Goal: Task Accomplishment & Management: Manage account settings

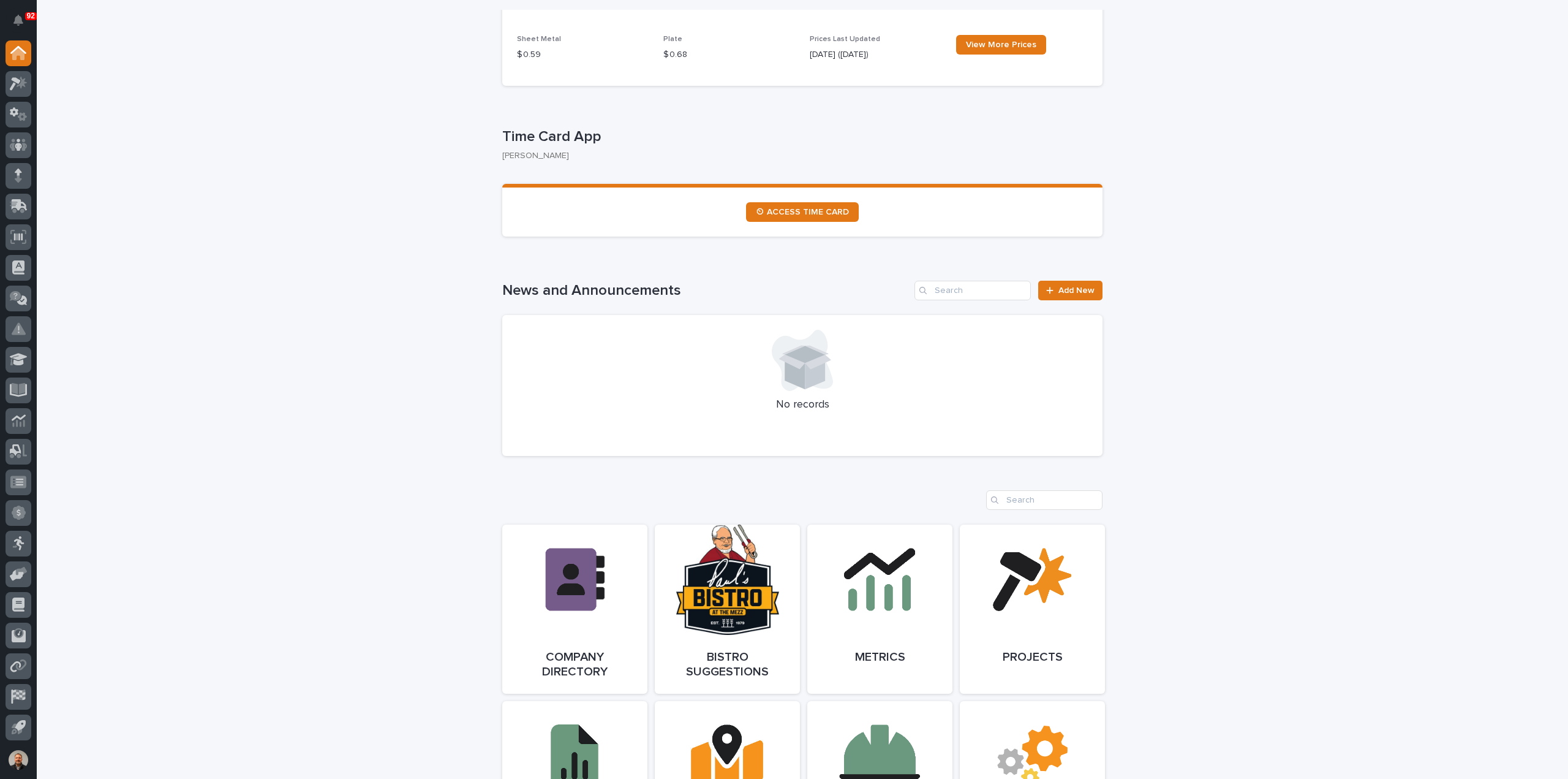
scroll to position [1070, 0]
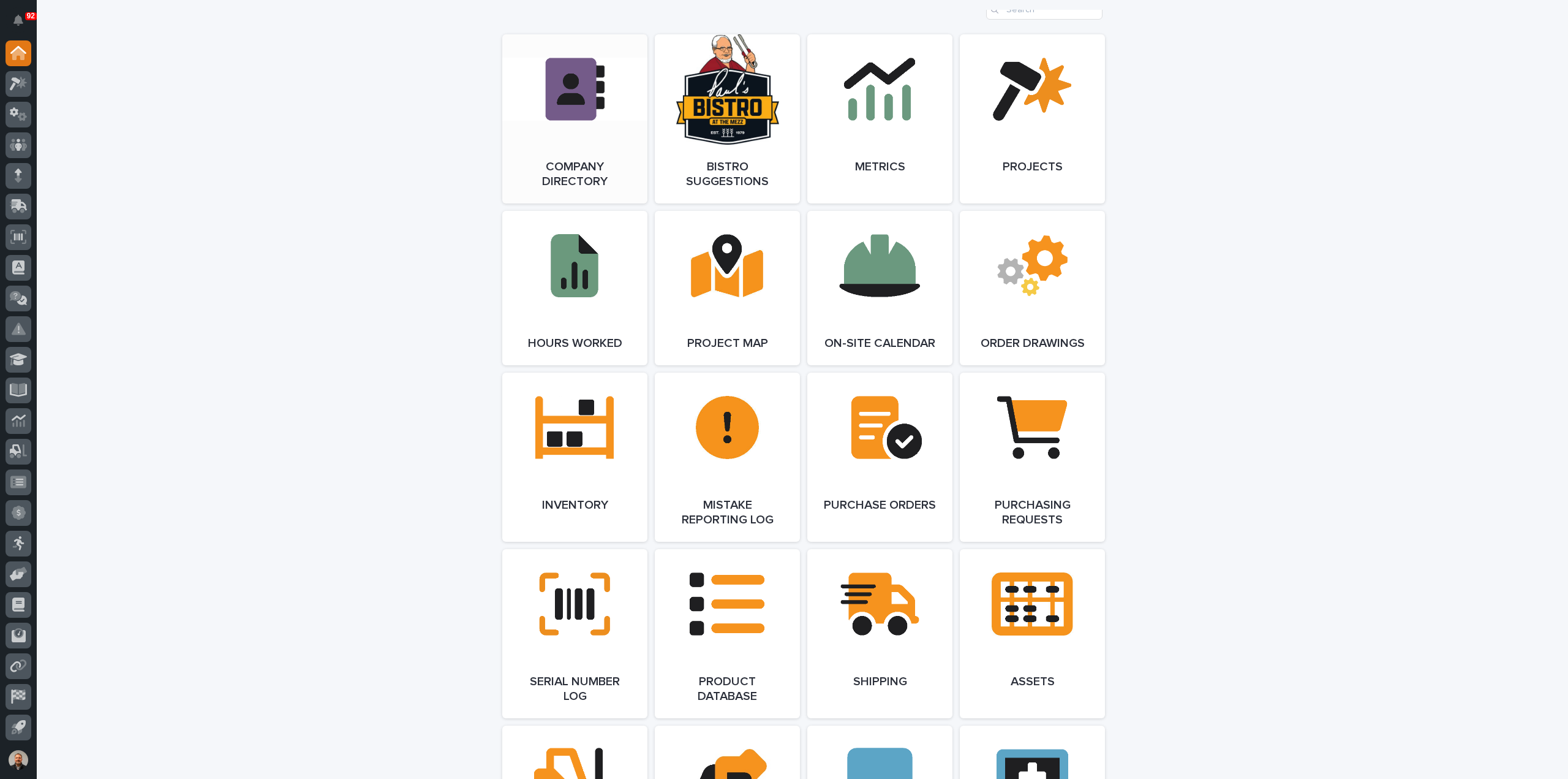
click at [567, 83] on link "Open Link" at bounding box center [575, 119] width 145 height 169
click at [18, 81] on icon at bounding box center [16, 84] width 11 height 13
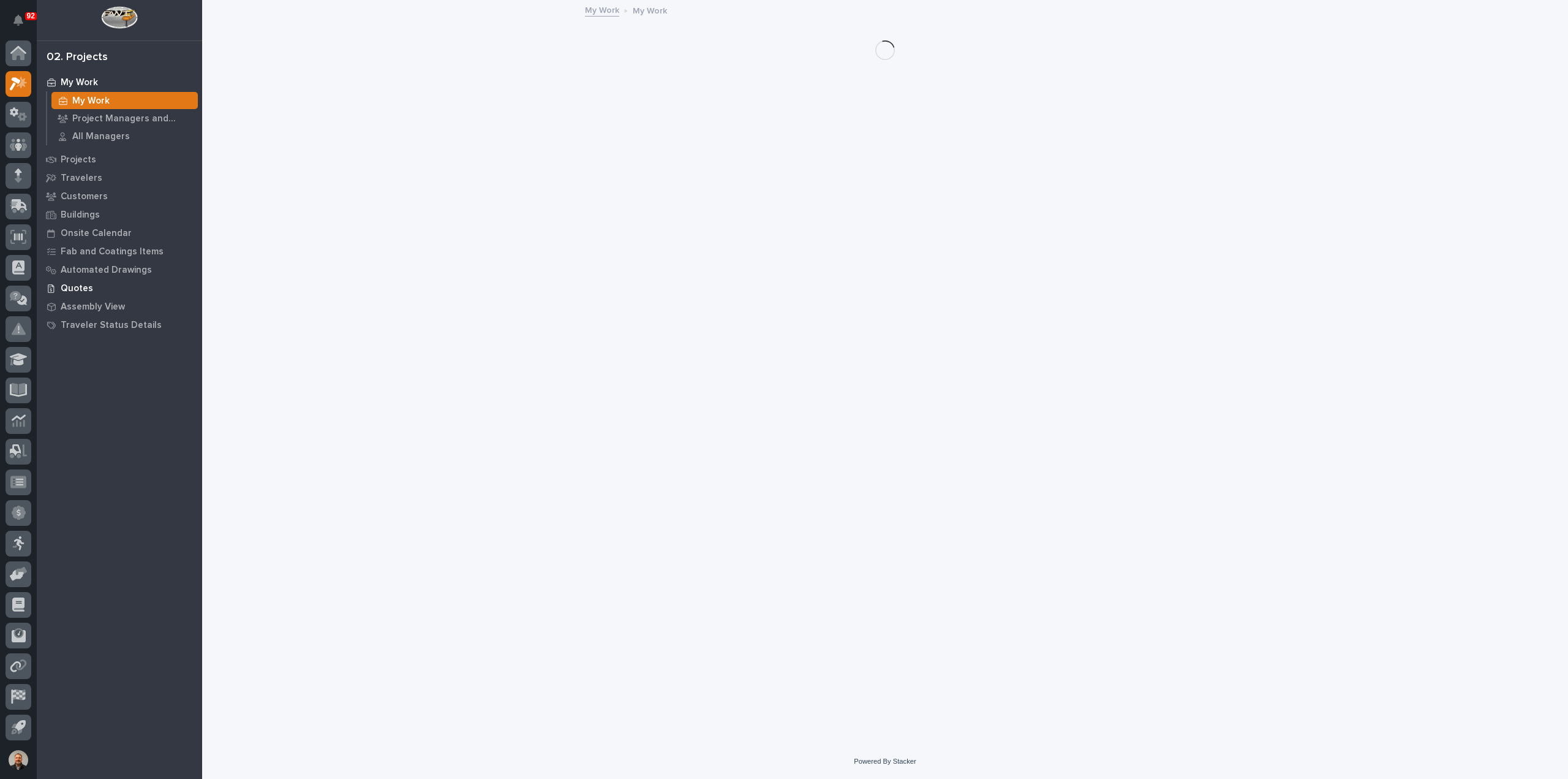
click at [70, 289] on p "Quotes" at bounding box center [77, 289] width 33 height 11
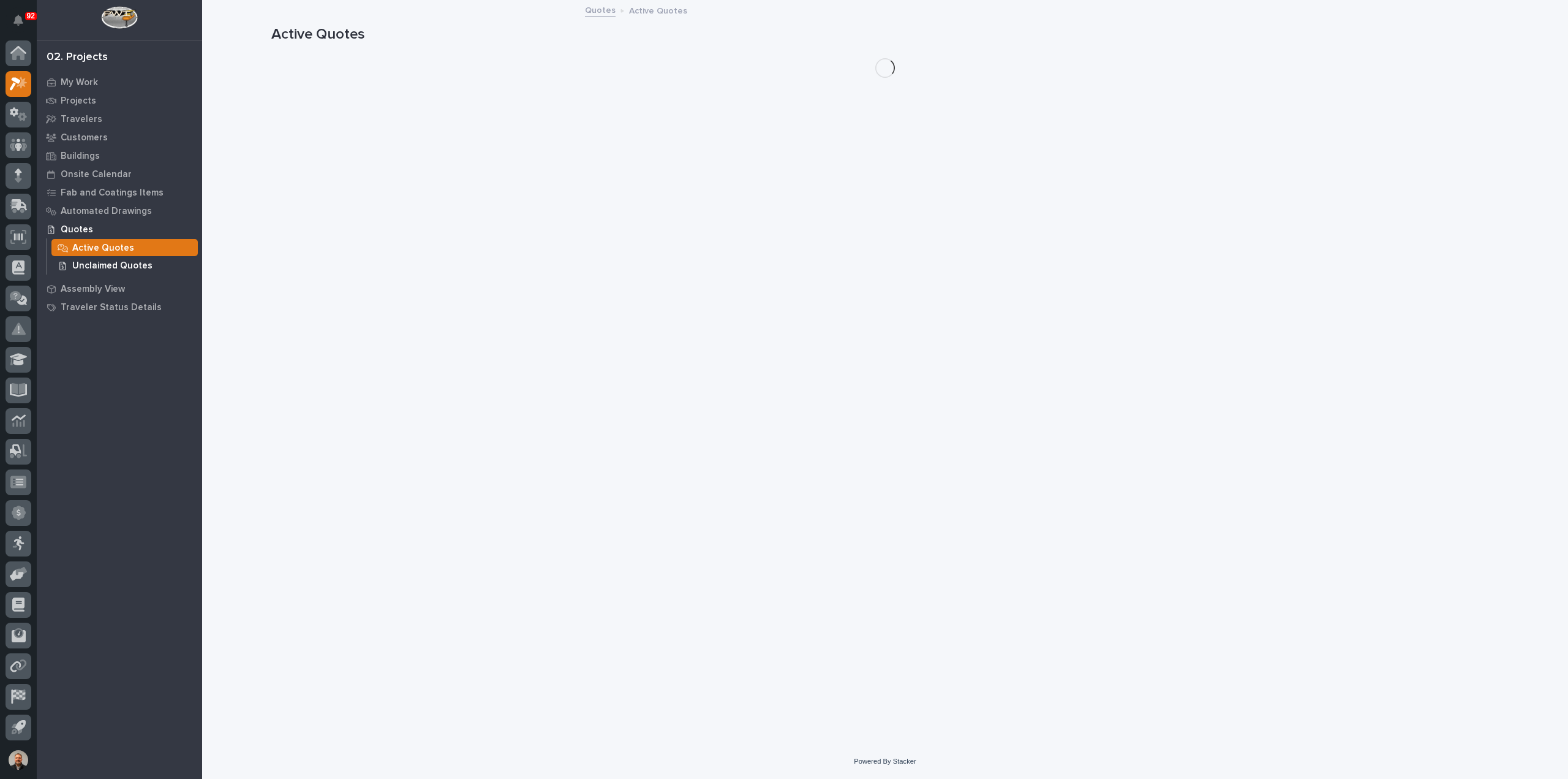
click at [115, 261] on p "Unclaimed Quotes" at bounding box center [112, 266] width 80 height 11
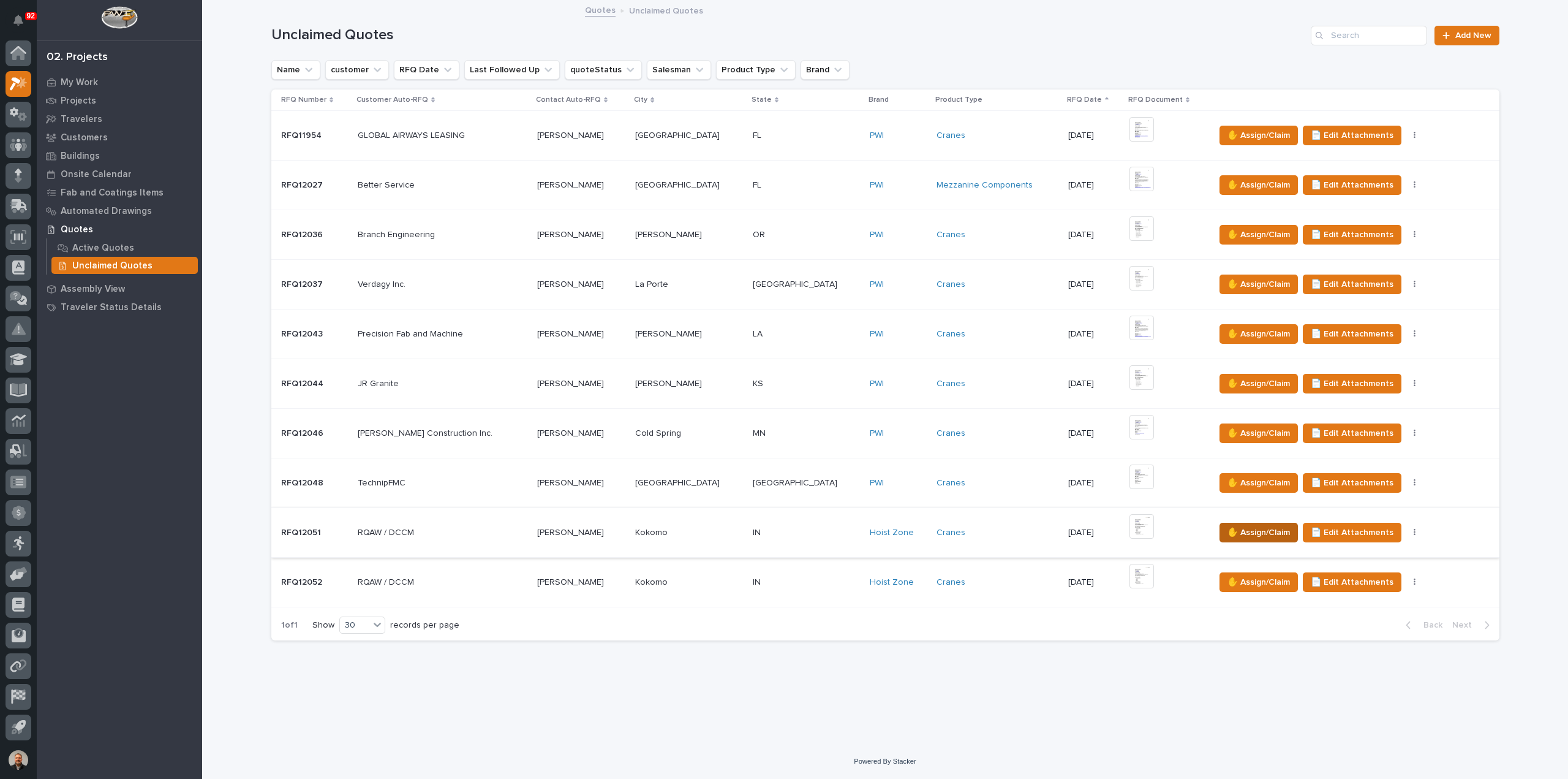
click at [1228, 528] on span "✋ Assign/Claim" at bounding box center [1259, 532] width 63 height 15
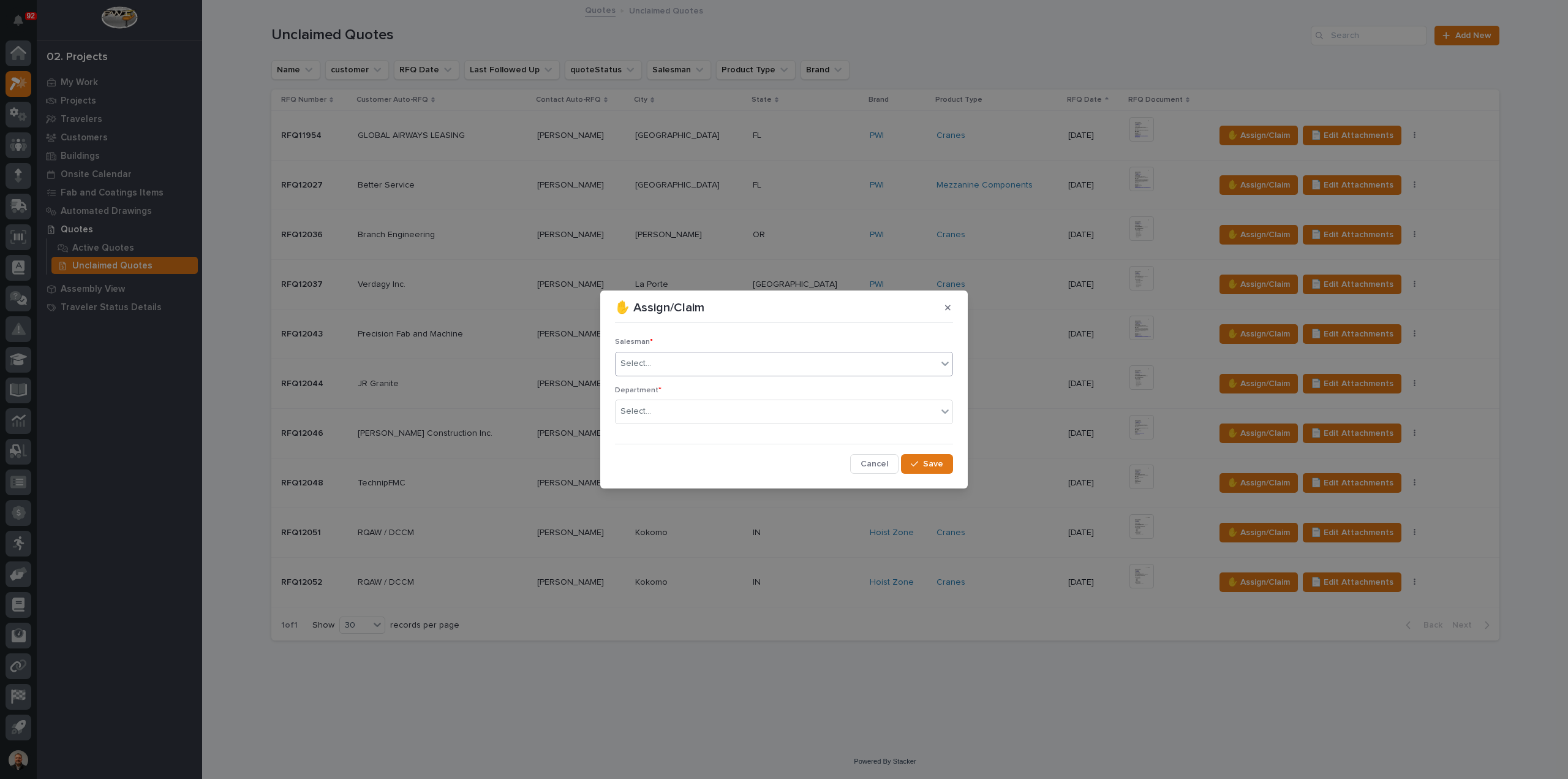
click at [652, 362] on div "Select..." at bounding box center [776, 364] width 322 height 20
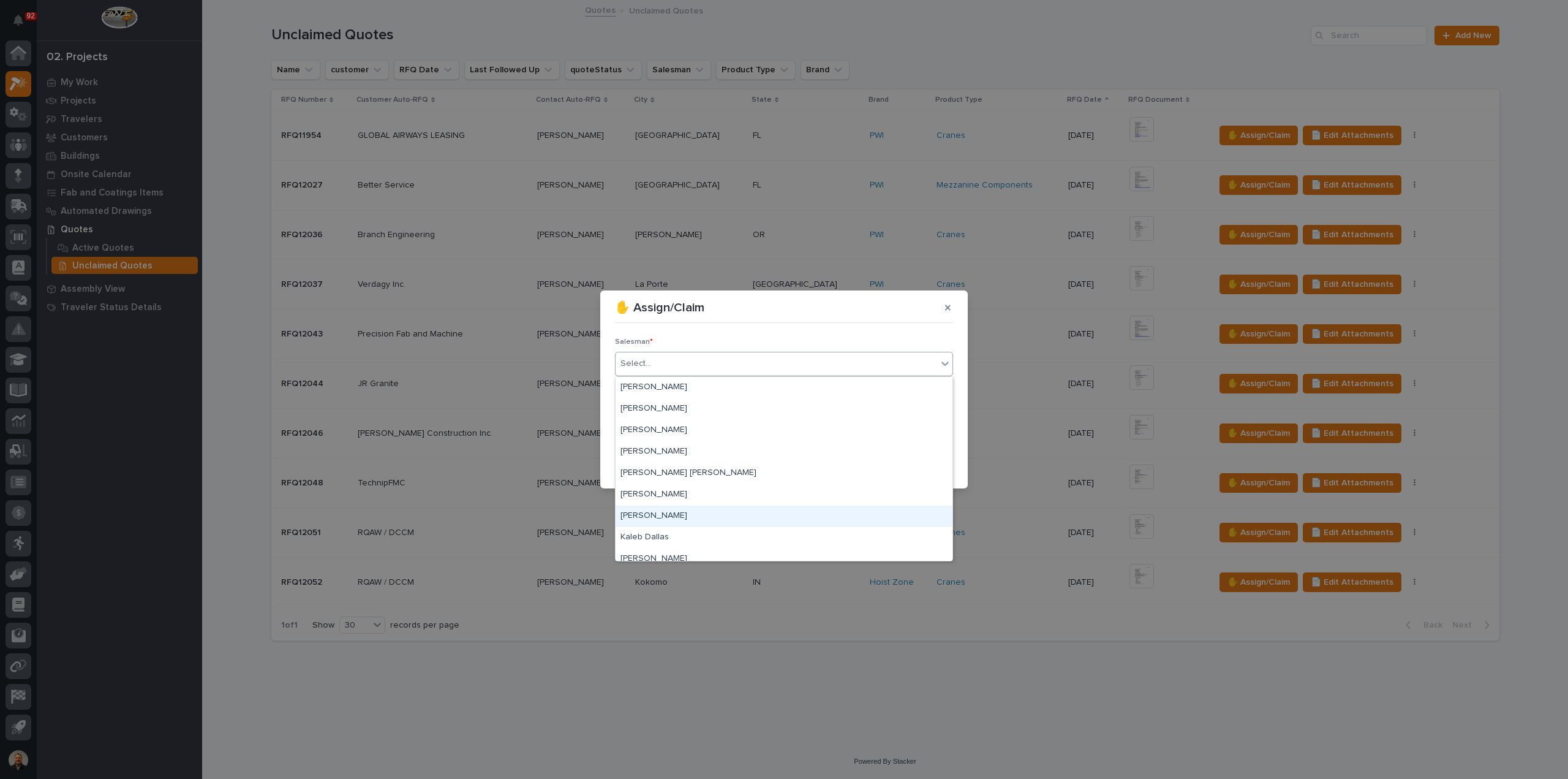
click at [654, 513] on div "[PERSON_NAME]" at bounding box center [784, 517] width 337 height 22
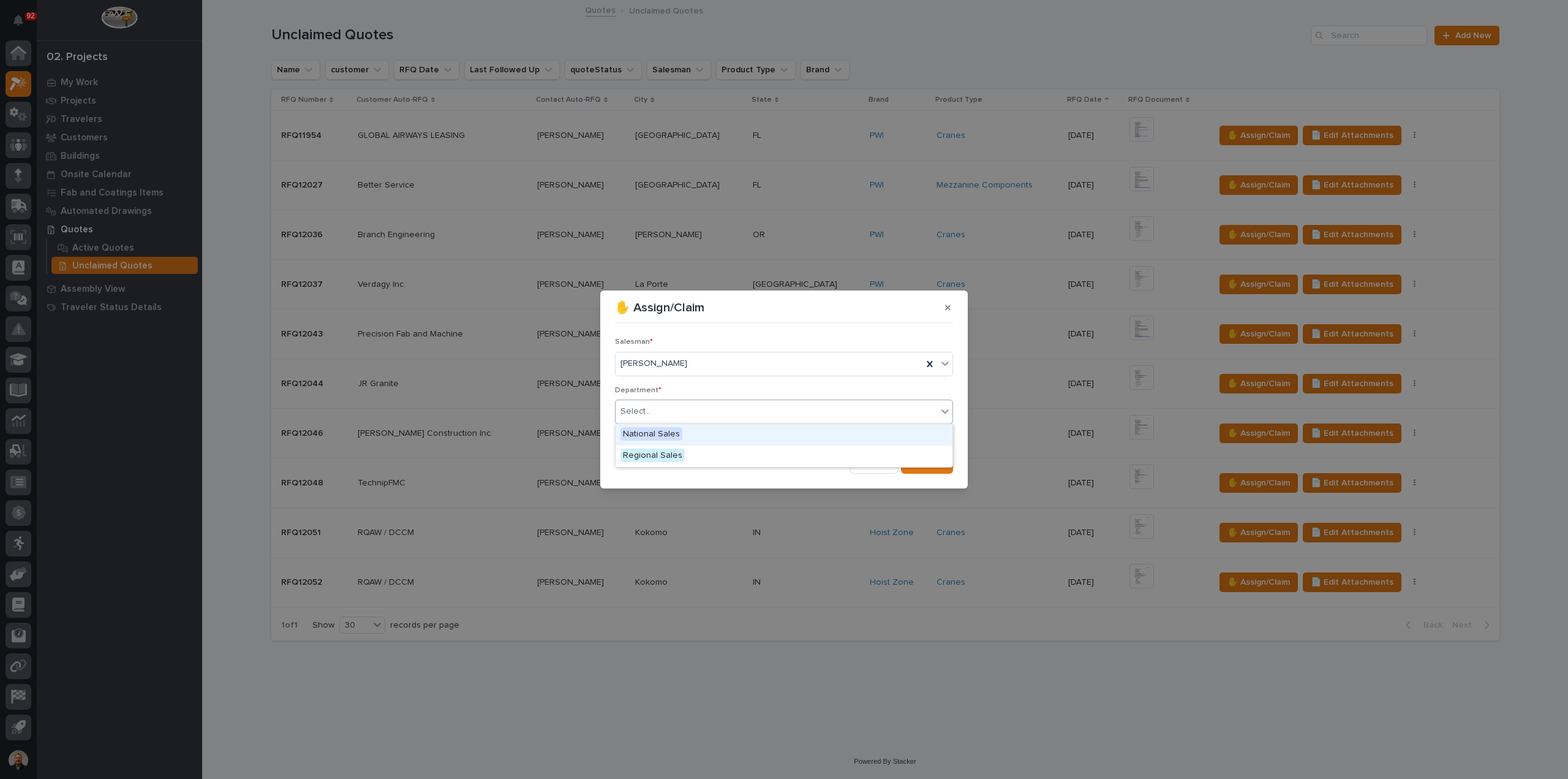
click at [669, 407] on div "Select..." at bounding box center [776, 411] width 322 height 20
click at [642, 459] on span "Regional Sales" at bounding box center [652, 455] width 64 height 13
click at [923, 462] on div "button" at bounding box center [917, 463] width 12 height 9
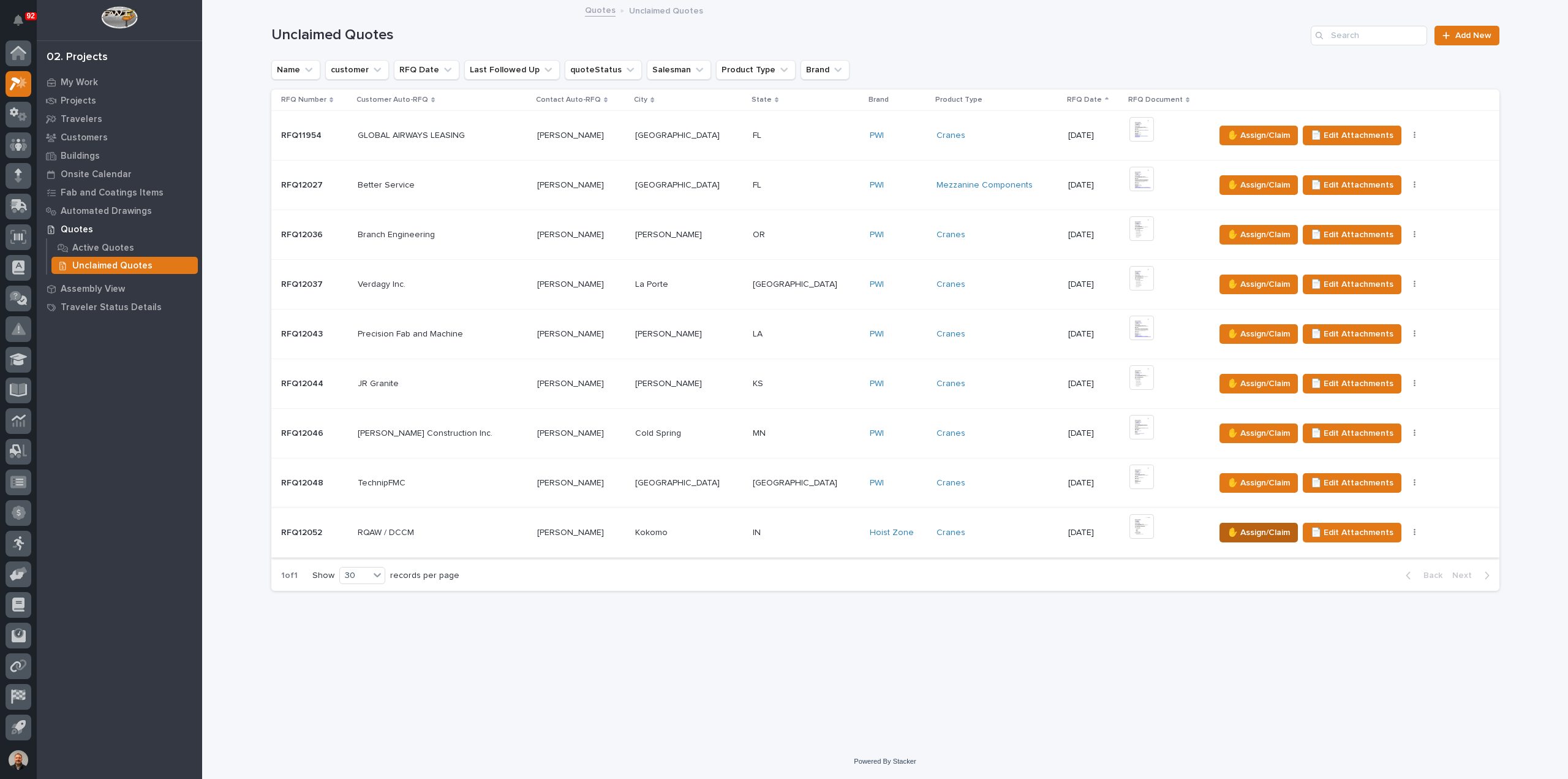
click at [1228, 526] on span "✋ Assign/Claim" at bounding box center [1259, 532] width 63 height 15
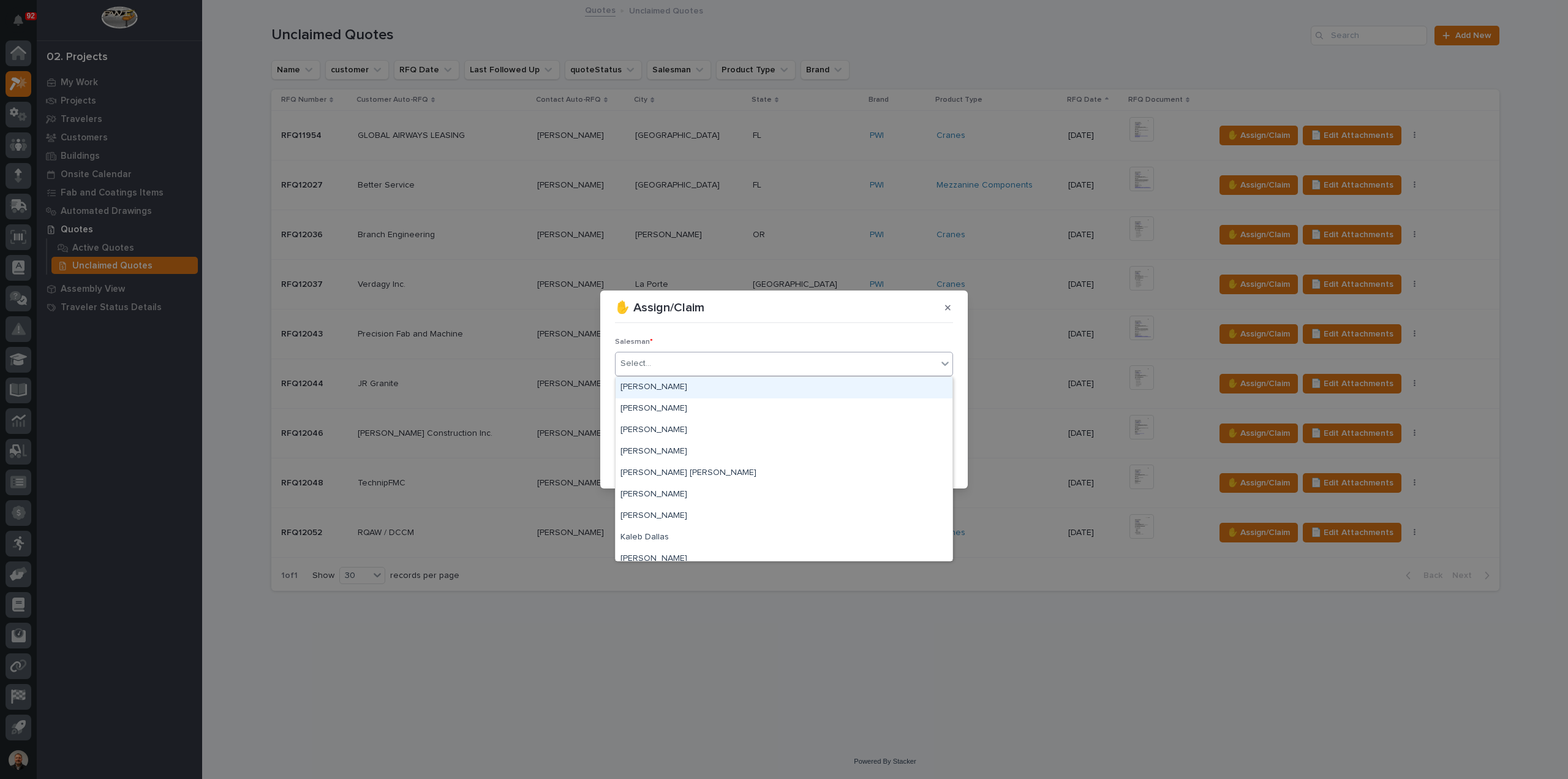
click at [675, 367] on div "Select..." at bounding box center [776, 364] width 322 height 20
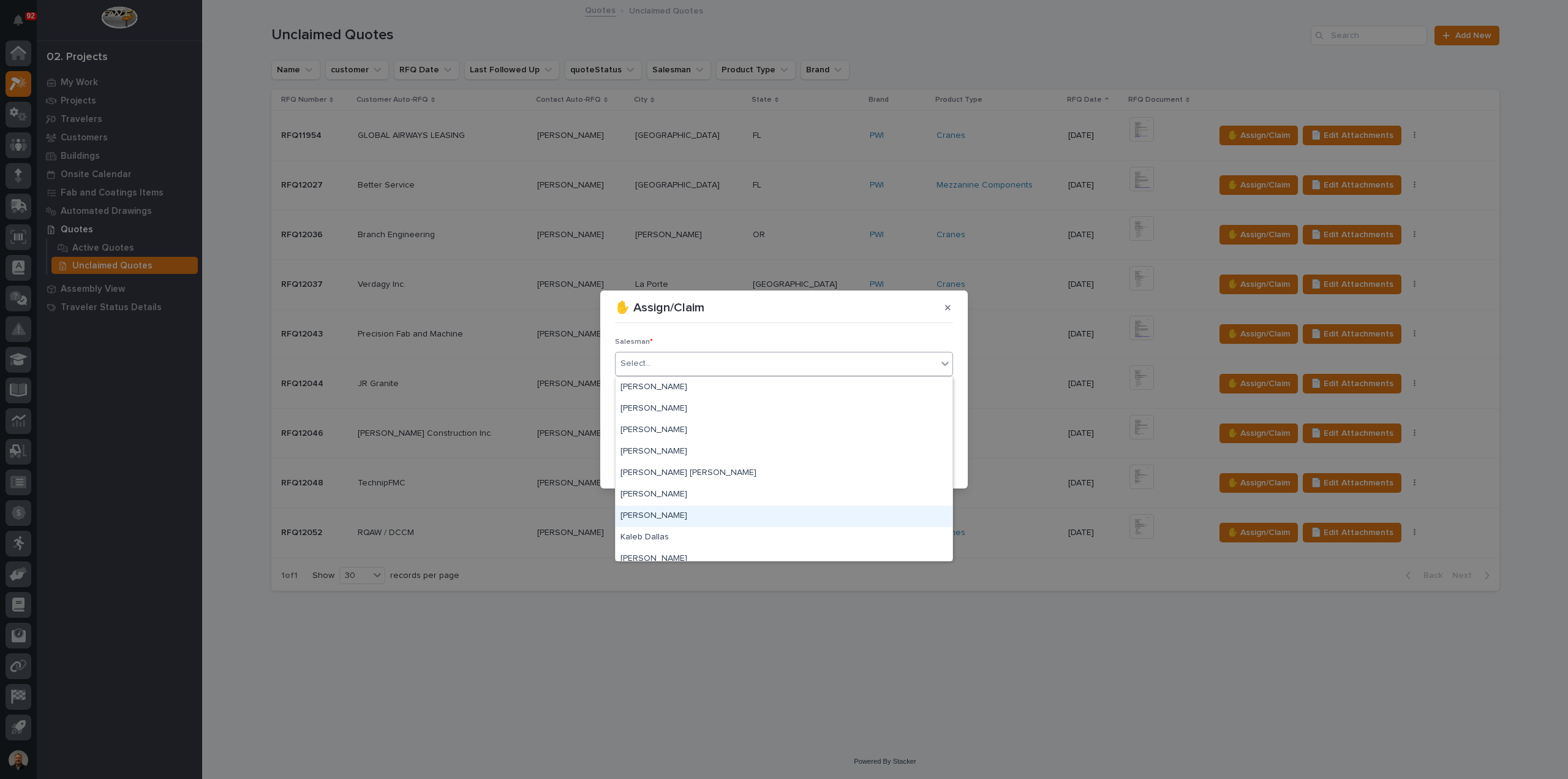
click at [651, 514] on div "[PERSON_NAME]" at bounding box center [784, 517] width 337 height 22
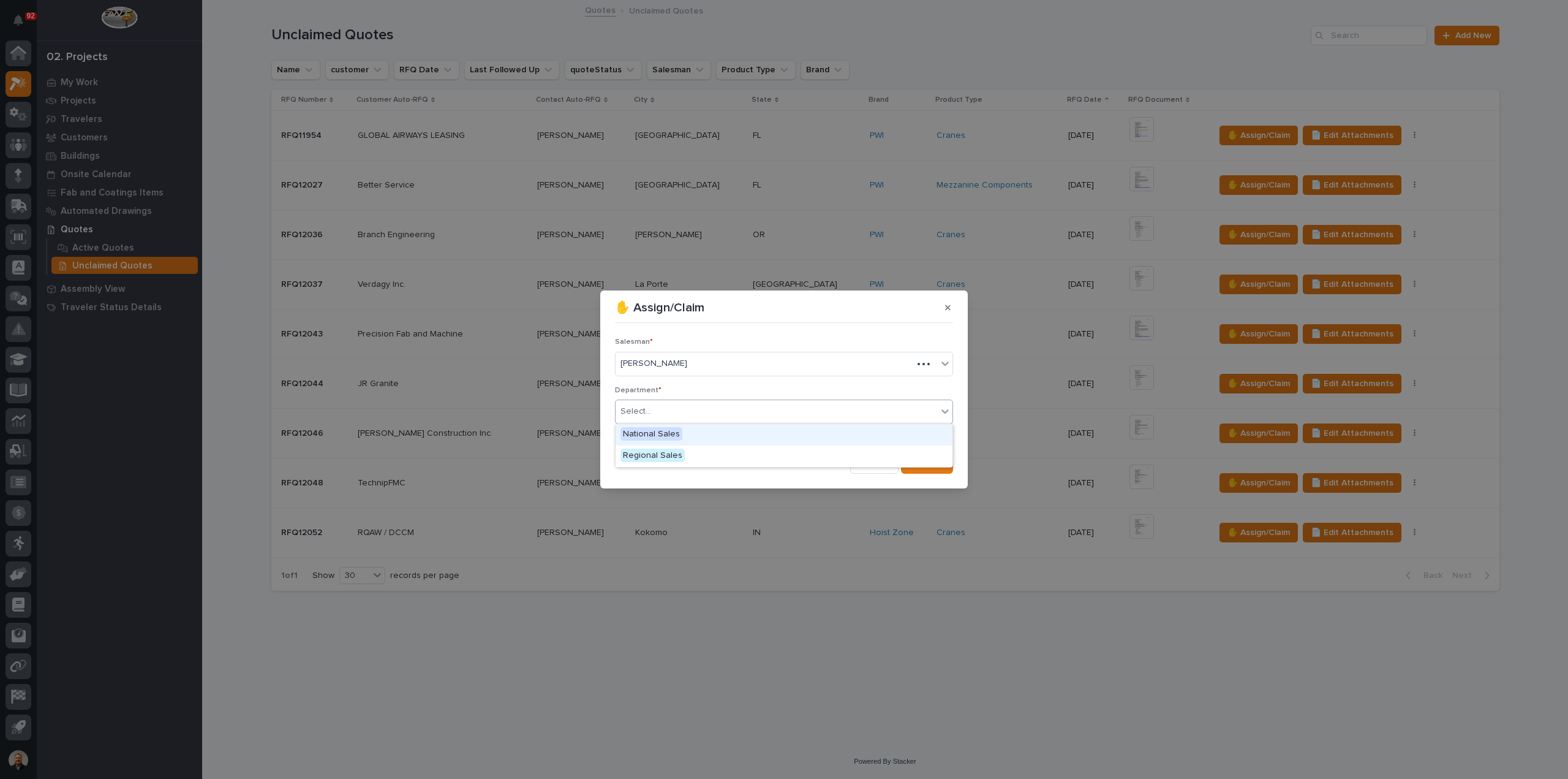
click at [732, 415] on div "Select..." at bounding box center [776, 411] width 322 height 20
click at [651, 456] on span "Regional Sales" at bounding box center [652, 455] width 64 height 13
click at [932, 459] on span "Save" at bounding box center [933, 464] width 20 height 11
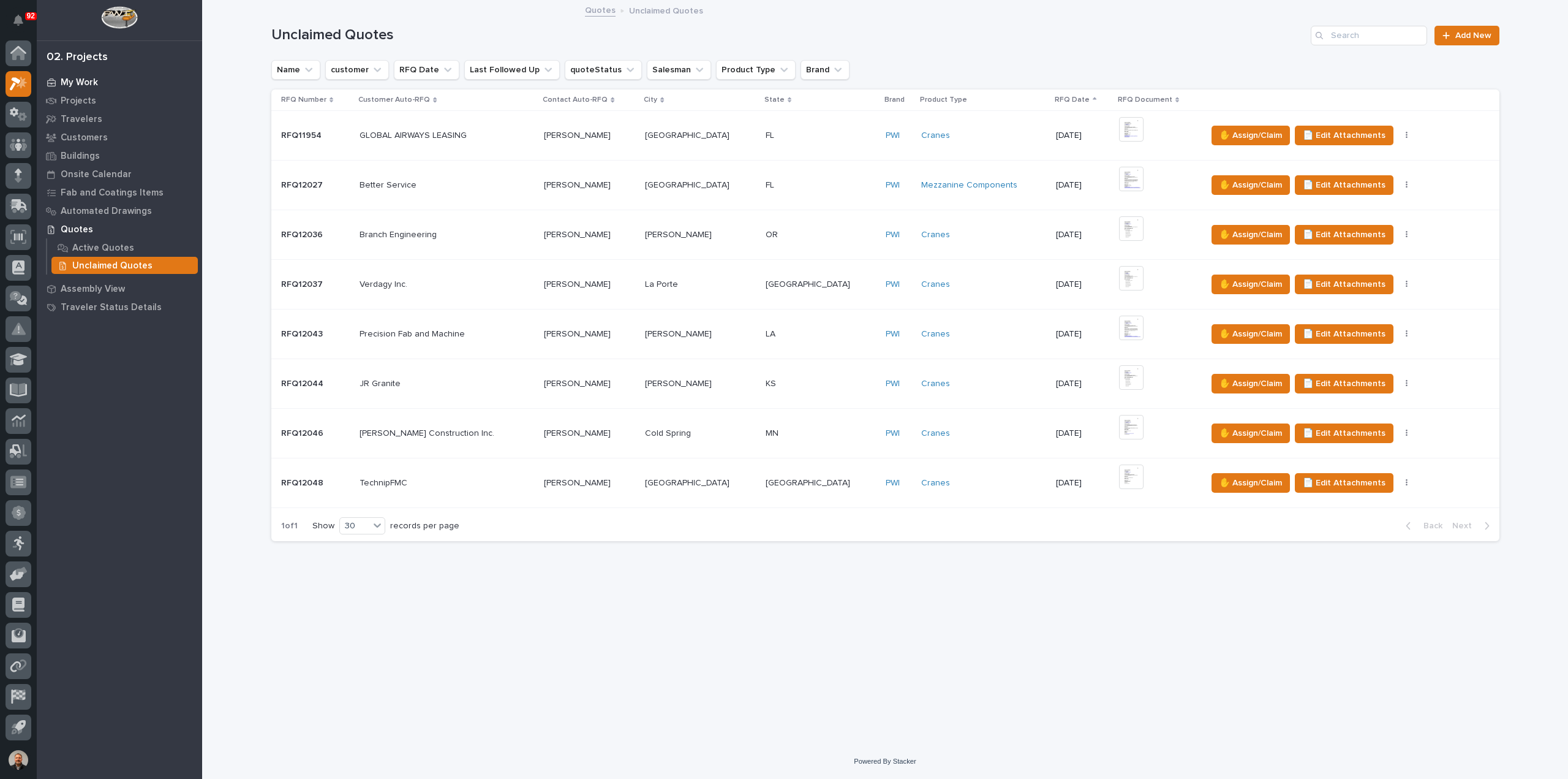
click at [74, 79] on p "My Work" at bounding box center [79, 83] width 37 height 11
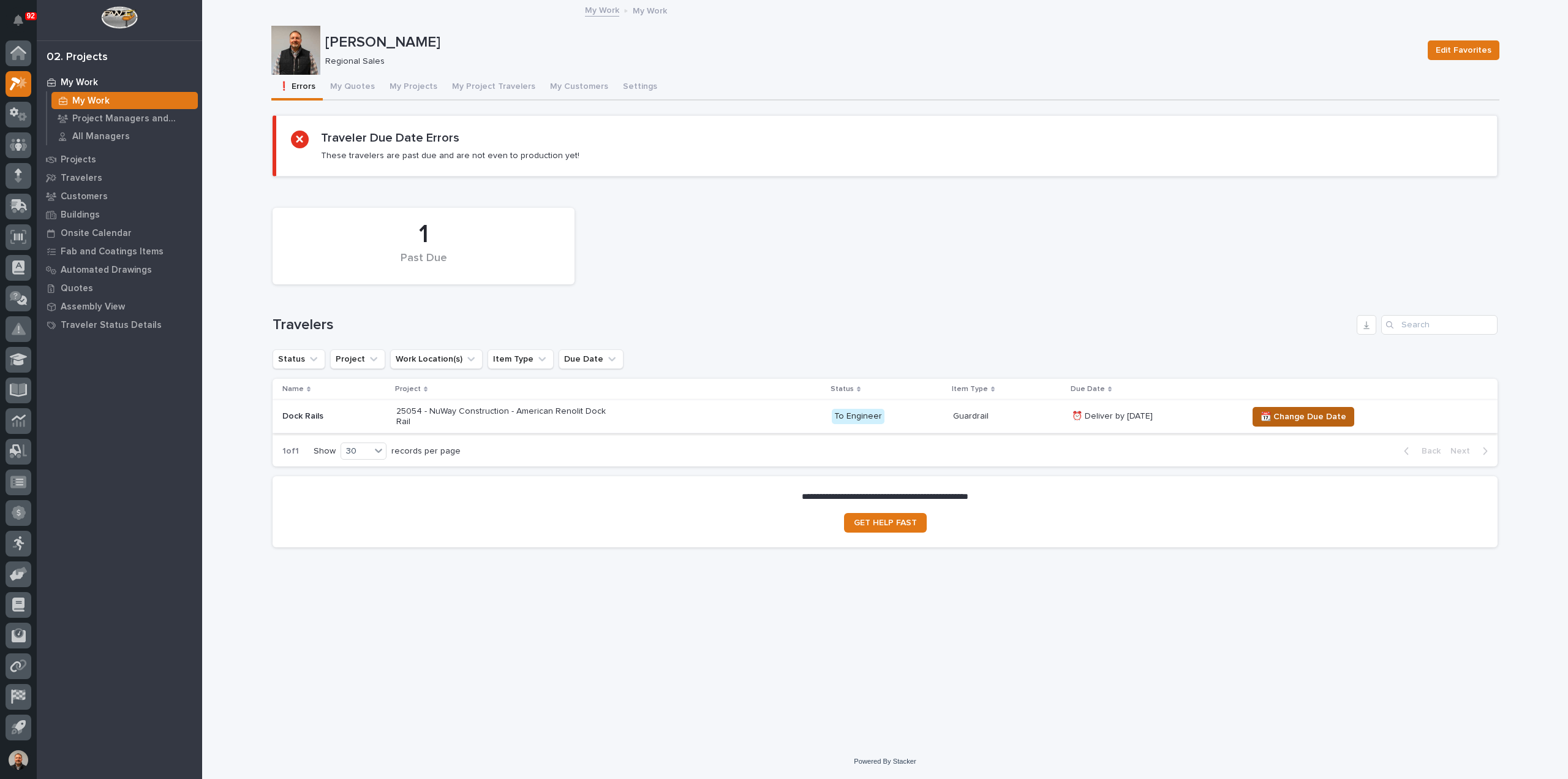
click at [1317, 416] on span "📆 Change Due Date" at bounding box center [1303, 417] width 86 height 15
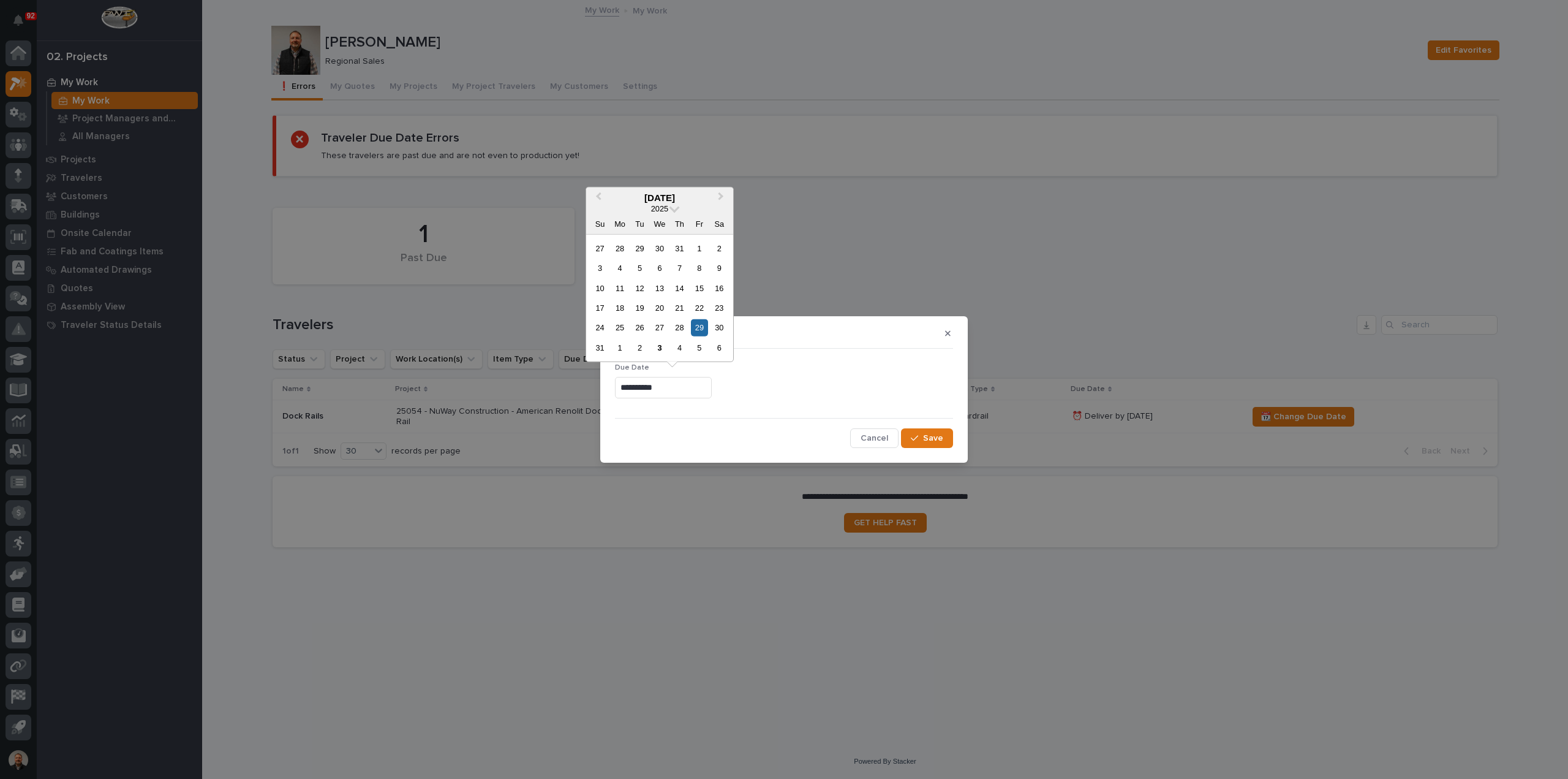
click at [632, 390] on input "**********" at bounding box center [663, 388] width 97 height 22
click at [721, 195] on span "Next Month" at bounding box center [721, 197] width 0 height 16
click at [932, 435] on span "Save" at bounding box center [933, 438] width 20 height 11
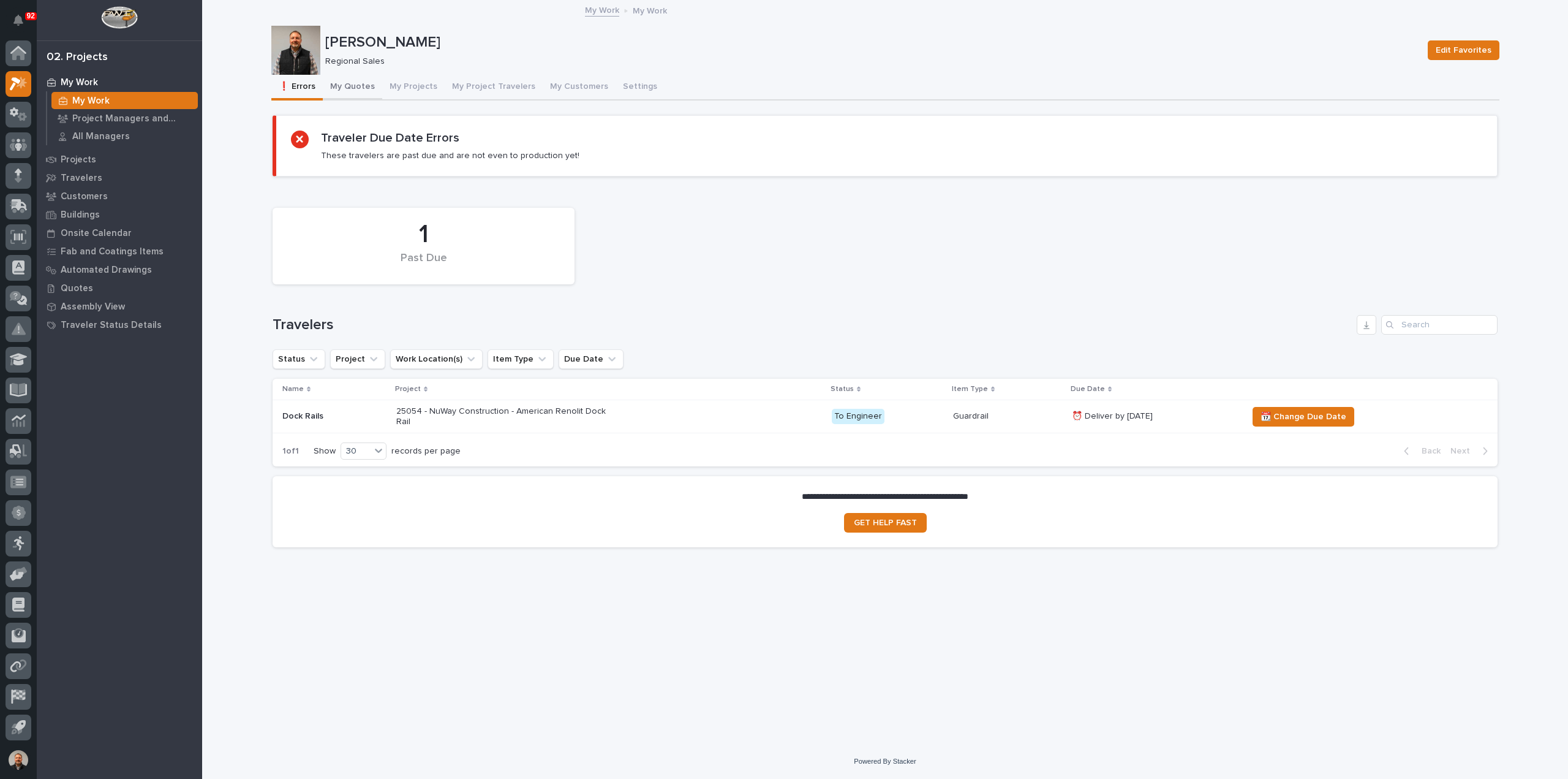
click at [354, 85] on button "My Quotes" at bounding box center [352, 87] width 60 height 26
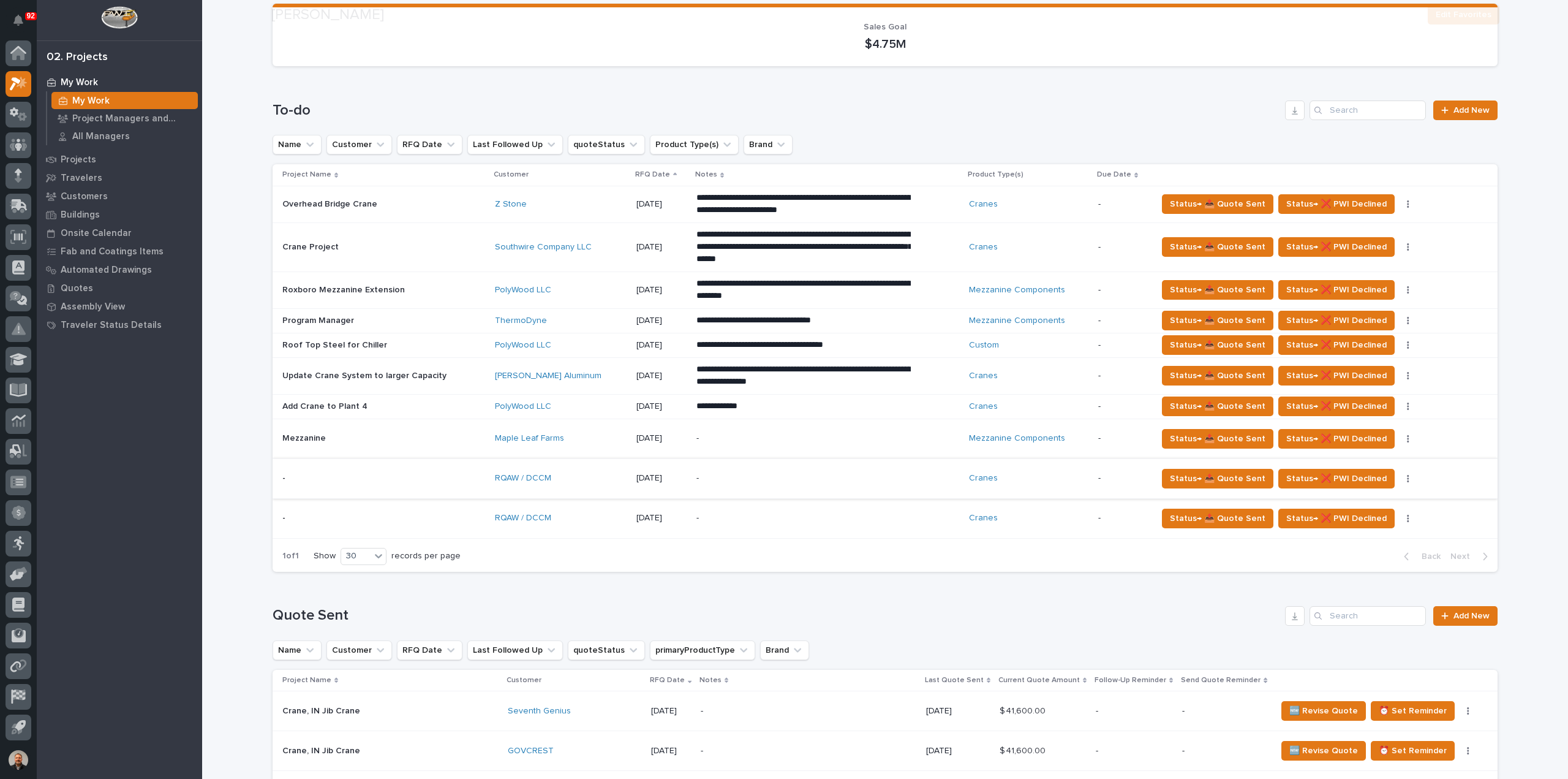
scroll to position [245, 0]
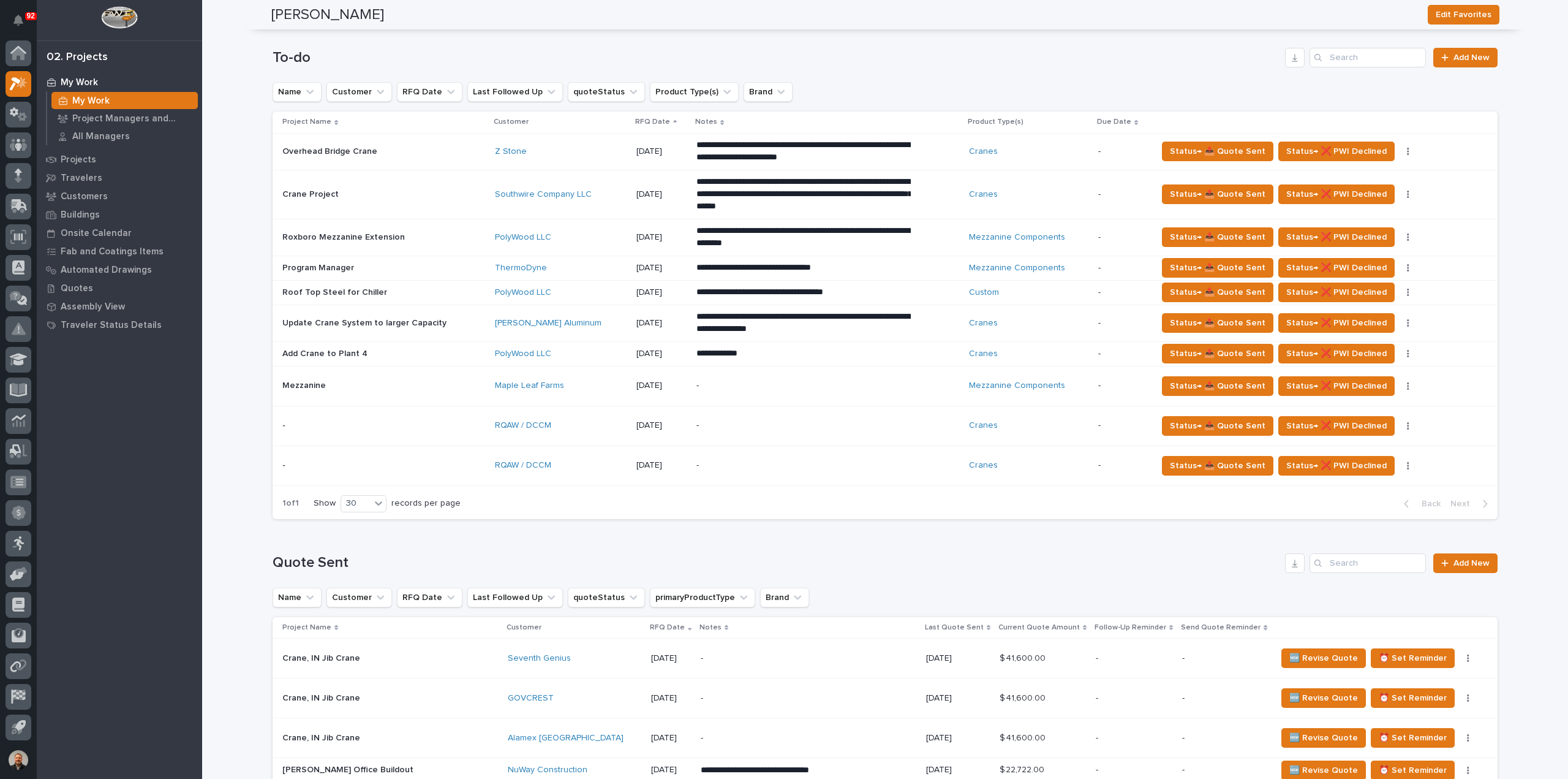
click at [294, 421] on p at bounding box center [383, 425] width 202 height 10
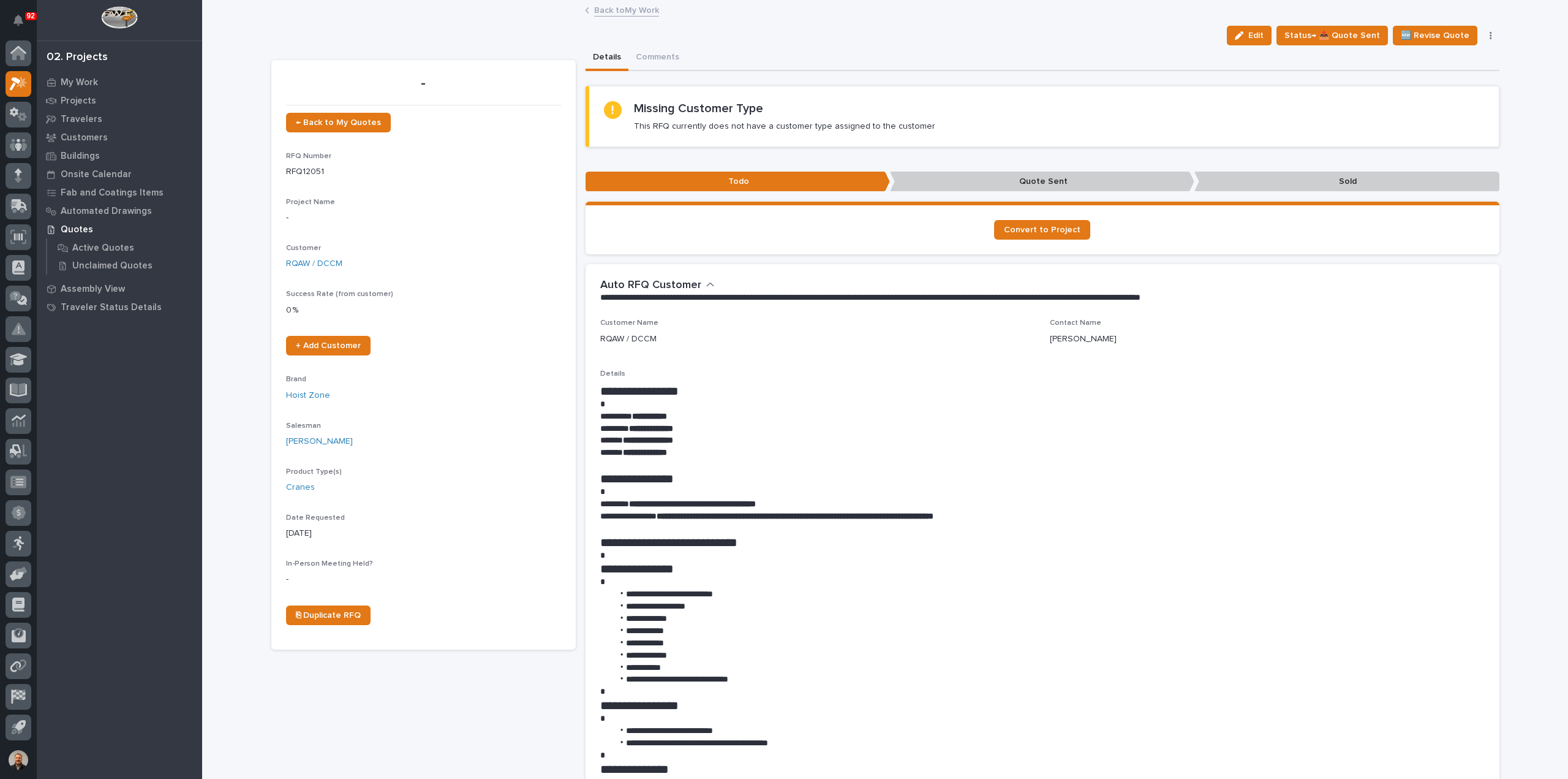
click at [607, 10] on link "Back to My Work" at bounding box center [627, 9] width 65 height 14
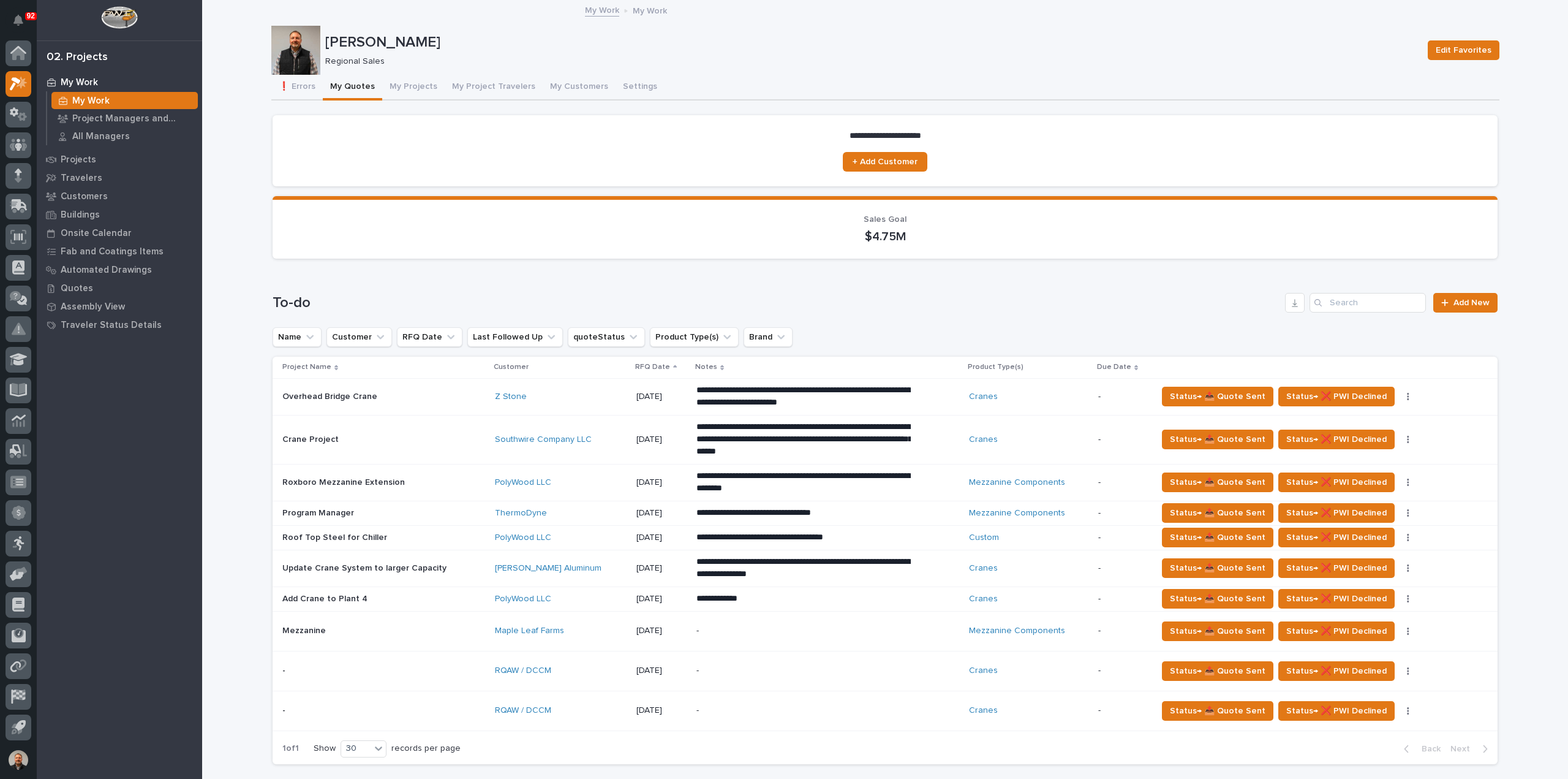
click at [303, 706] on p at bounding box center [383, 710] width 202 height 10
click at [302, 669] on p at bounding box center [383, 670] width 202 height 10
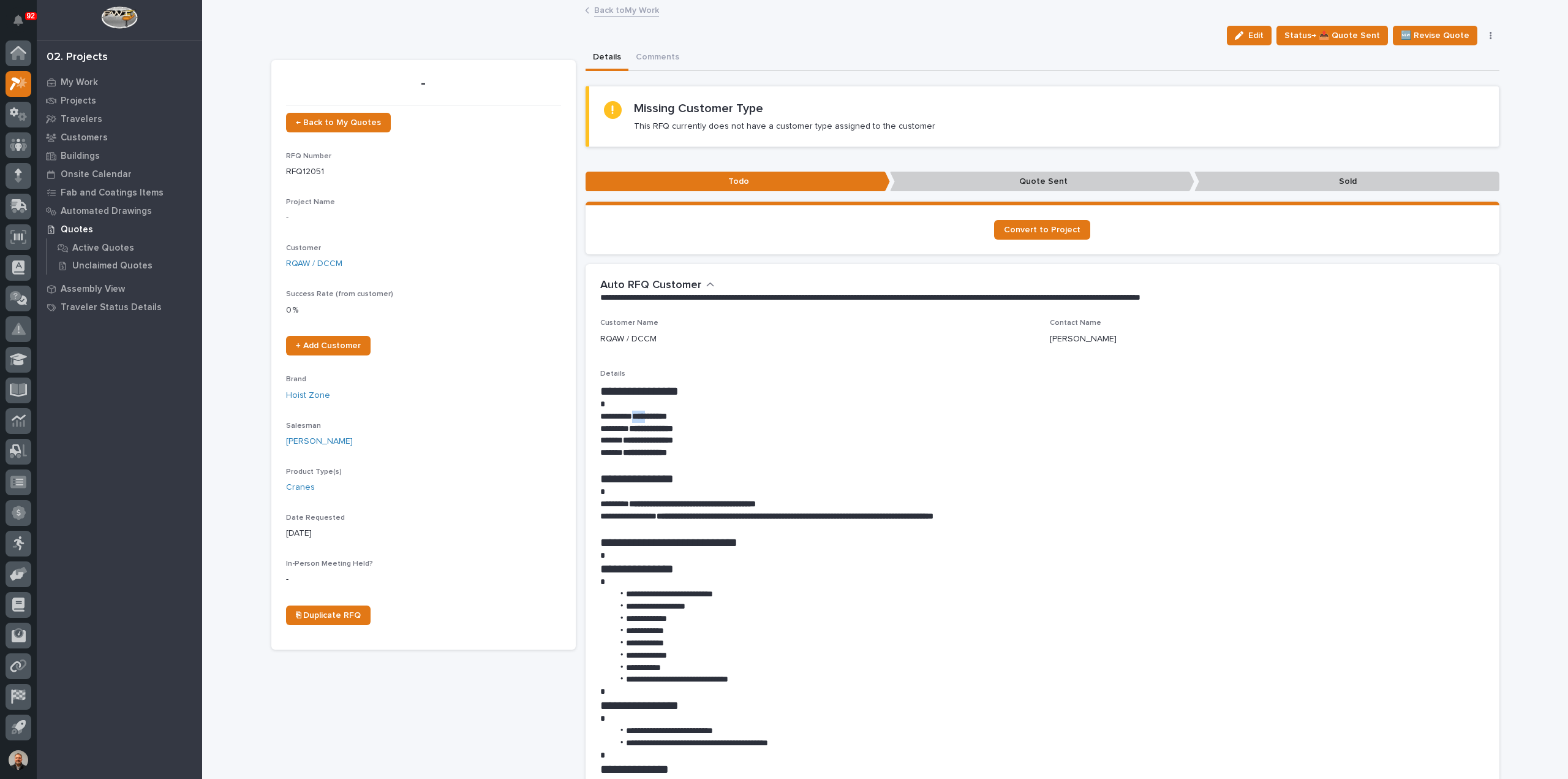
drag, startPoint x: 637, startPoint y: 414, endPoint x: 658, endPoint y: 413, distance: 21.0
click at [658, 413] on strong "**********" at bounding box center [649, 416] width 35 height 9
click at [325, 265] on link "RQAW / DCCM" at bounding box center [314, 264] width 57 height 13
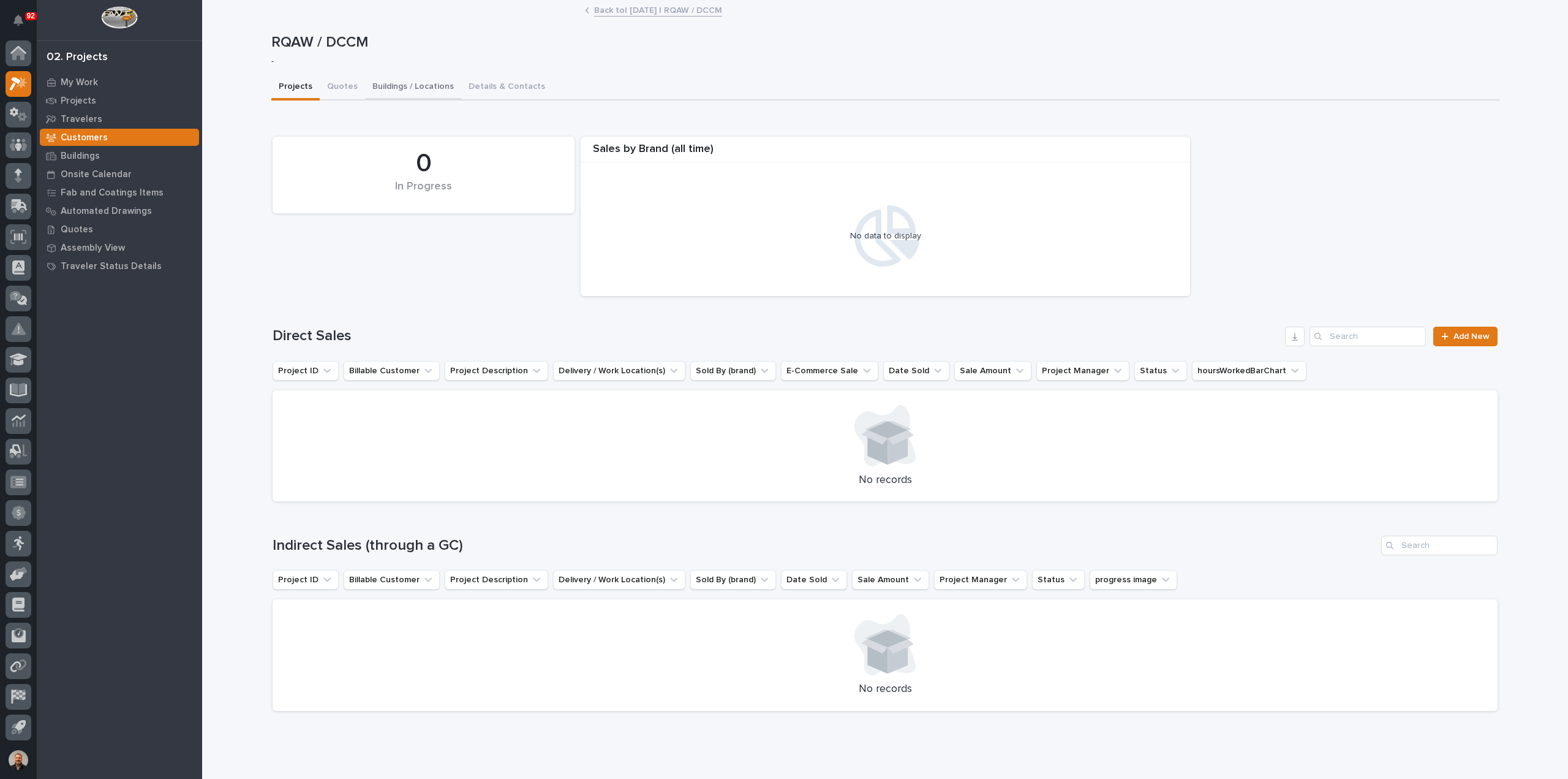
click at [383, 86] on button "Buildings / Locations" at bounding box center [413, 87] width 96 height 26
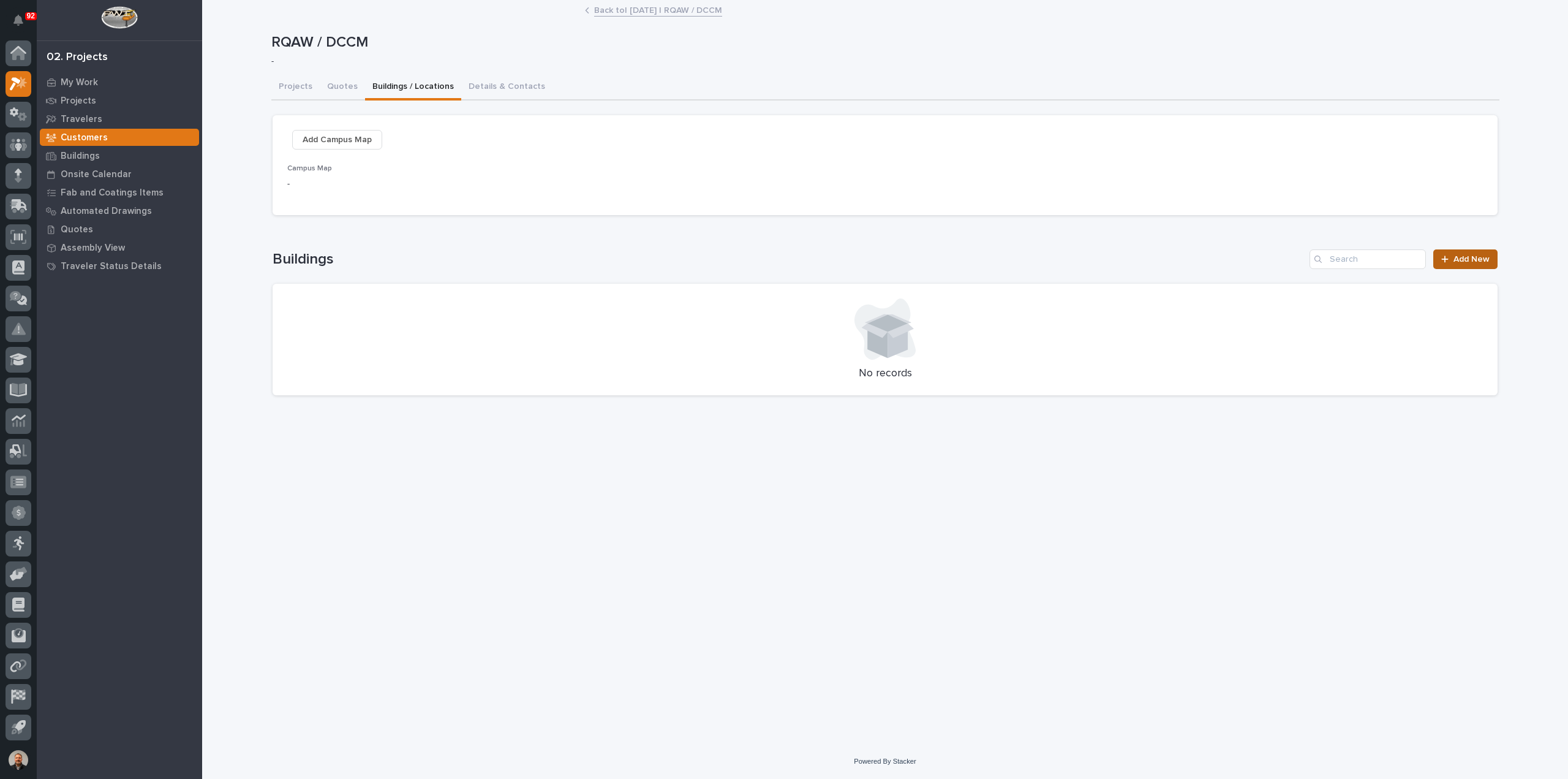
click at [1474, 257] on span "Add New" at bounding box center [1471, 259] width 36 height 9
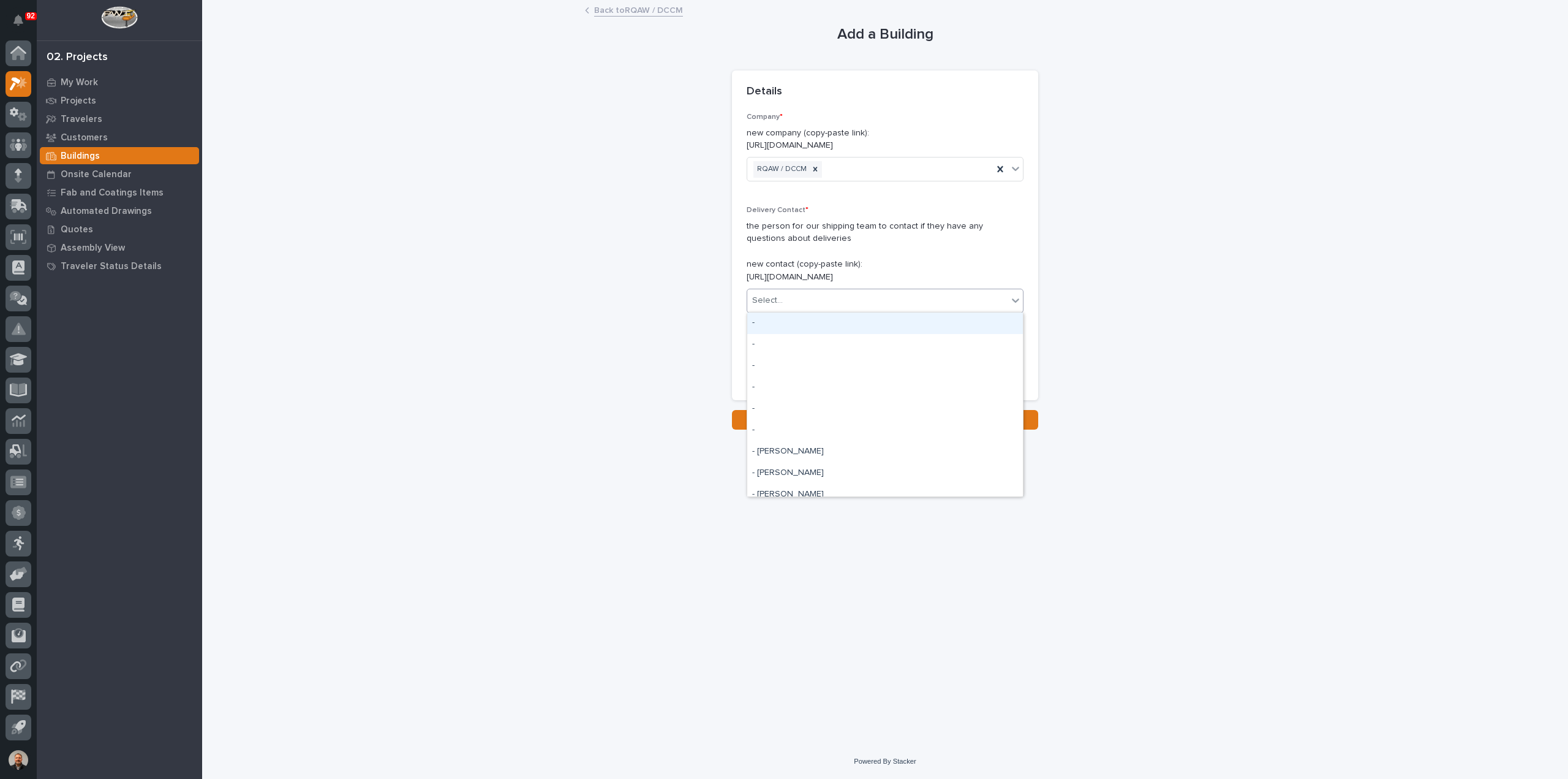
click at [779, 297] on div "Select..." at bounding box center [767, 300] width 30 height 13
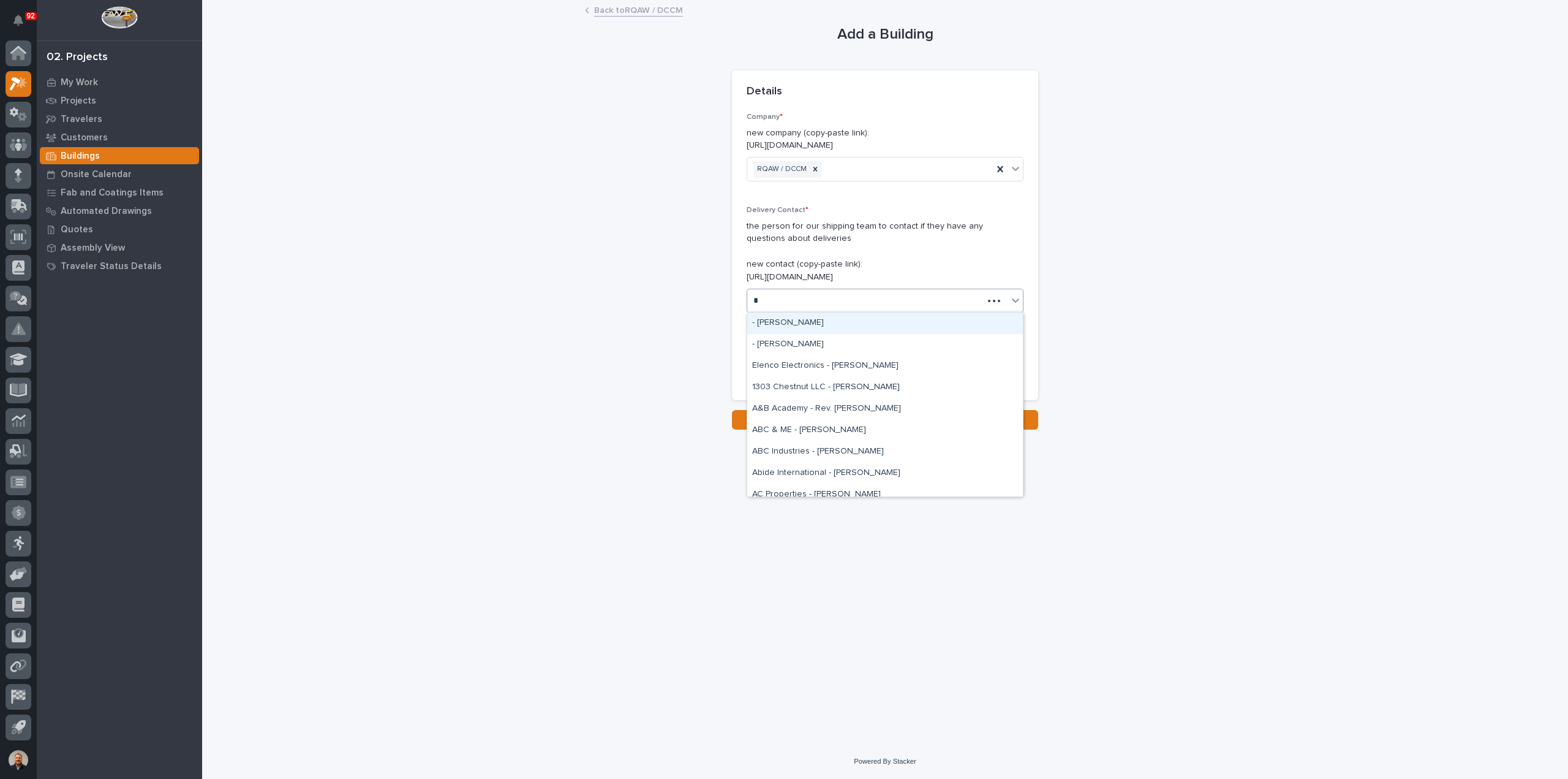
type input "**"
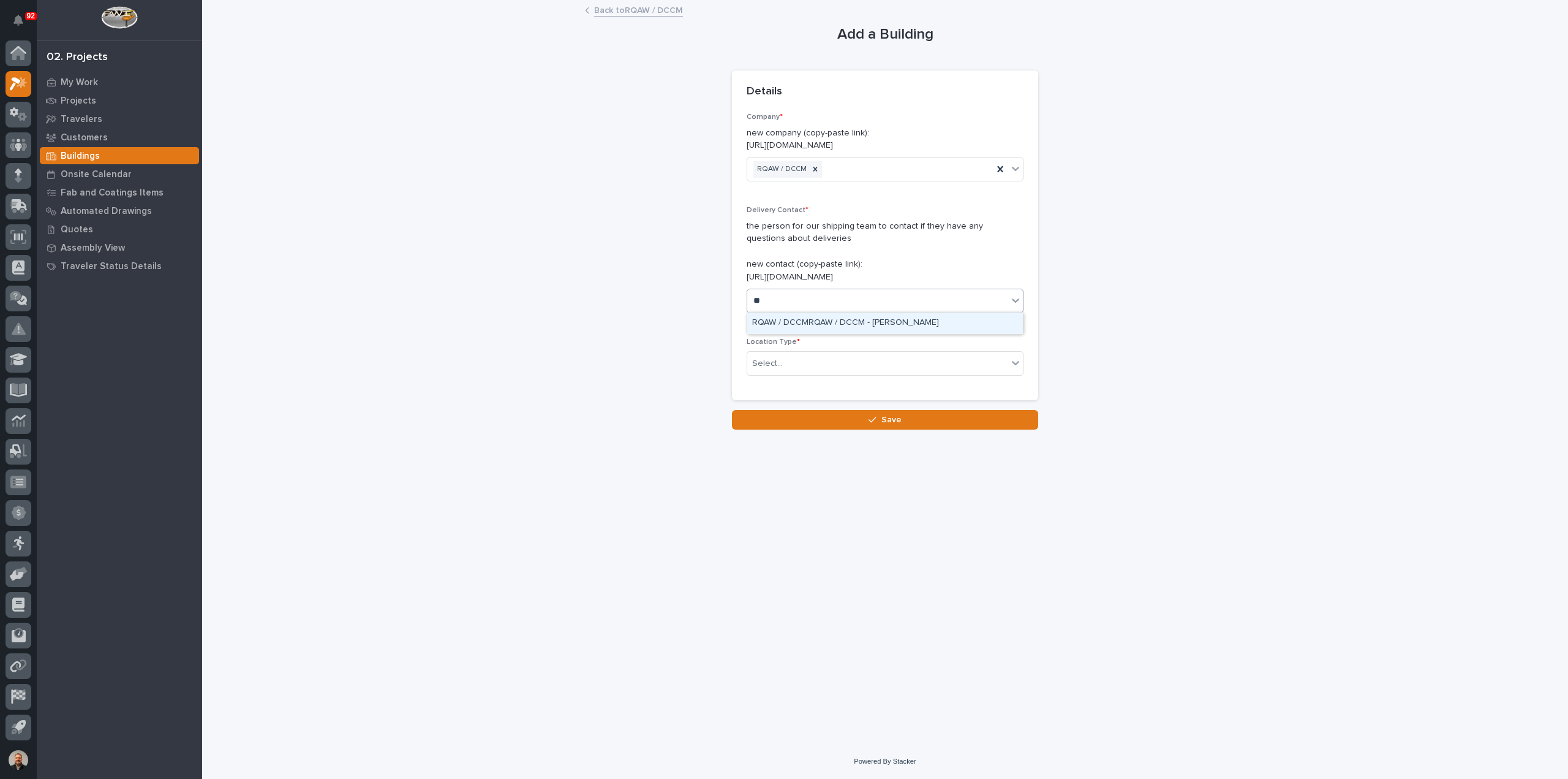
click at [808, 322] on div "RQAW / DCCMRQAW / DCCM - [PERSON_NAME]" at bounding box center [884, 324] width 275 height 22
click at [779, 361] on div "Select..." at bounding box center [767, 363] width 30 height 13
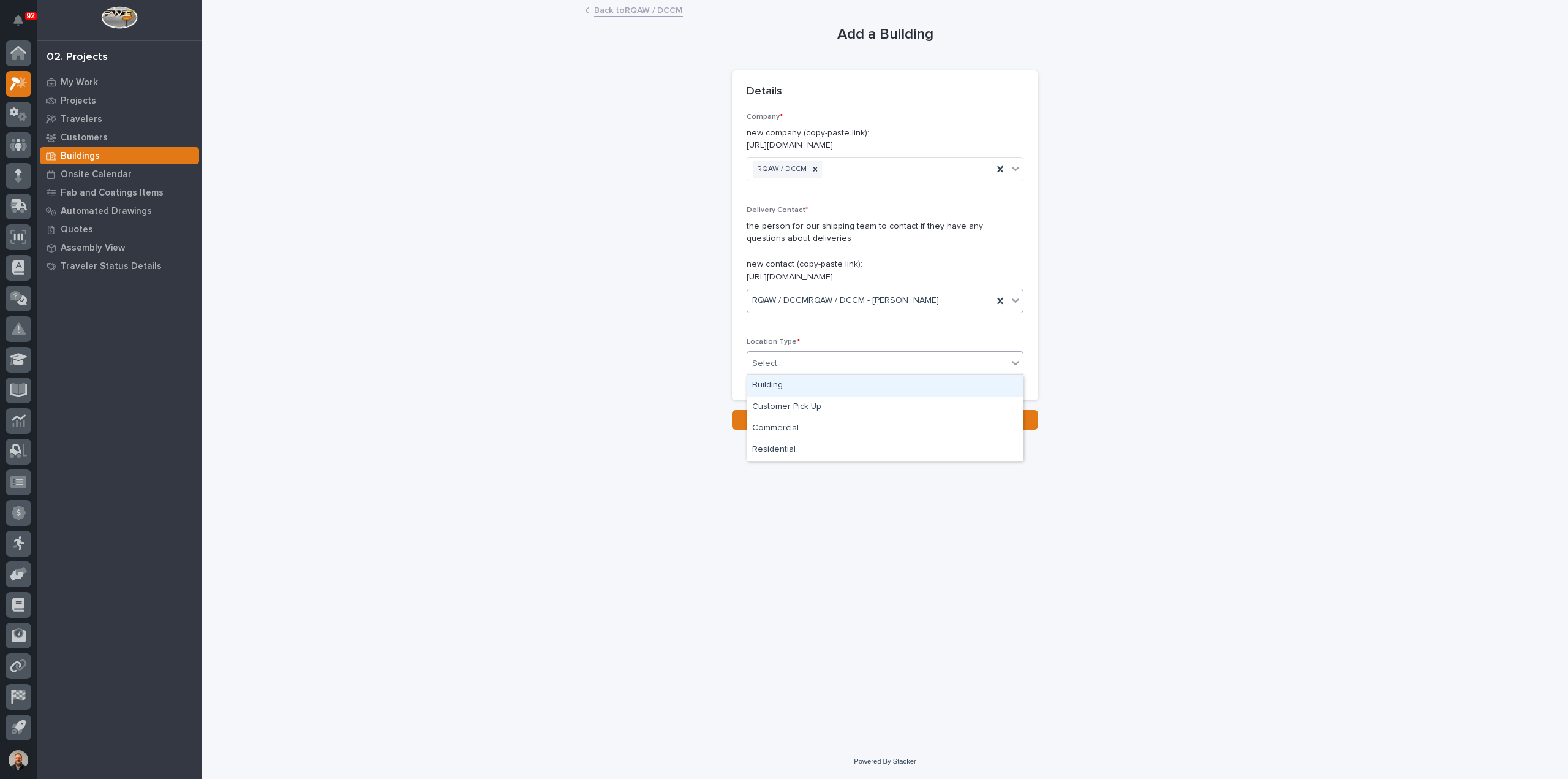
click at [774, 384] on div "Building" at bounding box center [884, 386] width 275 height 22
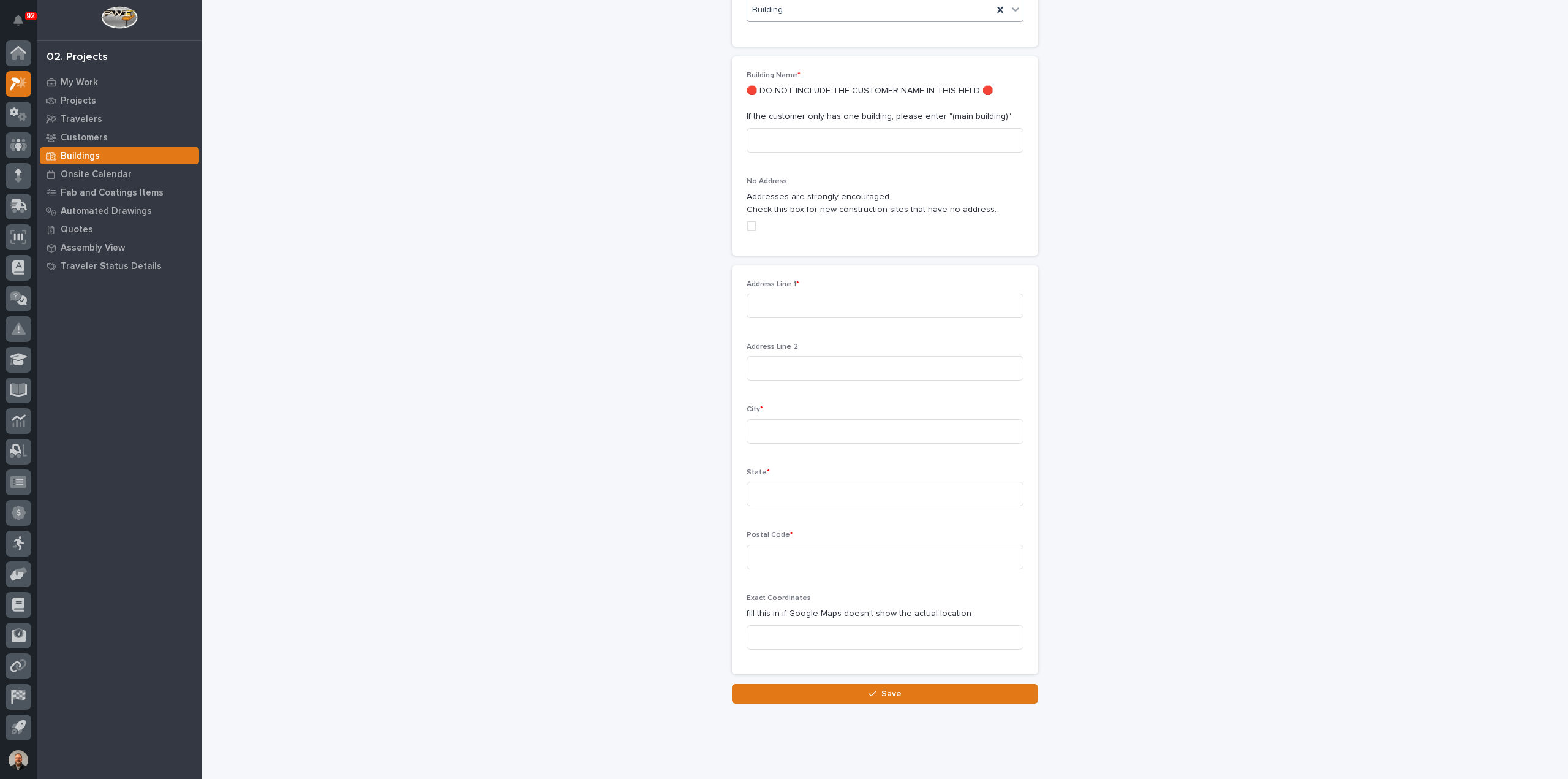
scroll to position [368, 0]
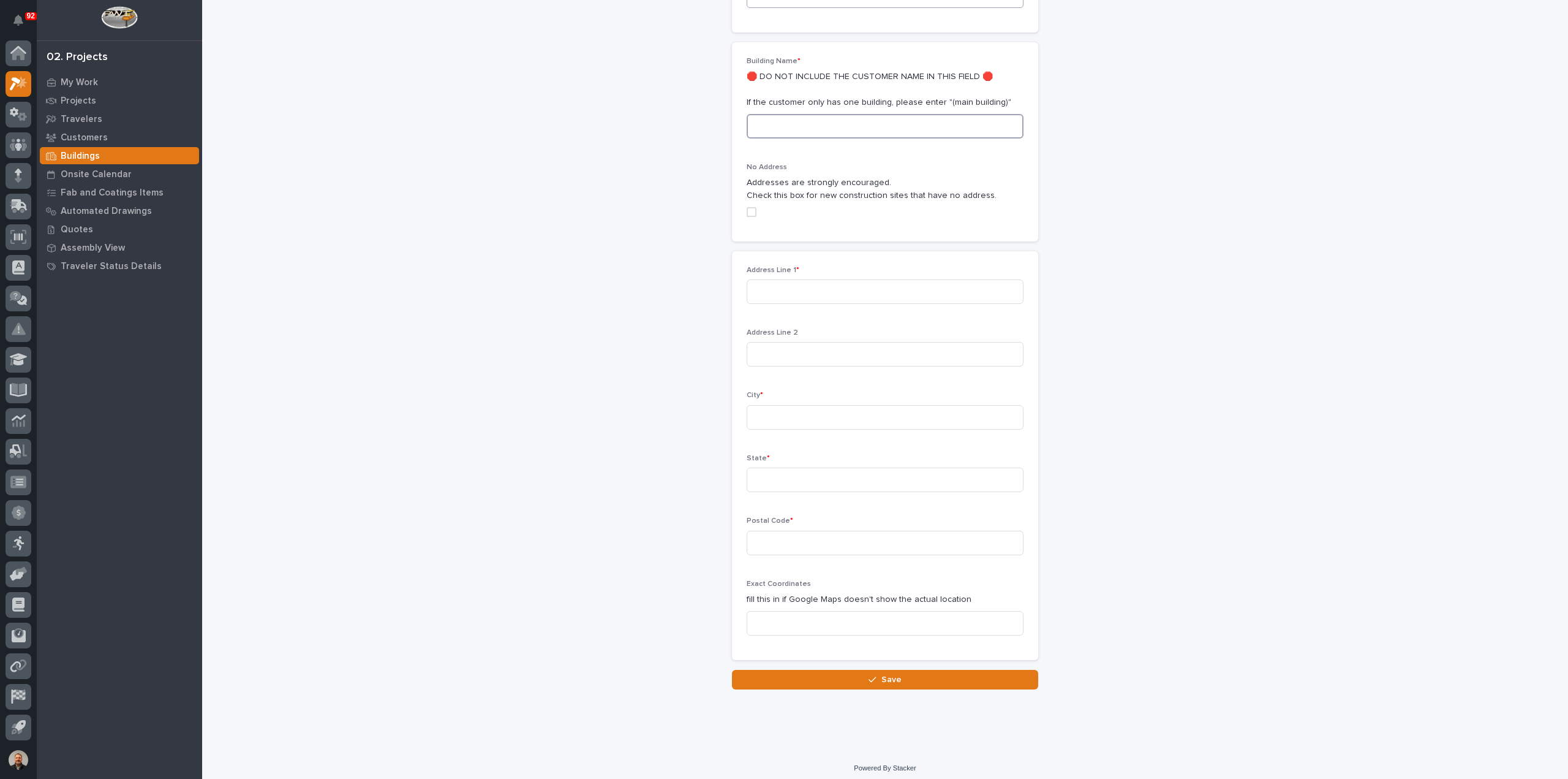
click at [778, 124] on input at bounding box center [885, 126] width 277 height 25
type input "Headquarters"
click at [782, 293] on input at bounding box center [885, 292] width 277 height 25
click at [784, 289] on input "[STREET_ADDRESS]" at bounding box center [885, 292] width 277 height 25
type input "[STREET_ADDRESS]"
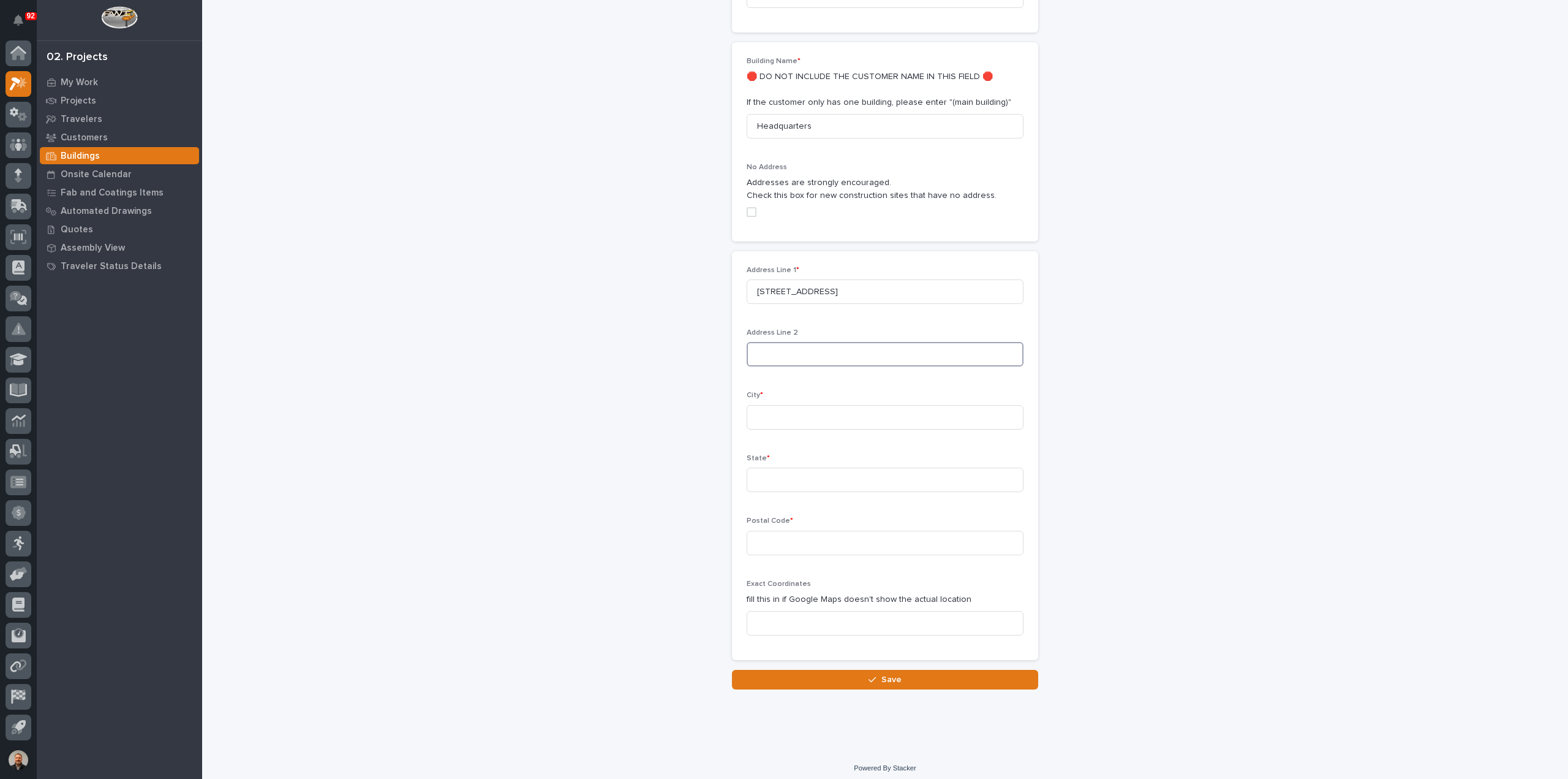
click at [772, 346] on input at bounding box center [885, 355] width 277 height 25
type input "Suite 110"
click at [765, 417] on input at bounding box center [885, 417] width 277 height 25
type input "Fishers"
click at [762, 476] on input at bounding box center [885, 480] width 277 height 25
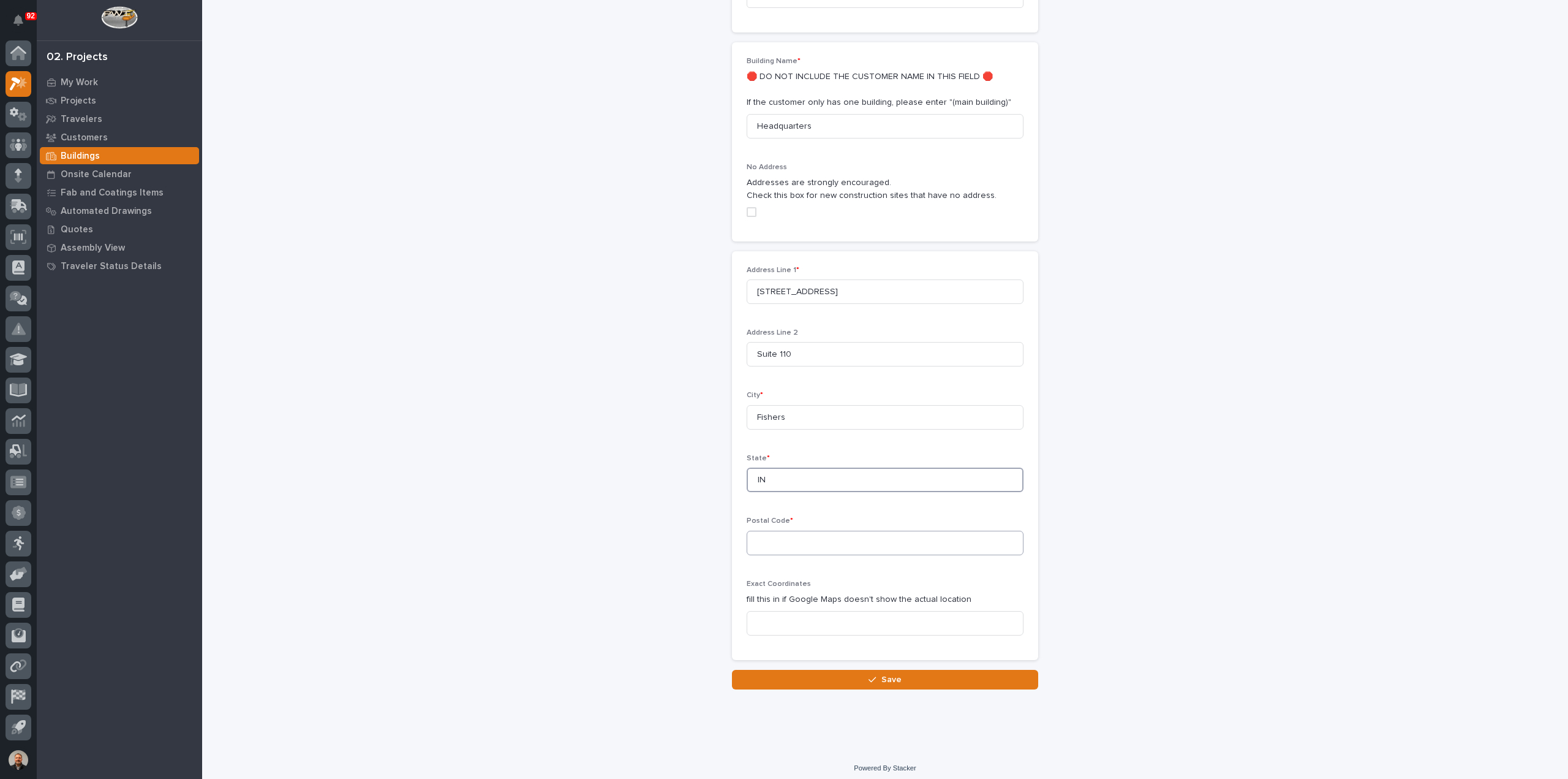
type input "IN"
click at [756, 544] on input at bounding box center [885, 543] width 277 height 25
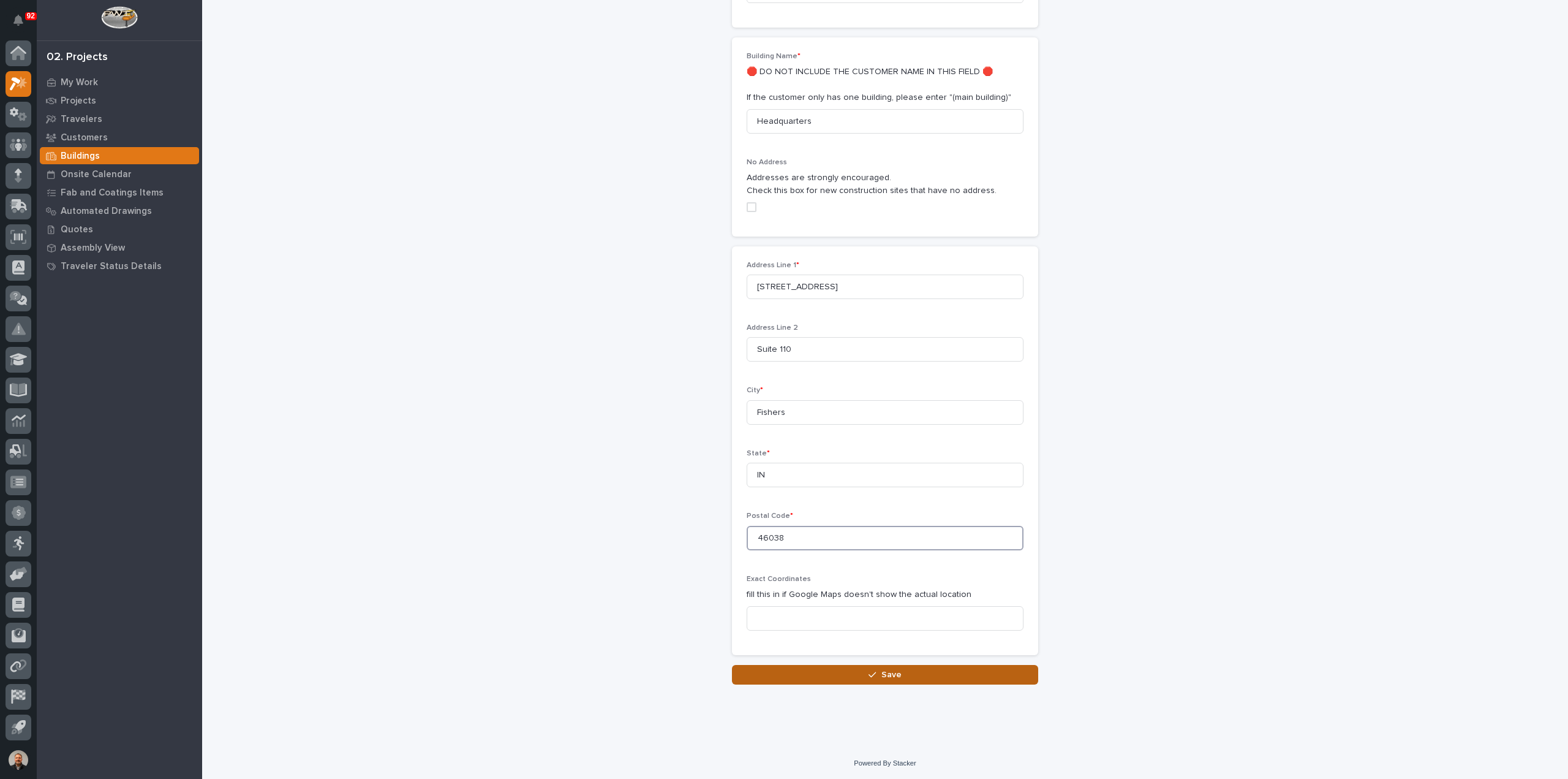
type input "46038"
click at [876, 671] on div "button" at bounding box center [875, 674] width 12 height 9
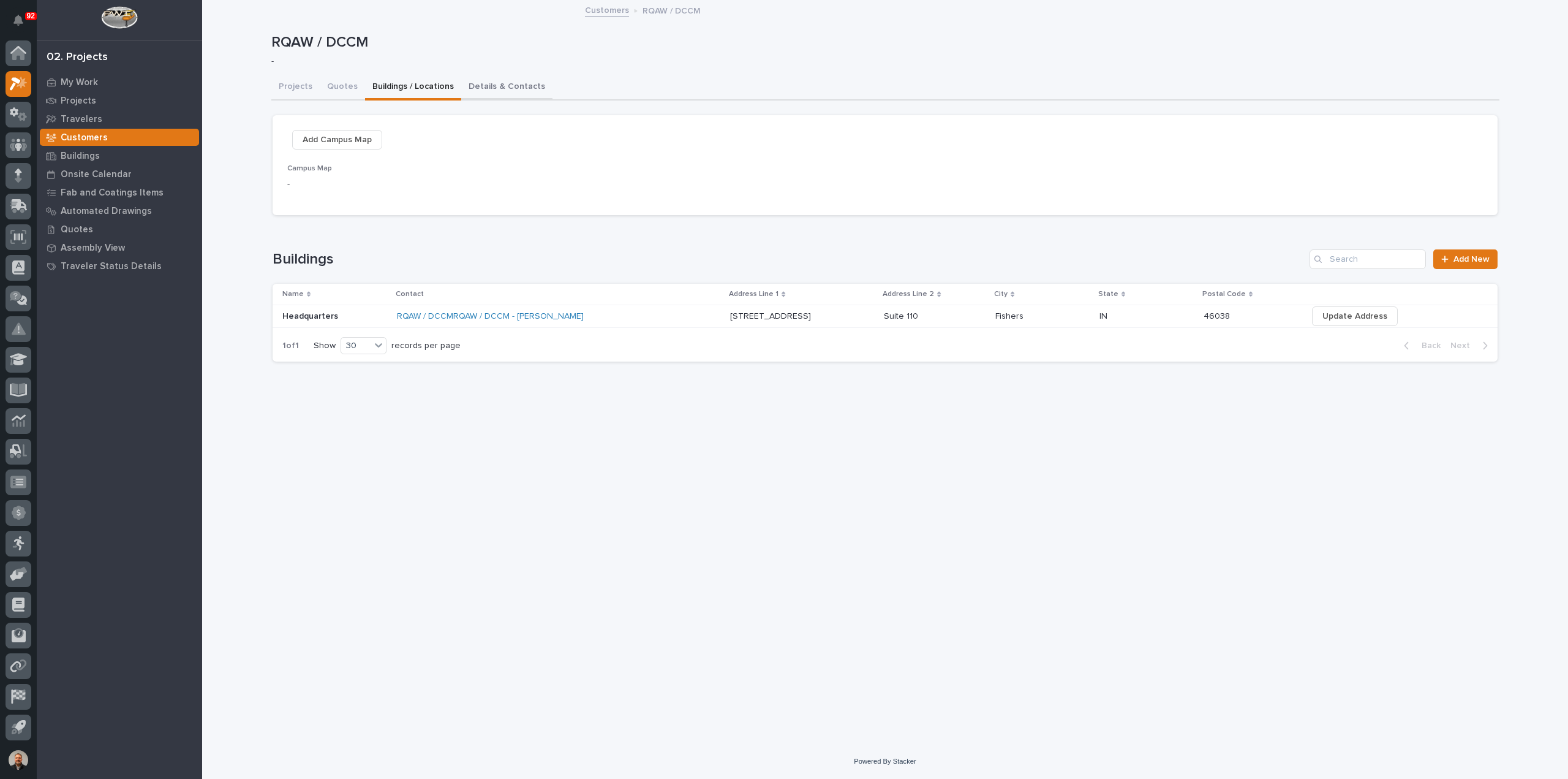
click at [516, 86] on button "Details & Contacts" at bounding box center [507, 87] width 92 height 26
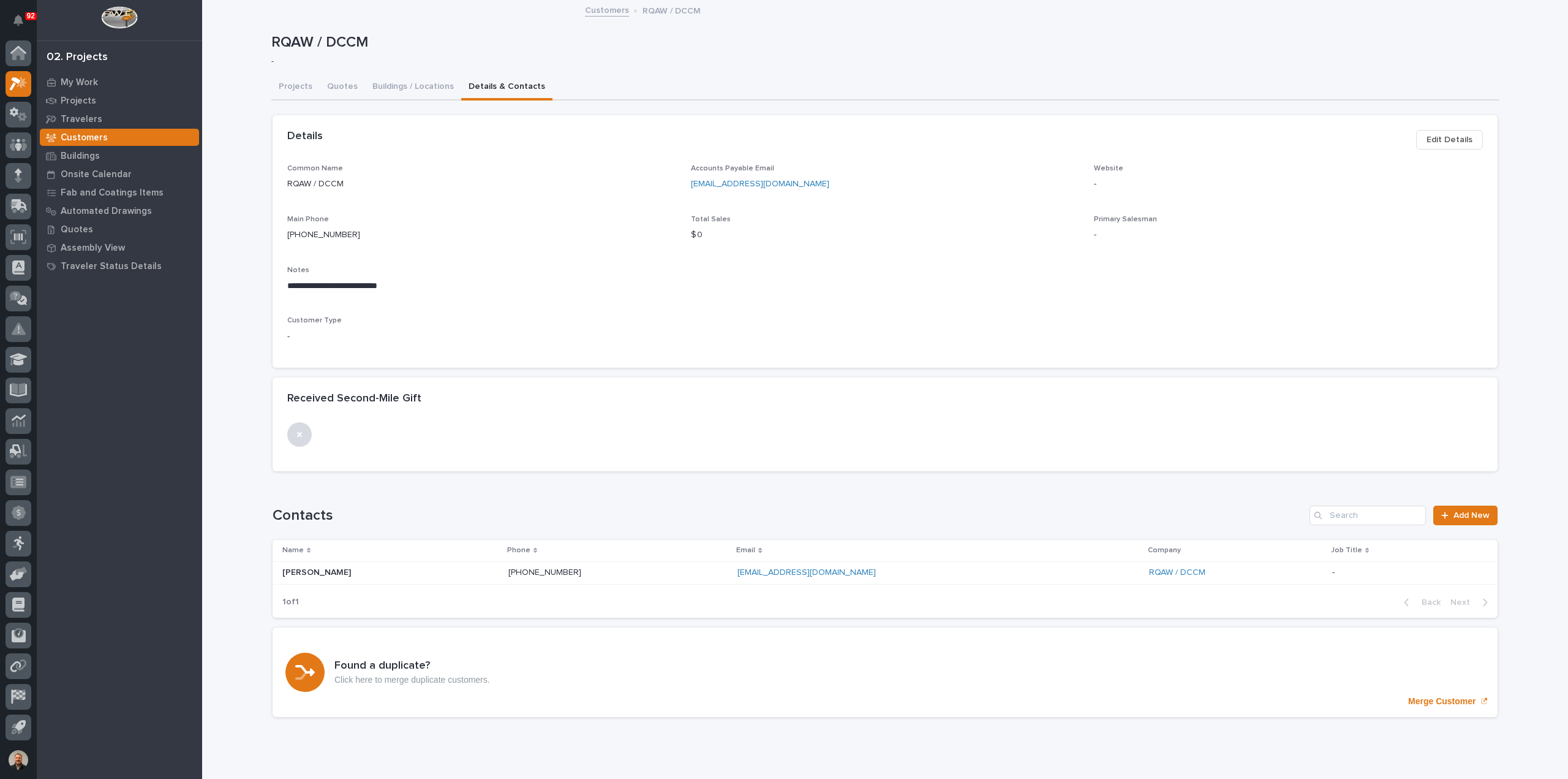
scroll to position [42, 0]
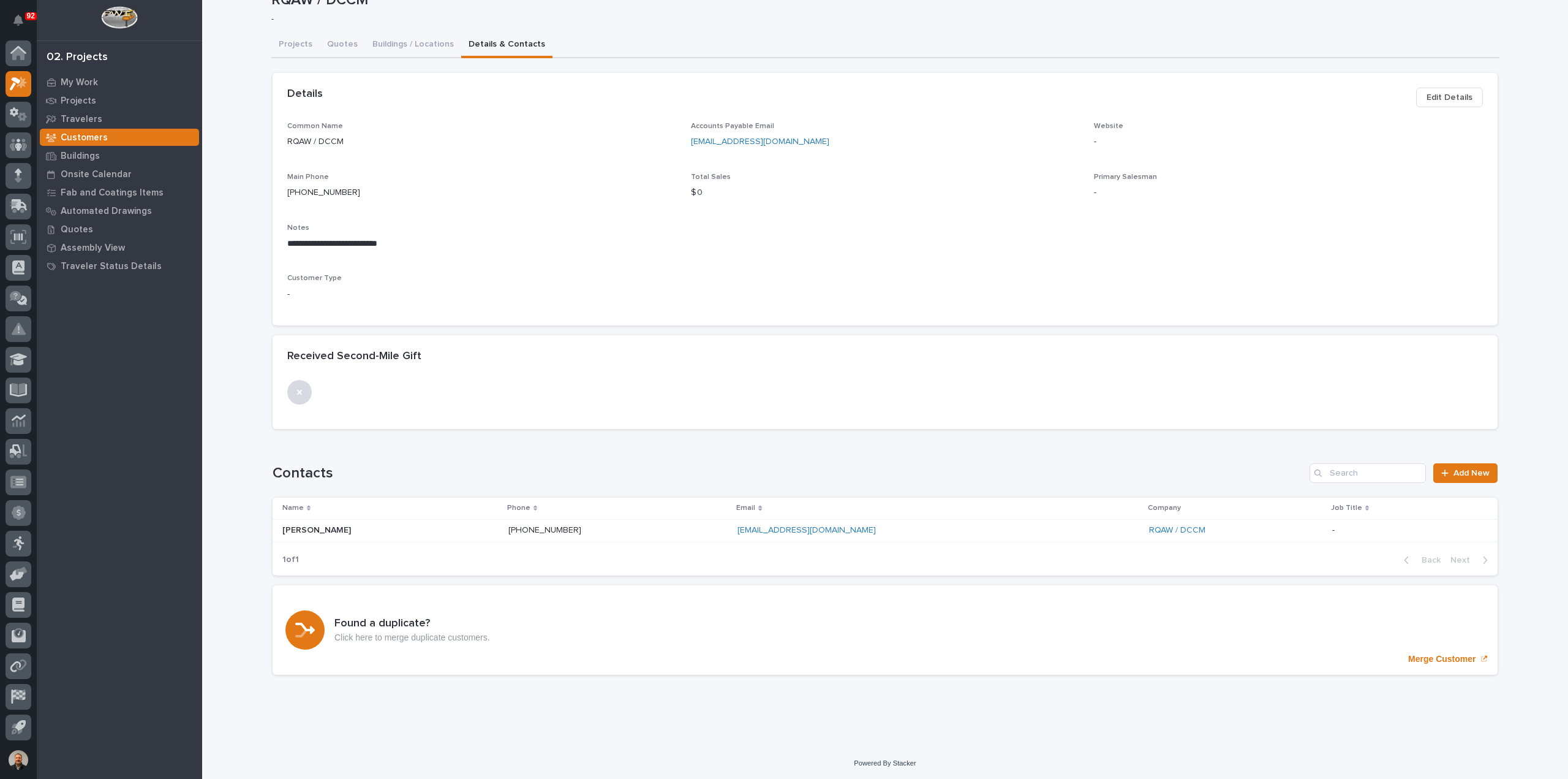
click at [1438, 92] on span "Edit Details" at bounding box center [1449, 97] width 46 height 15
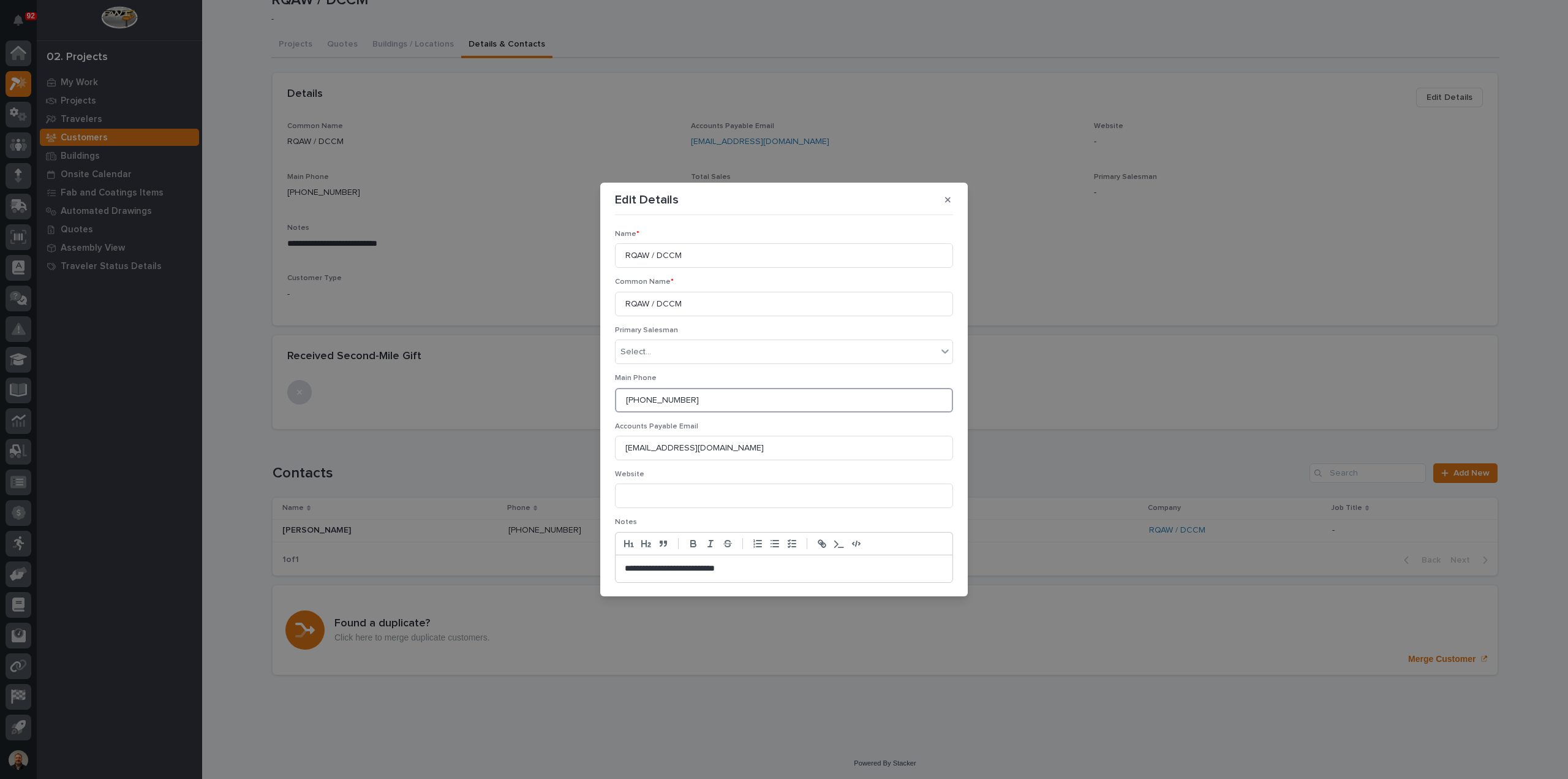
click at [687, 399] on input "[PHONE_NUMBER]" at bounding box center [784, 400] width 338 height 25
type input "[PHONE_NUMBER]"
click at [683, 494] on input at bounding box center [784, 496] width 338 height 25
paste input "[URL][DOMAIN_NAME]"
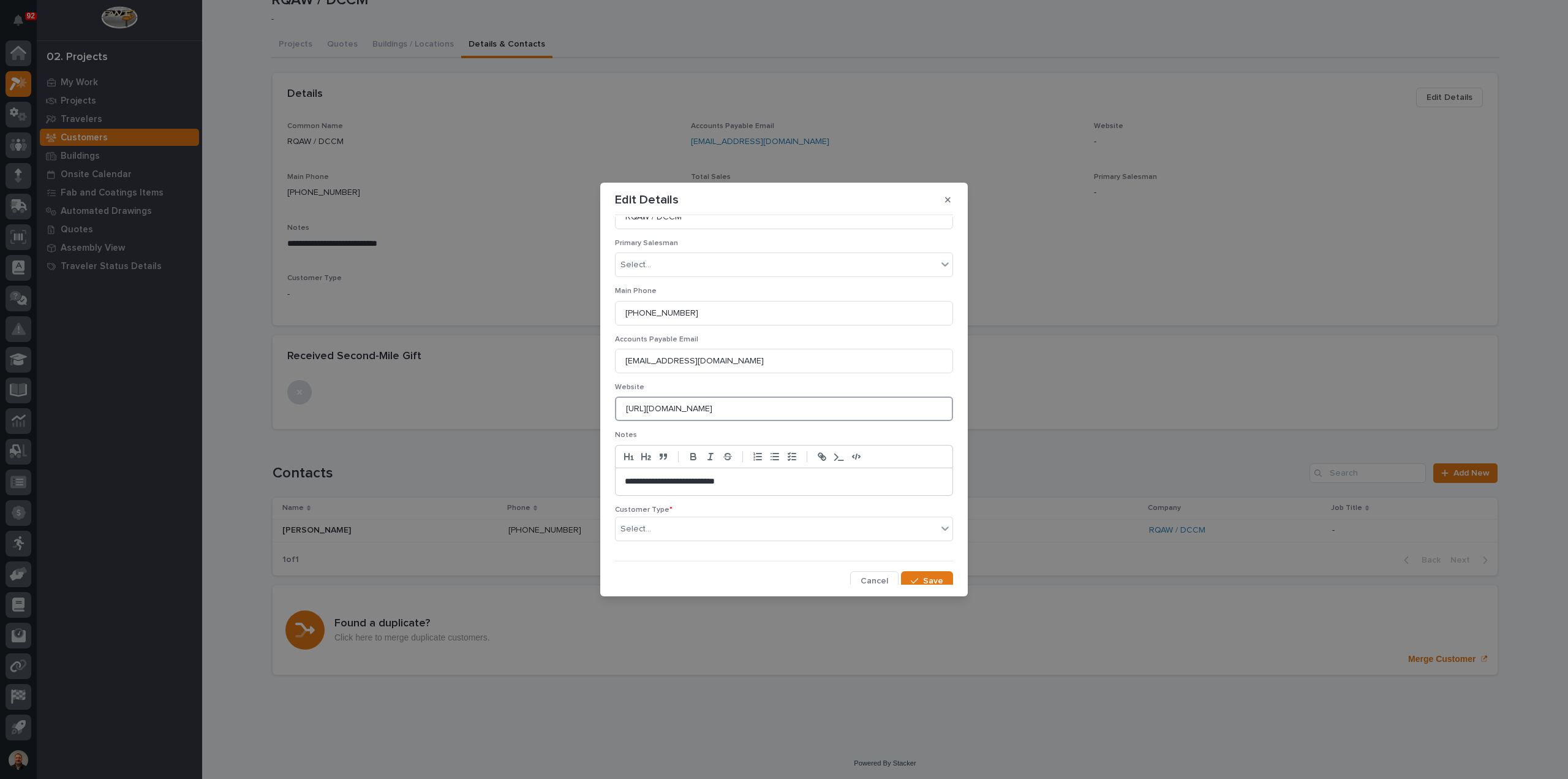
scroll to position [92, 0]
type input "[URL][DOMAIN_NAME]"
click at [675, 523] on div "Select..." at bounding box center [776, 525] width 322 height 20
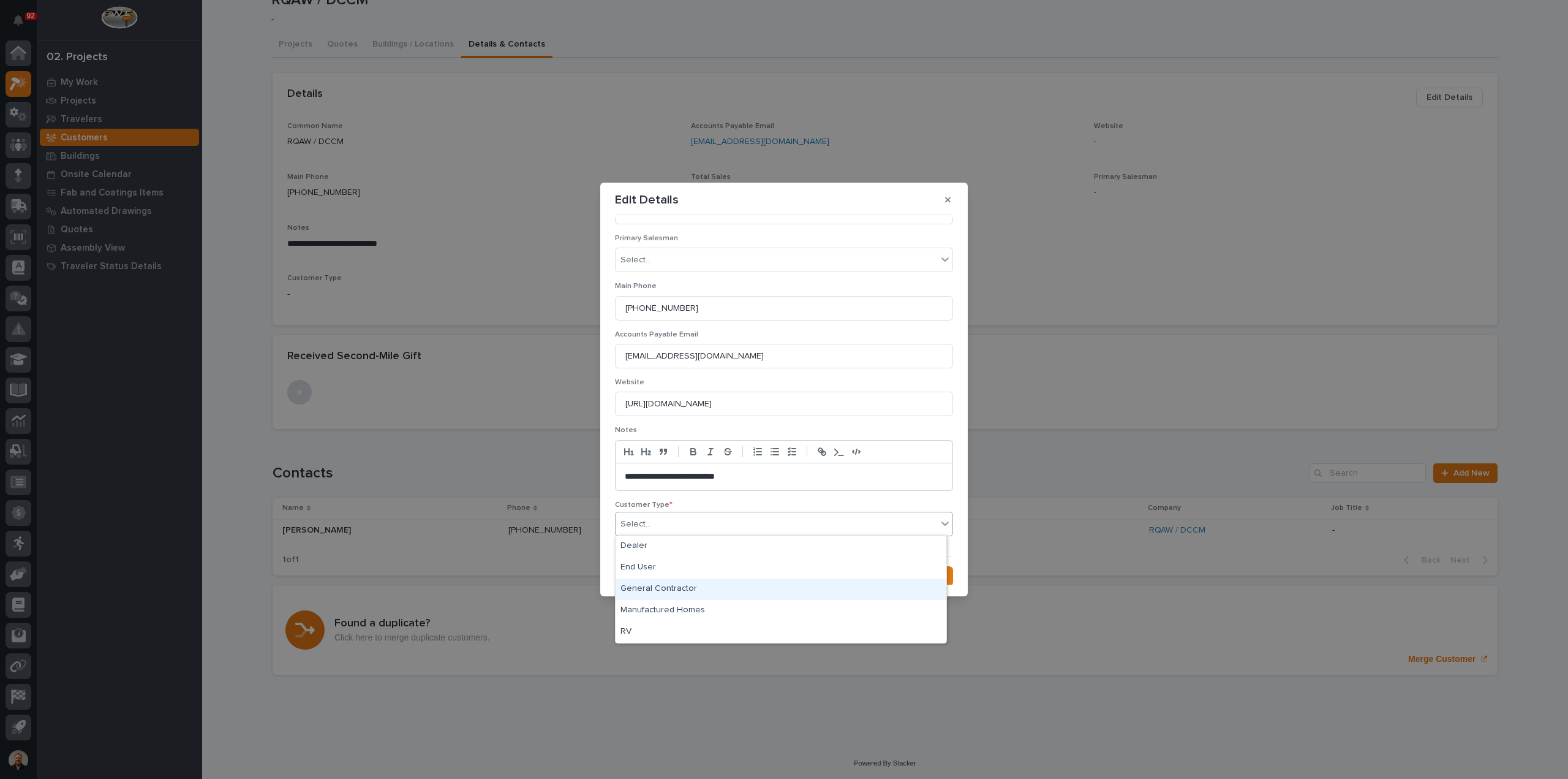
click at [673, 590] on div "General Contractor" at bounding box center [781, 590] width 330 height 22
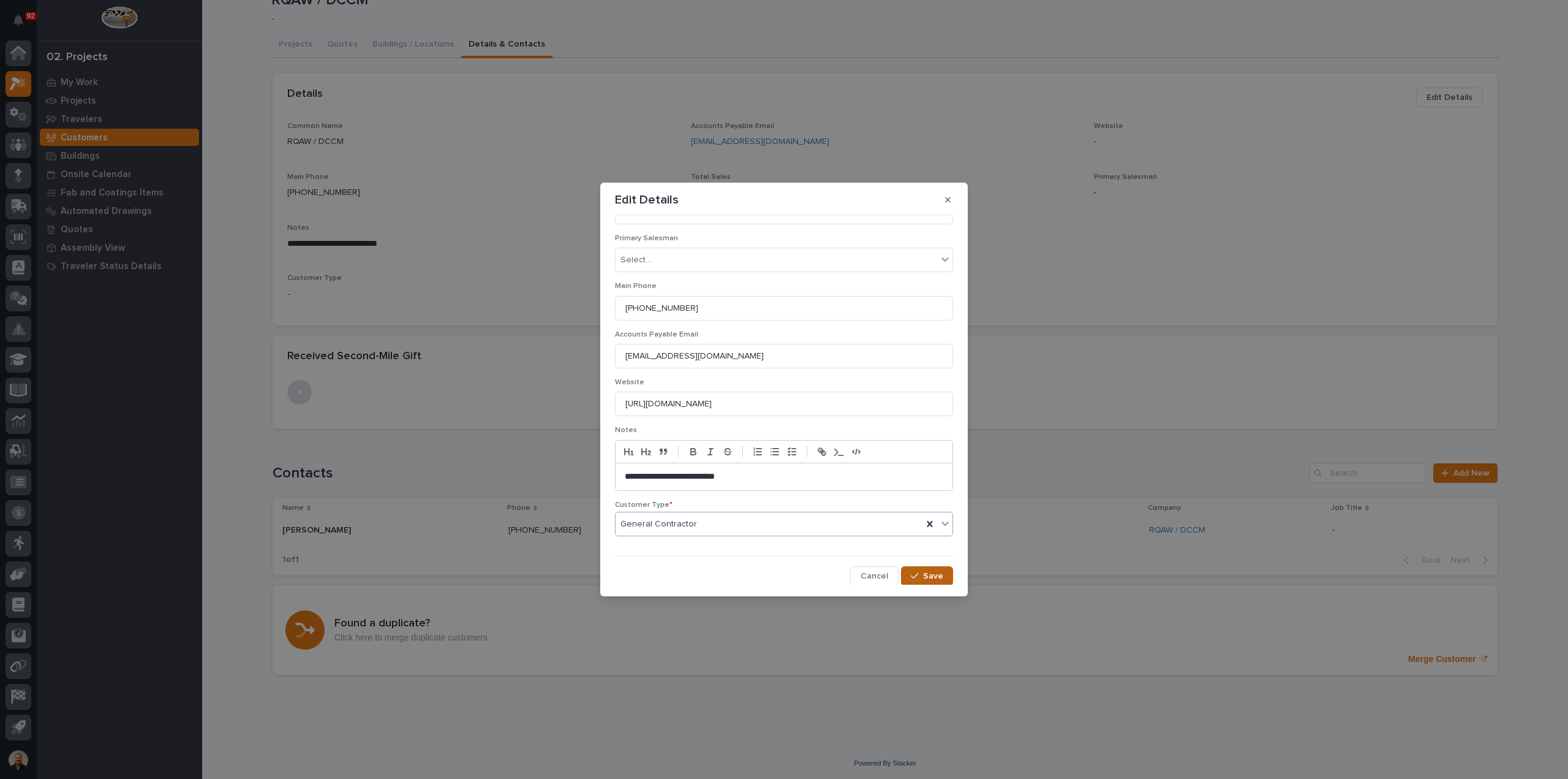
click at [923, 572] on span "Save" at bounding box center [933, 576] width 20 height 11
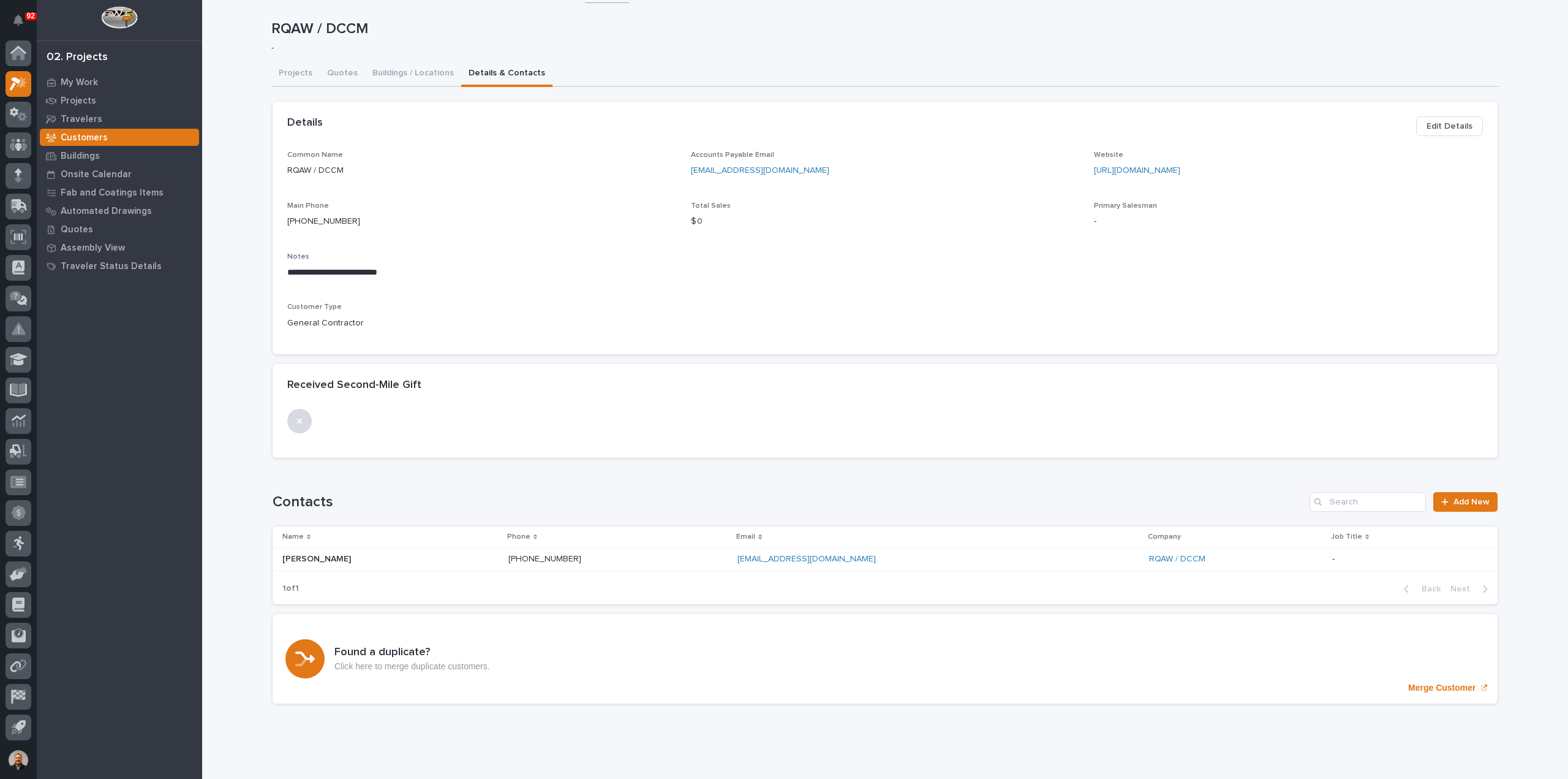
scroll to position [0, 0]
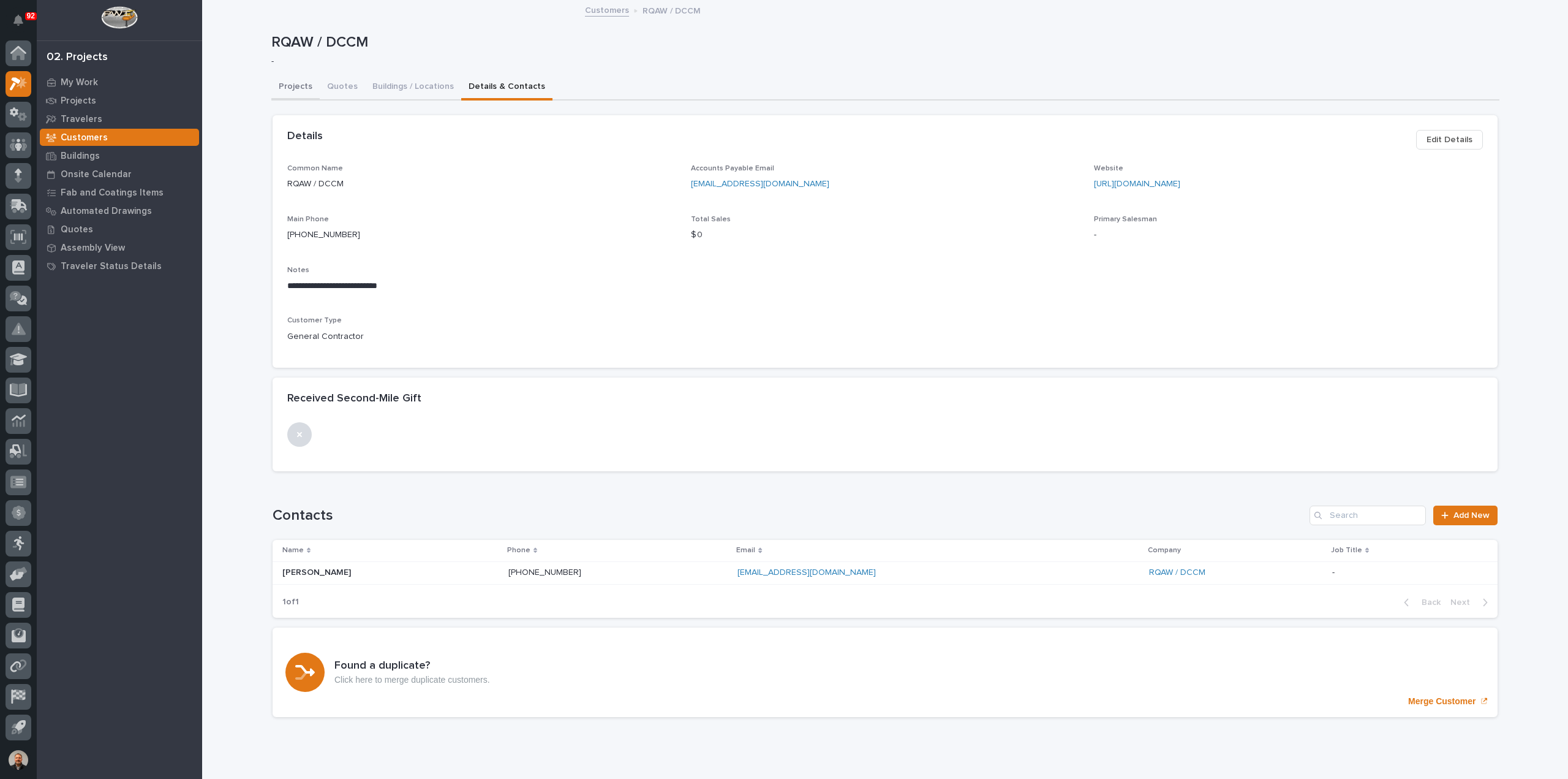
click at [284, 85] on button "Projects" at bounding box center [295, 87] width 48 height 26
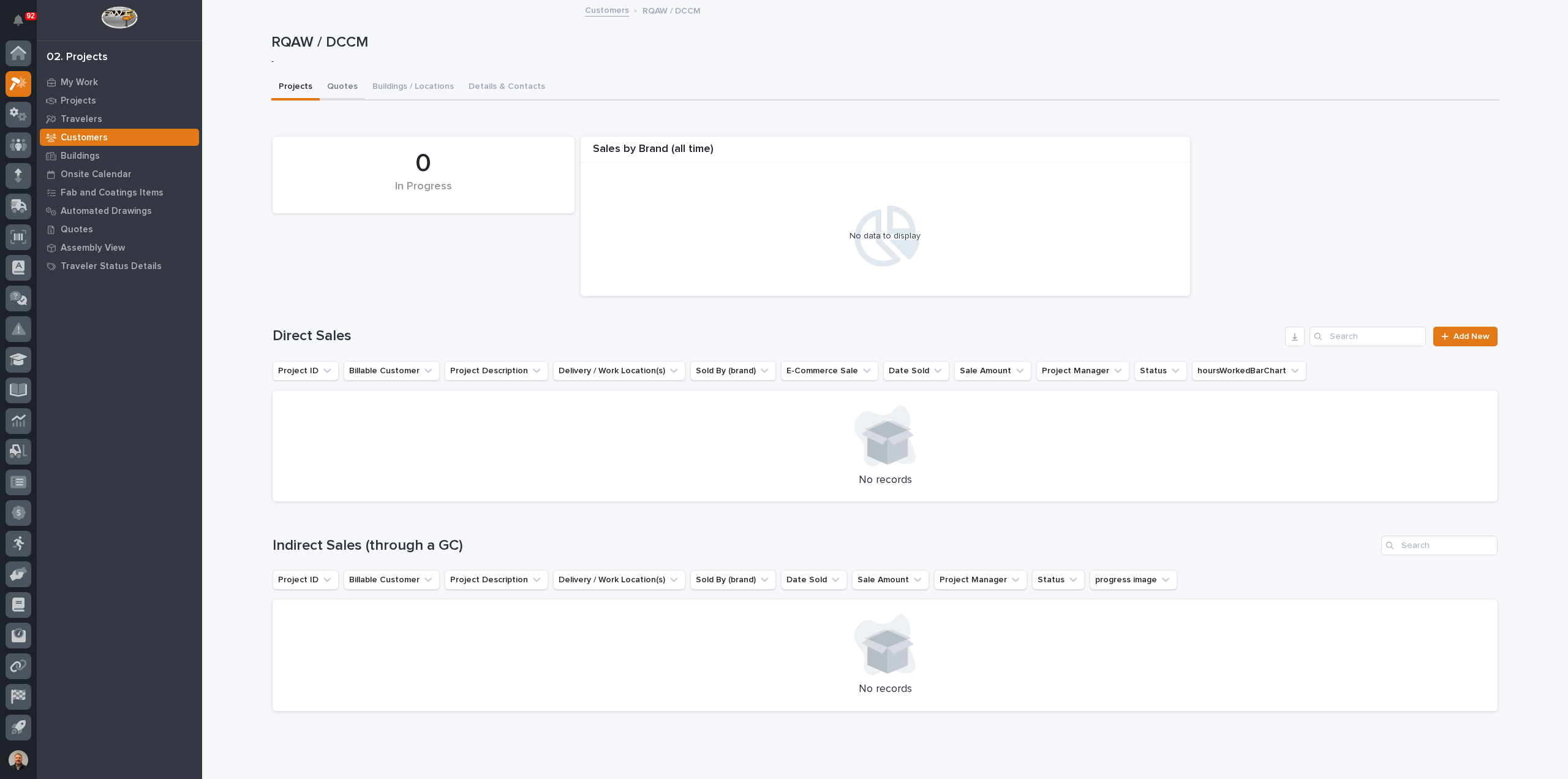
click at [337, 85] on button "Quotes" at bounding box center [342, 87] width 45 height 26
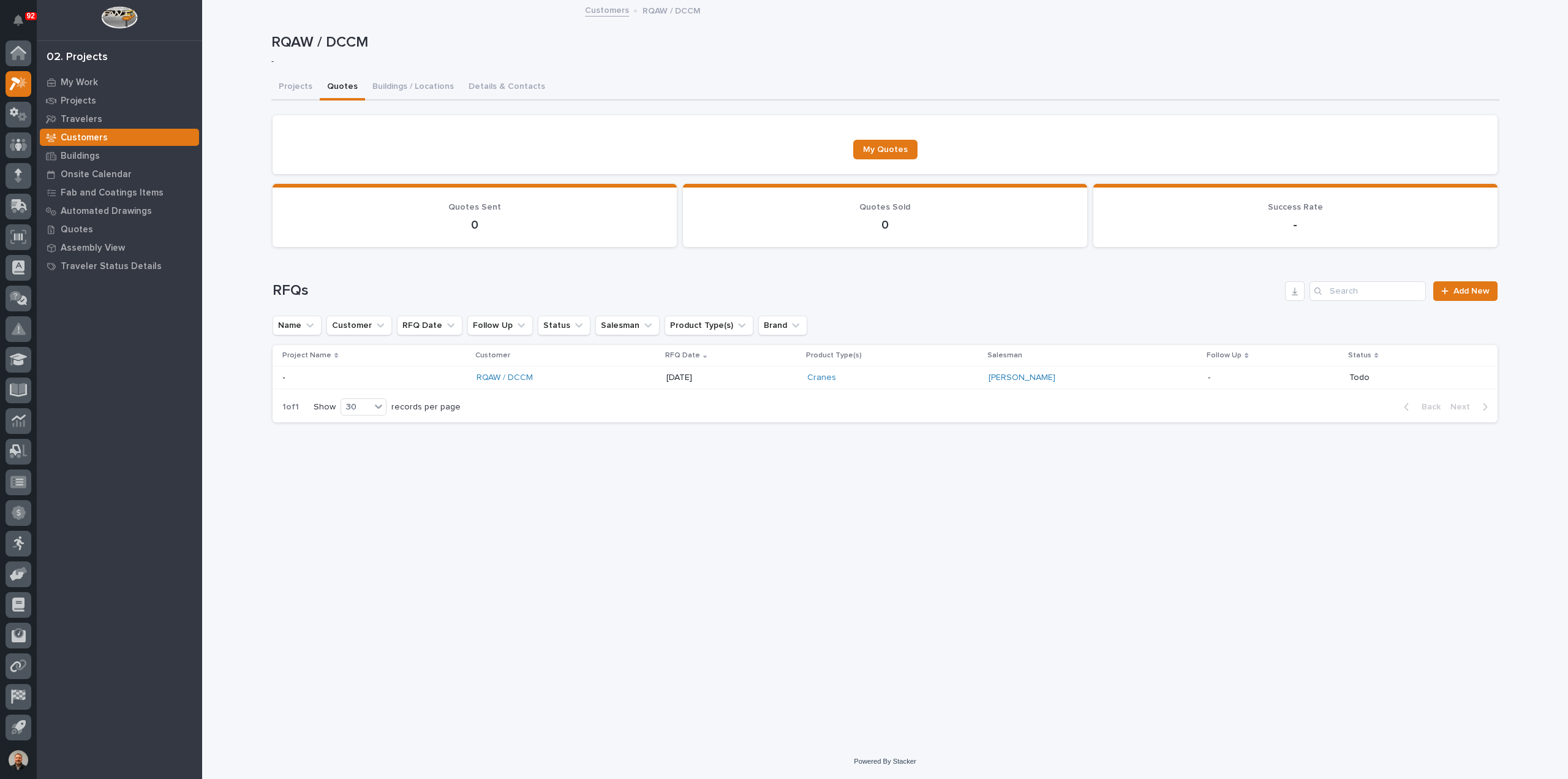
click at [307, 376] on p at bounding box center [375, 377] width 185 height 10
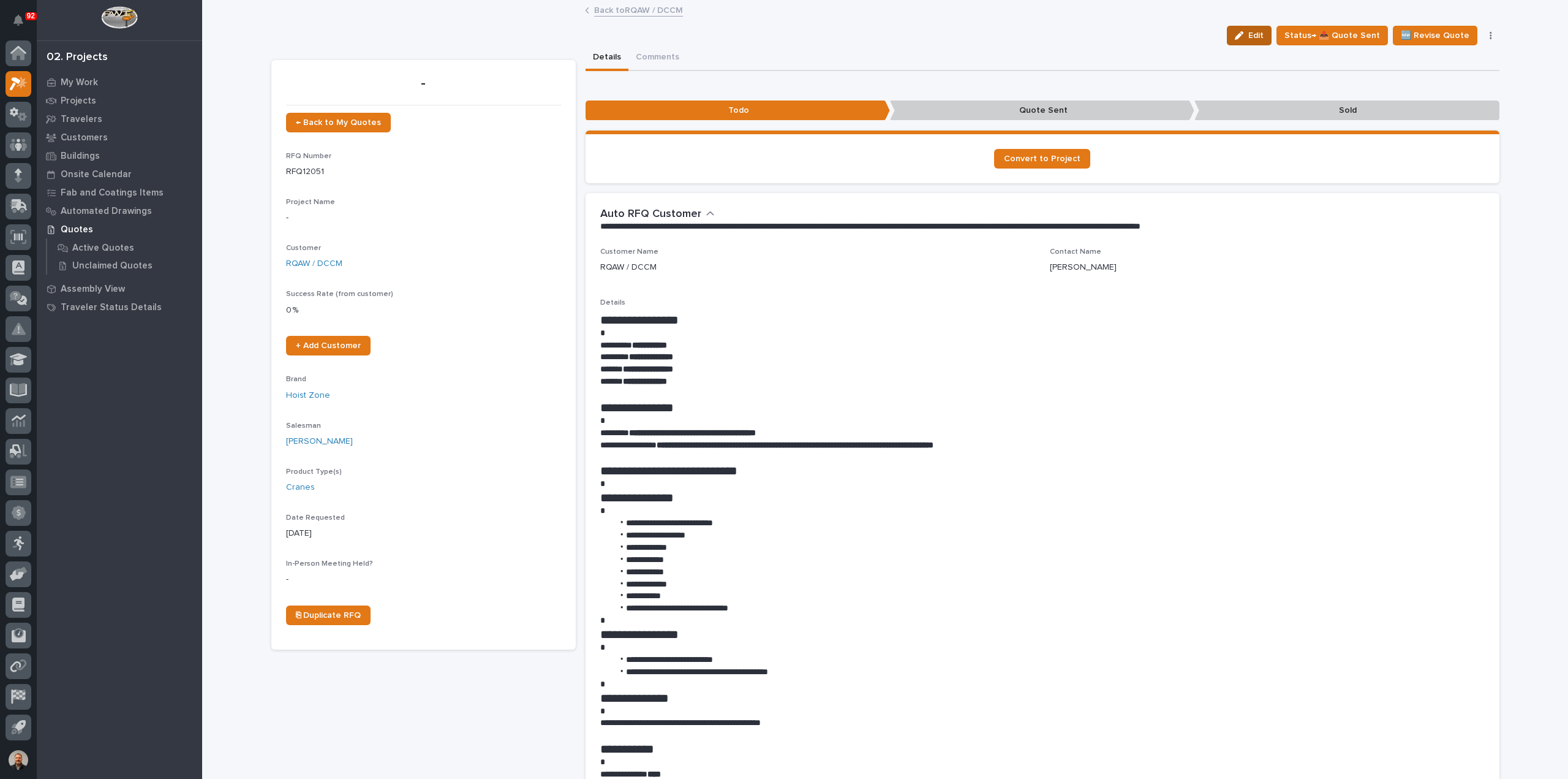
click at [1257, 37] on span "Edit" at bounding box center [1256, 36] width 16 height 11
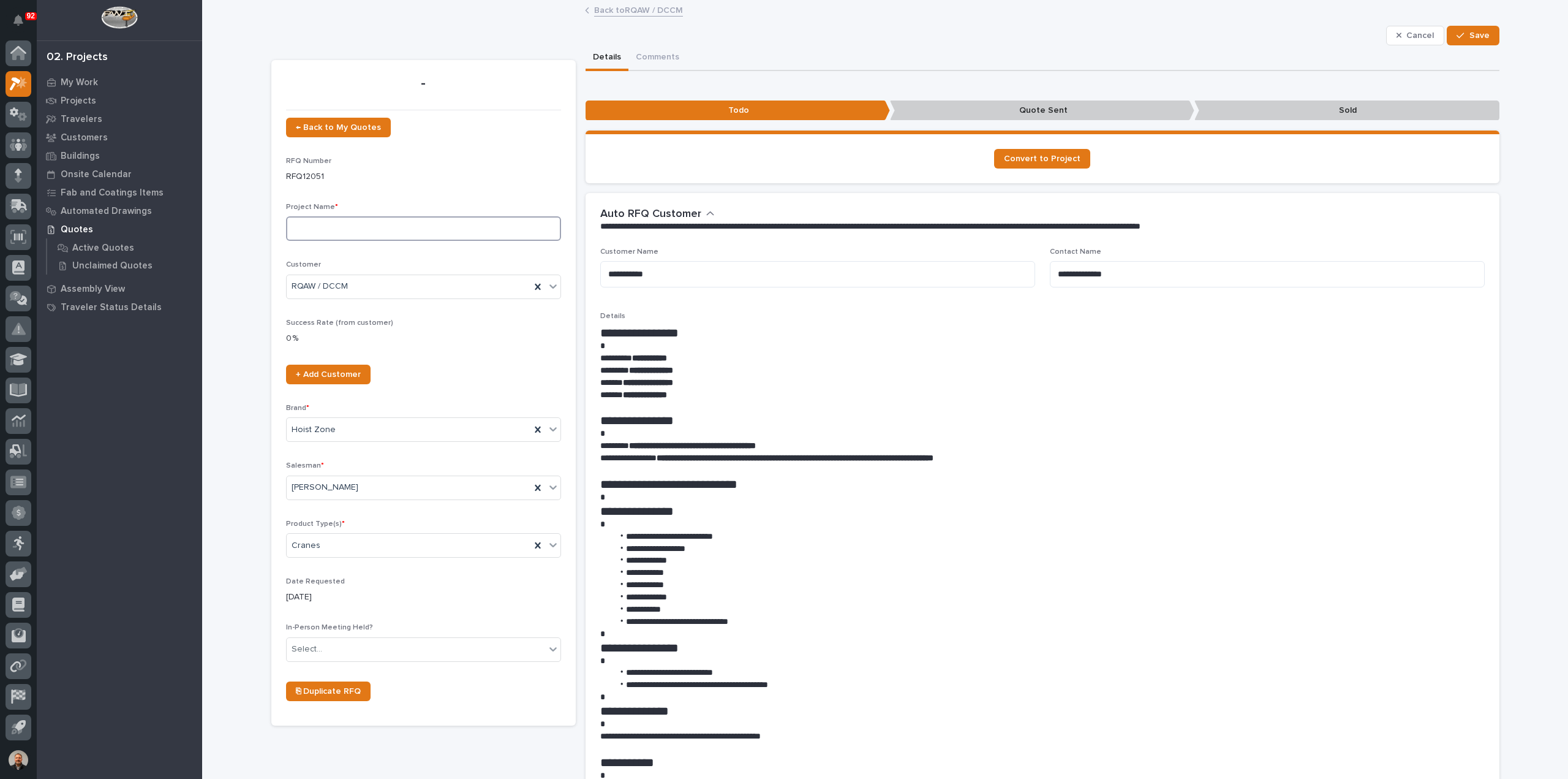
click at [310, 229] on input at bounding box center [423, 229] width 275 height 25
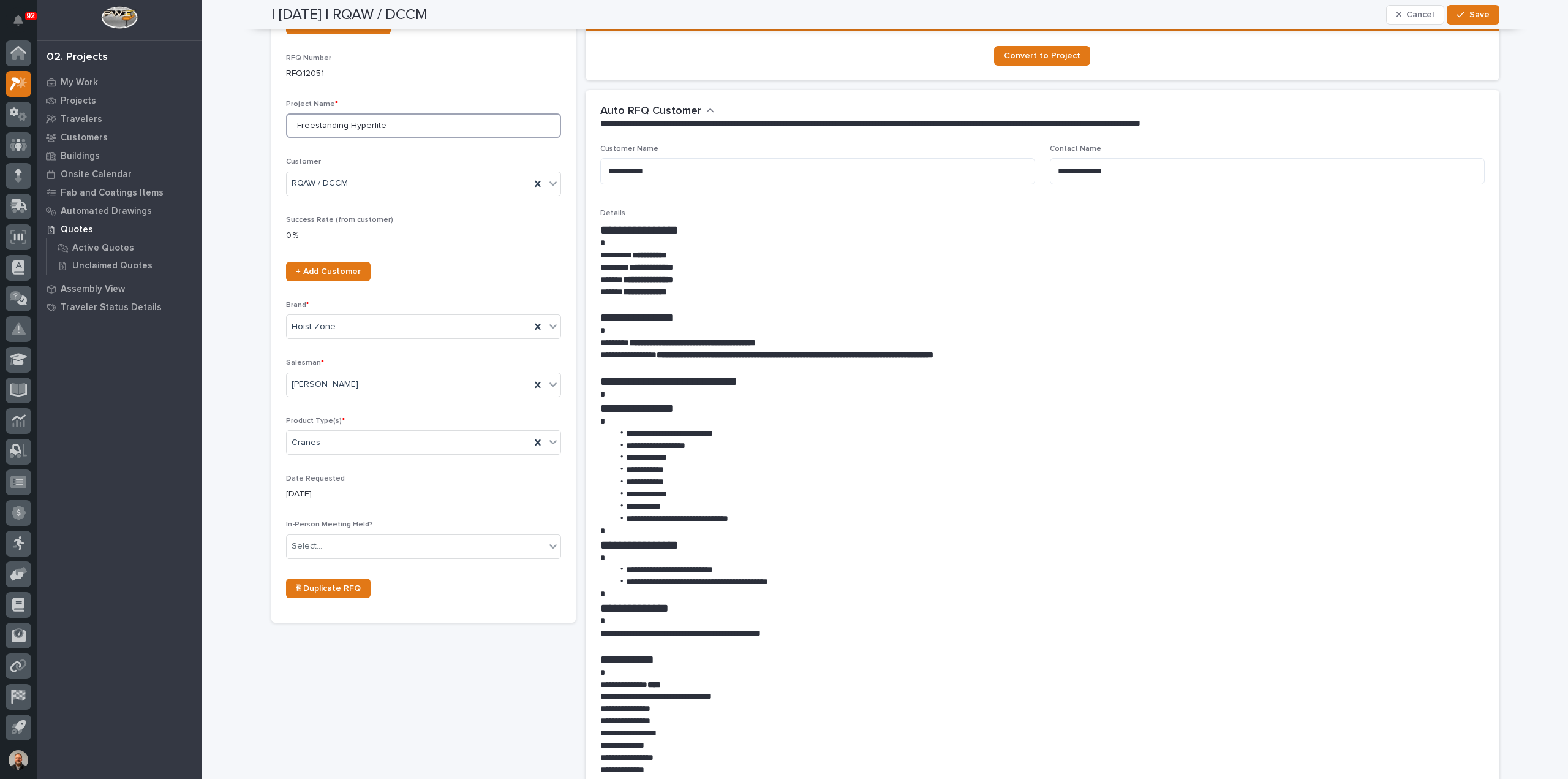
scroll to position [123, 0]
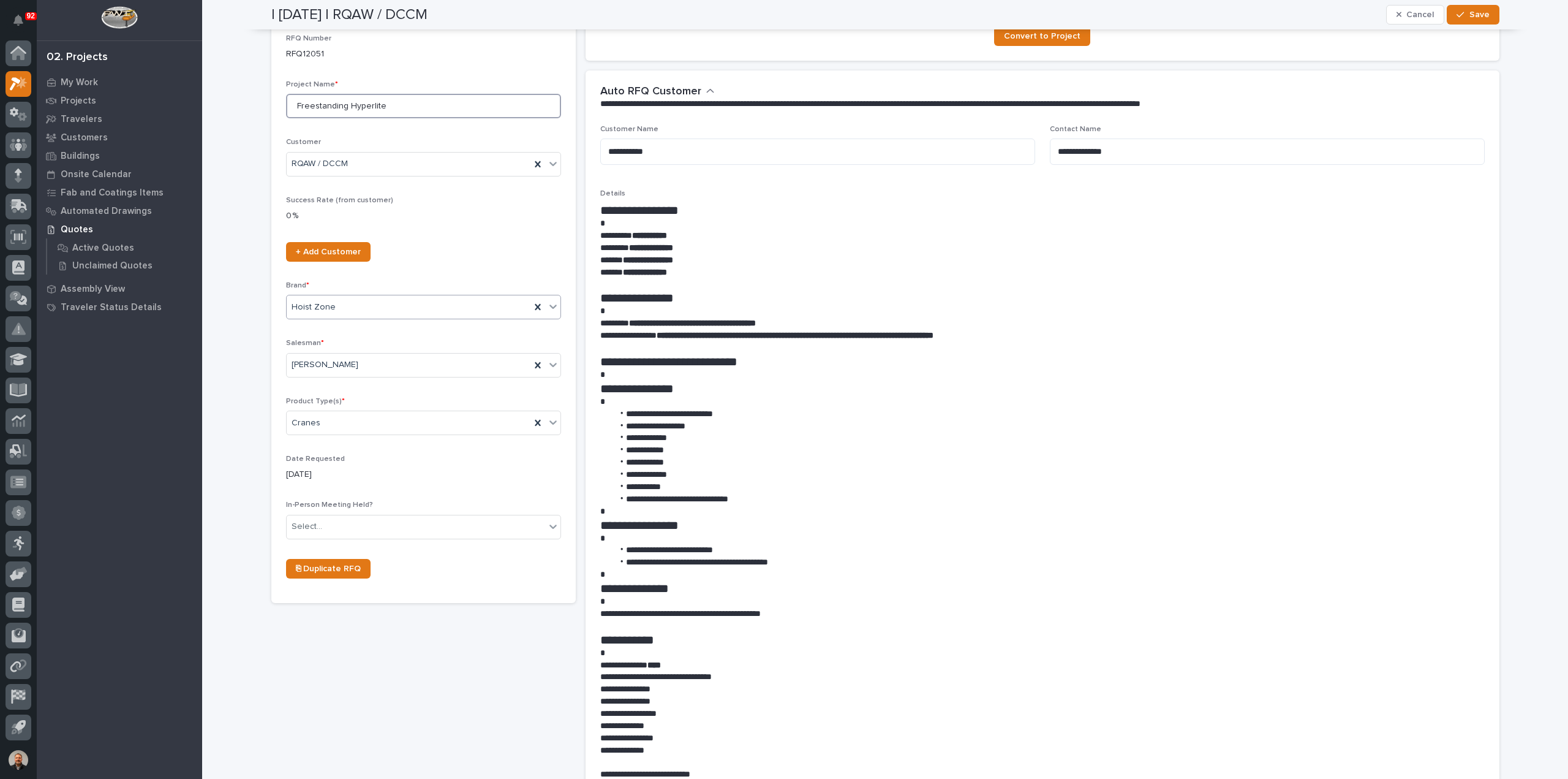
type input "Freestanding Hyperlite"
click at [549, 307] on icon at bounding box center [552, 307] width 7 height 5
click at [317, 349] on div "PWI" at bounding box center [418, 351] width 274 height 22
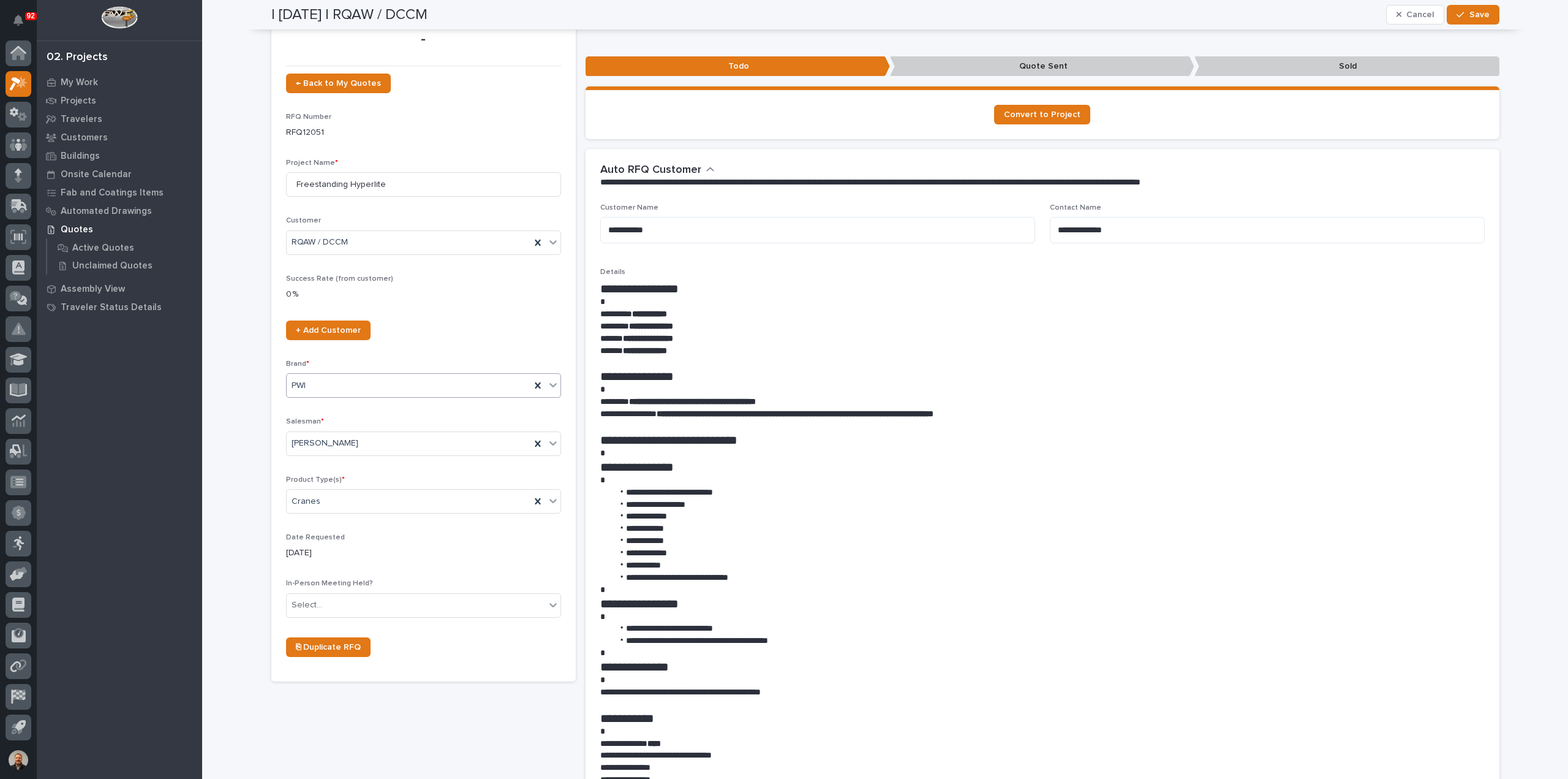
scroll to position [0, 0]
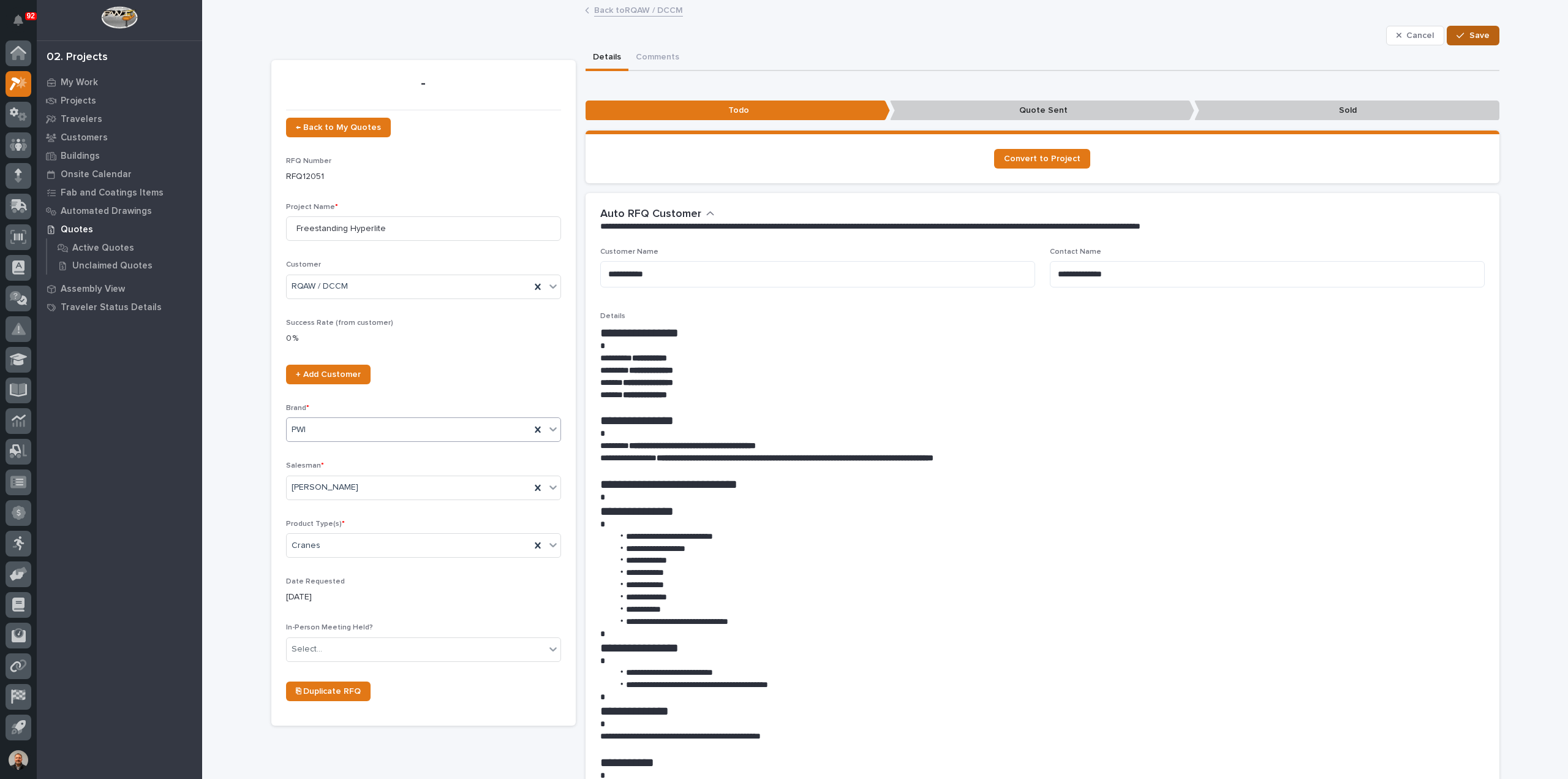
click at [1476, 35] on span "Save" at bounding box center [1480, 36] width 20 height 11
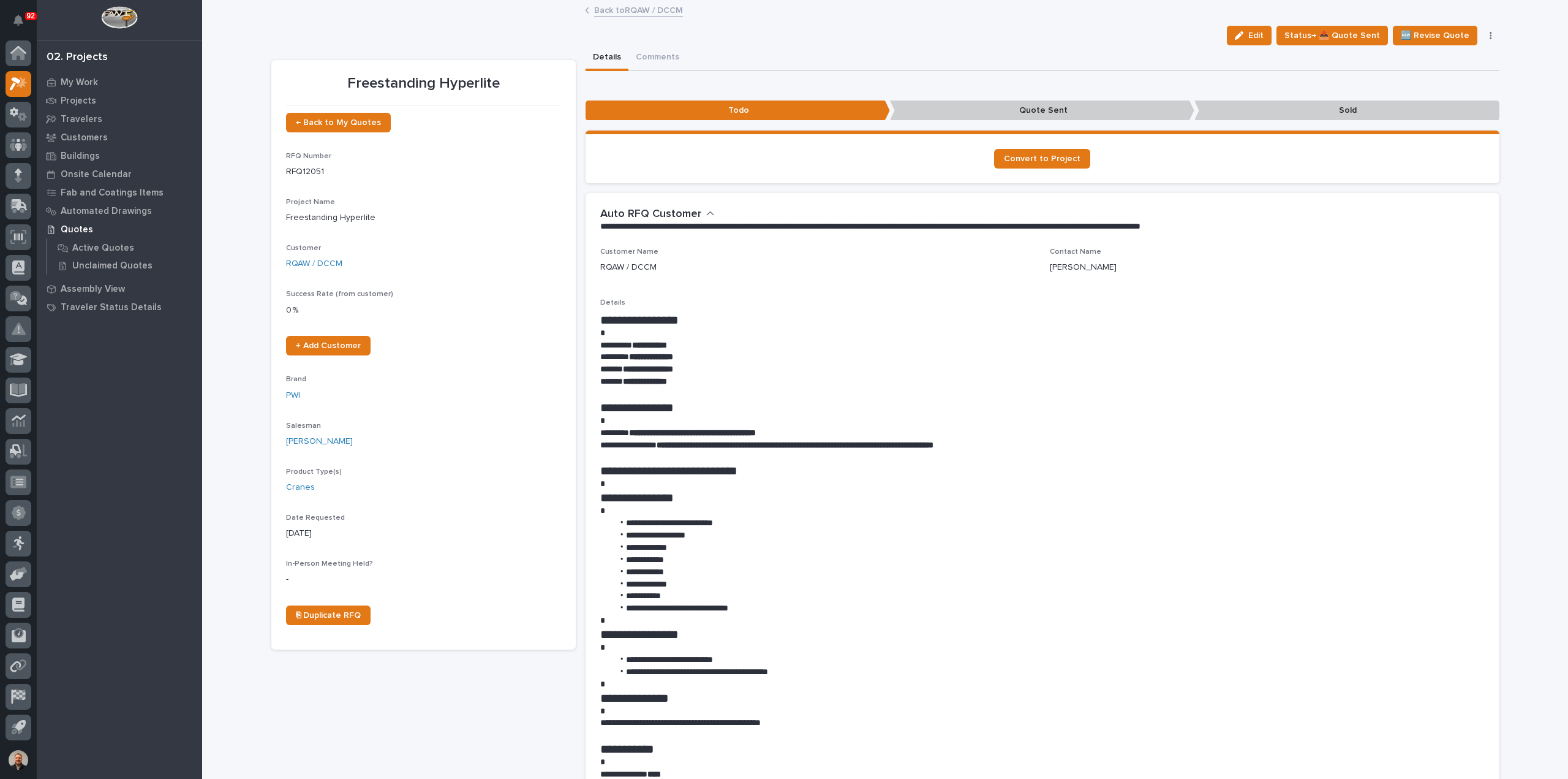
click at [619, 10] on link "Back to RQAW / DCCM" at bounding box center [638, 9] width 89 height 14
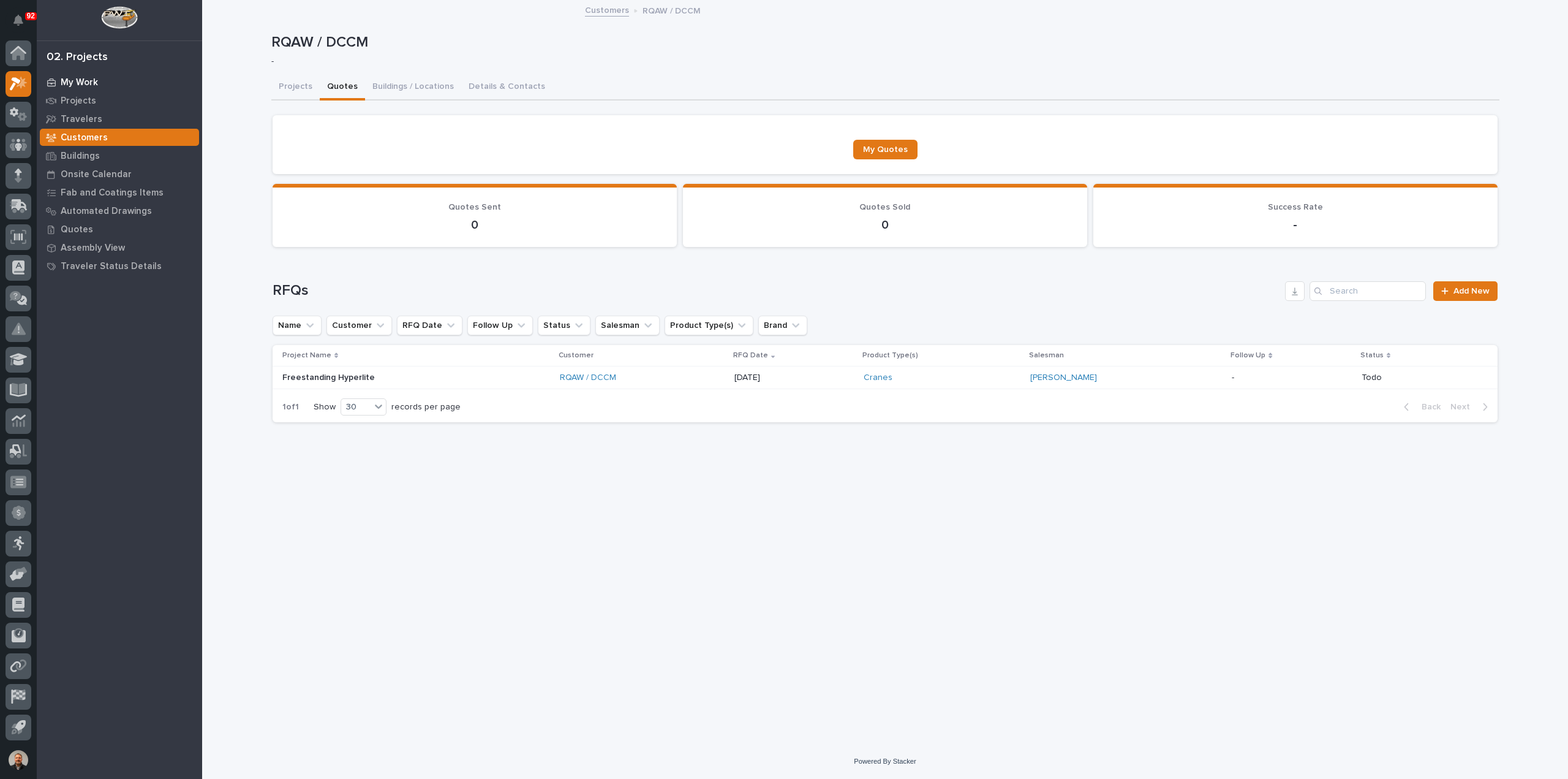
click at [78, 81] on p "My Work" at bounding box center [79, 83] width 37 height 11
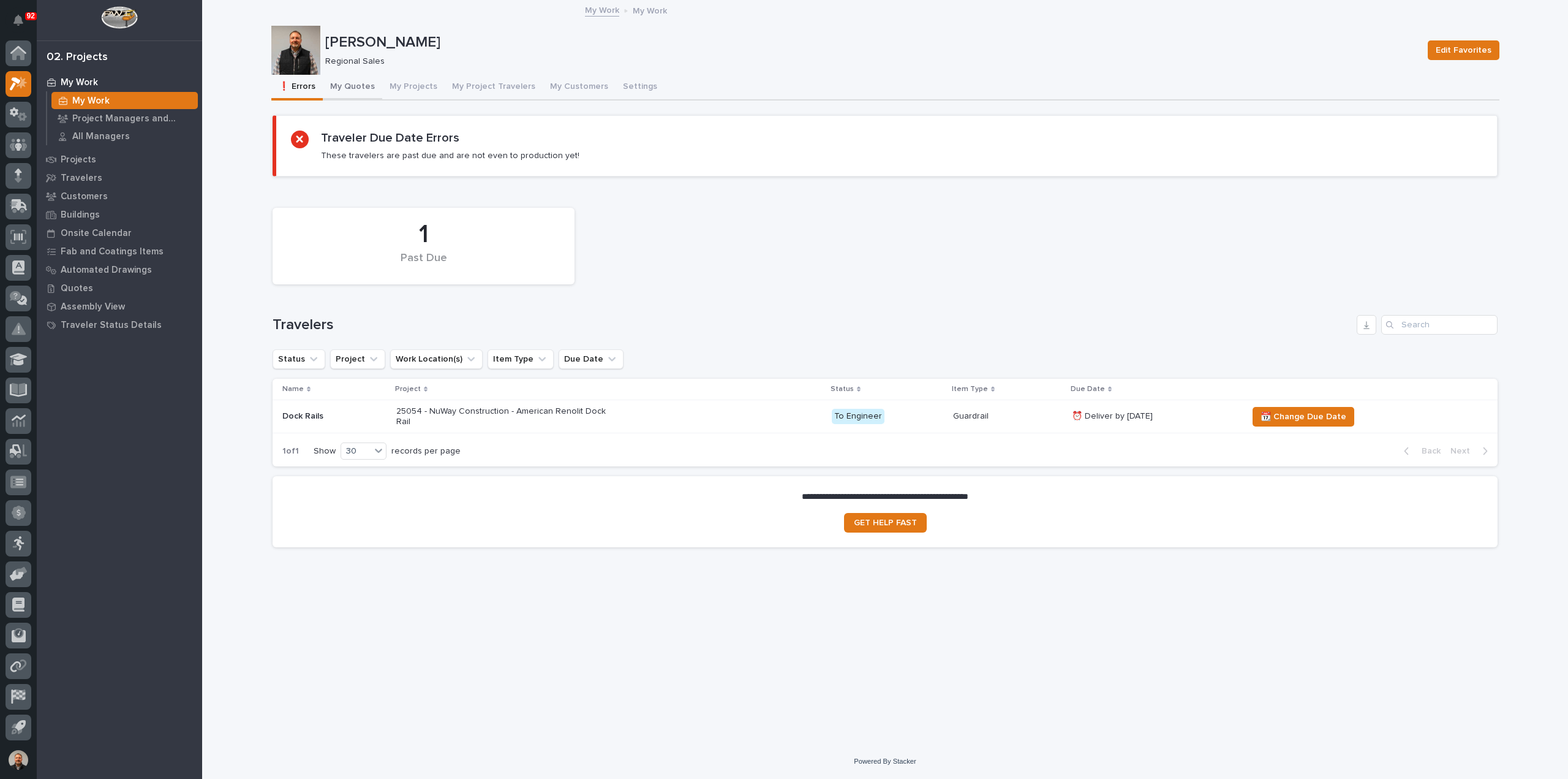
click at [353, 83] on button "My Quotes" at bounding box center [352, 87] width 60 height 26
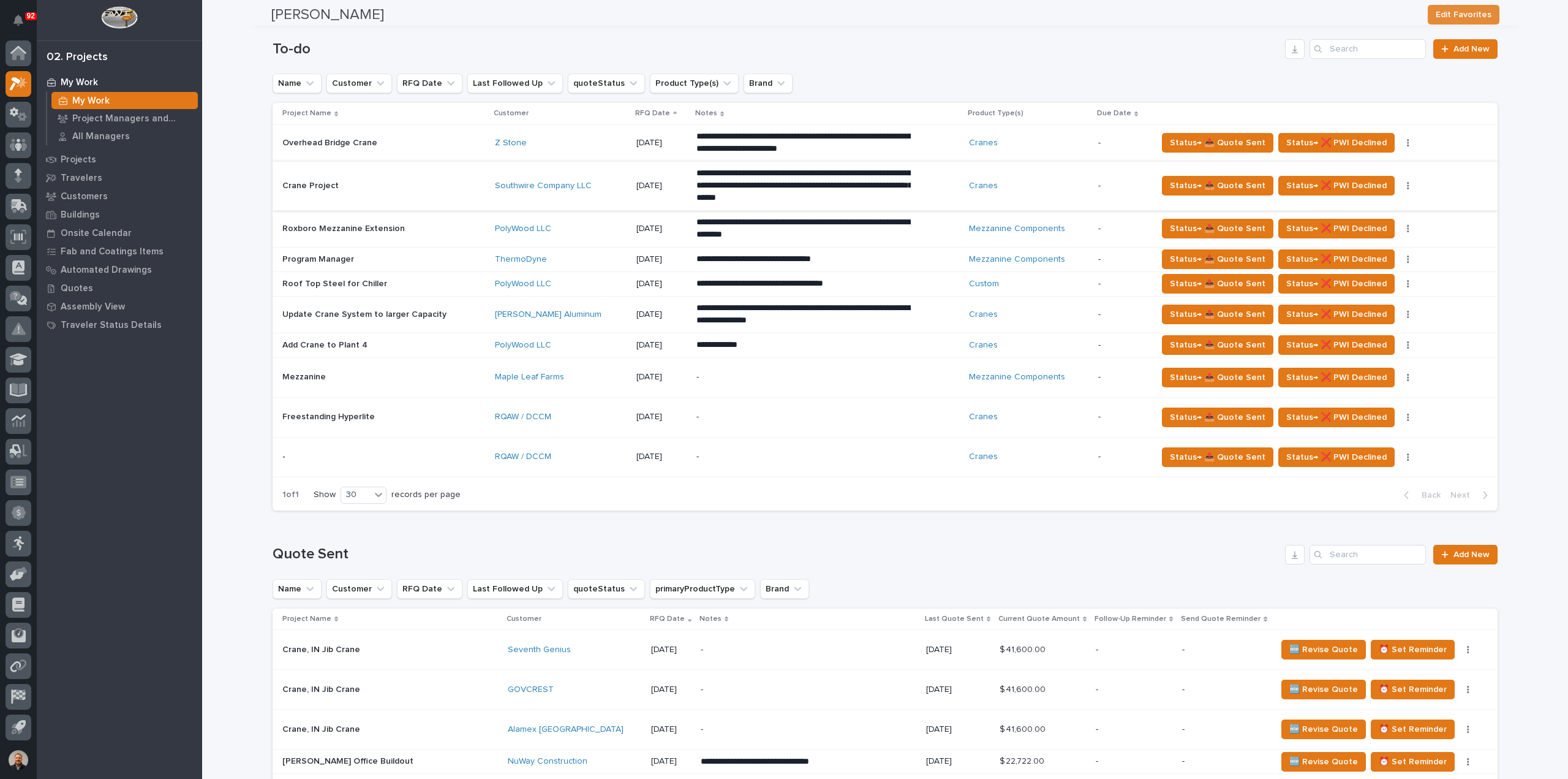
scroll to position [306, 0]
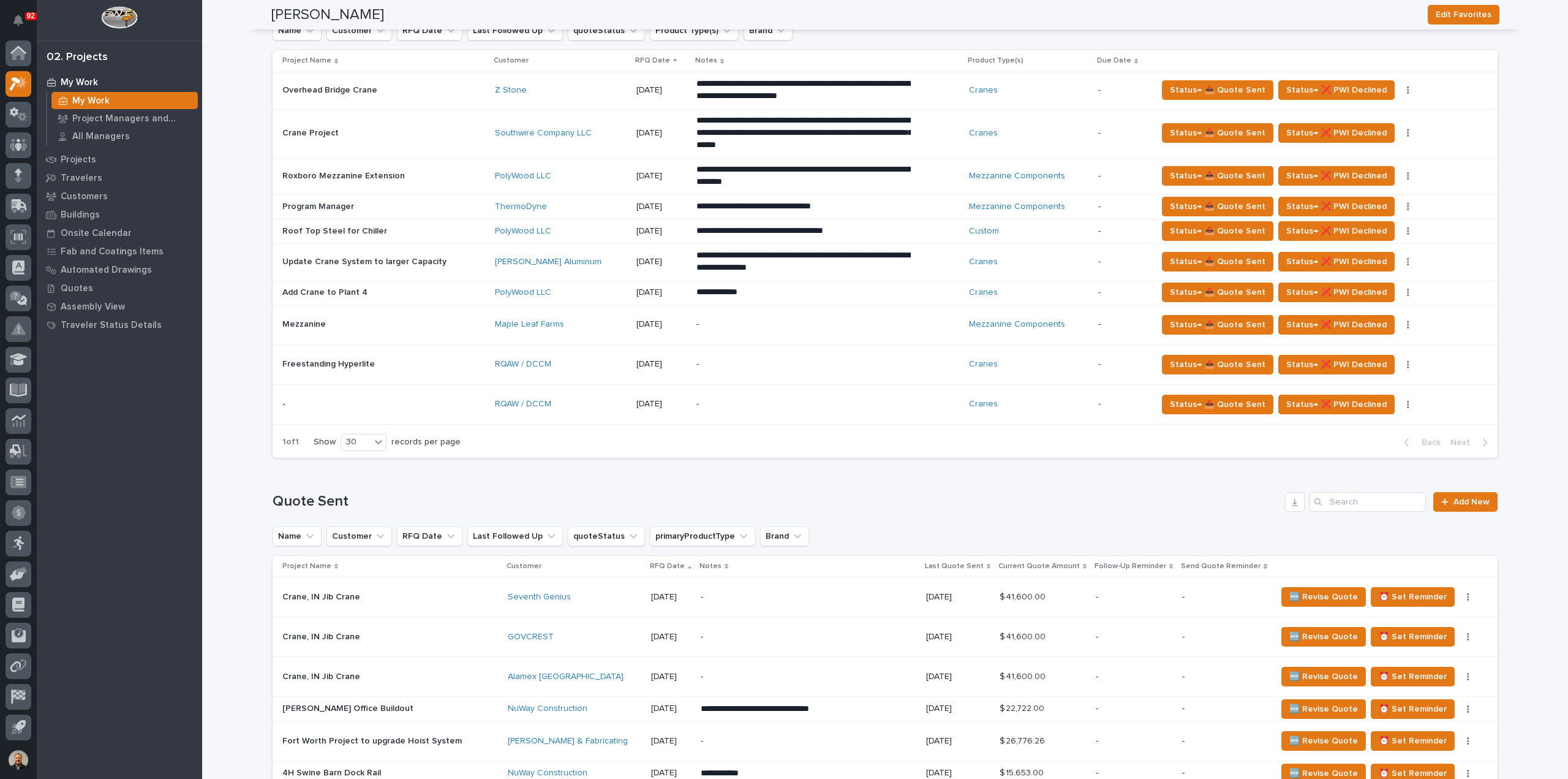
click at [310, 399] on p at bounding box center [383, 403] width 202 height 10
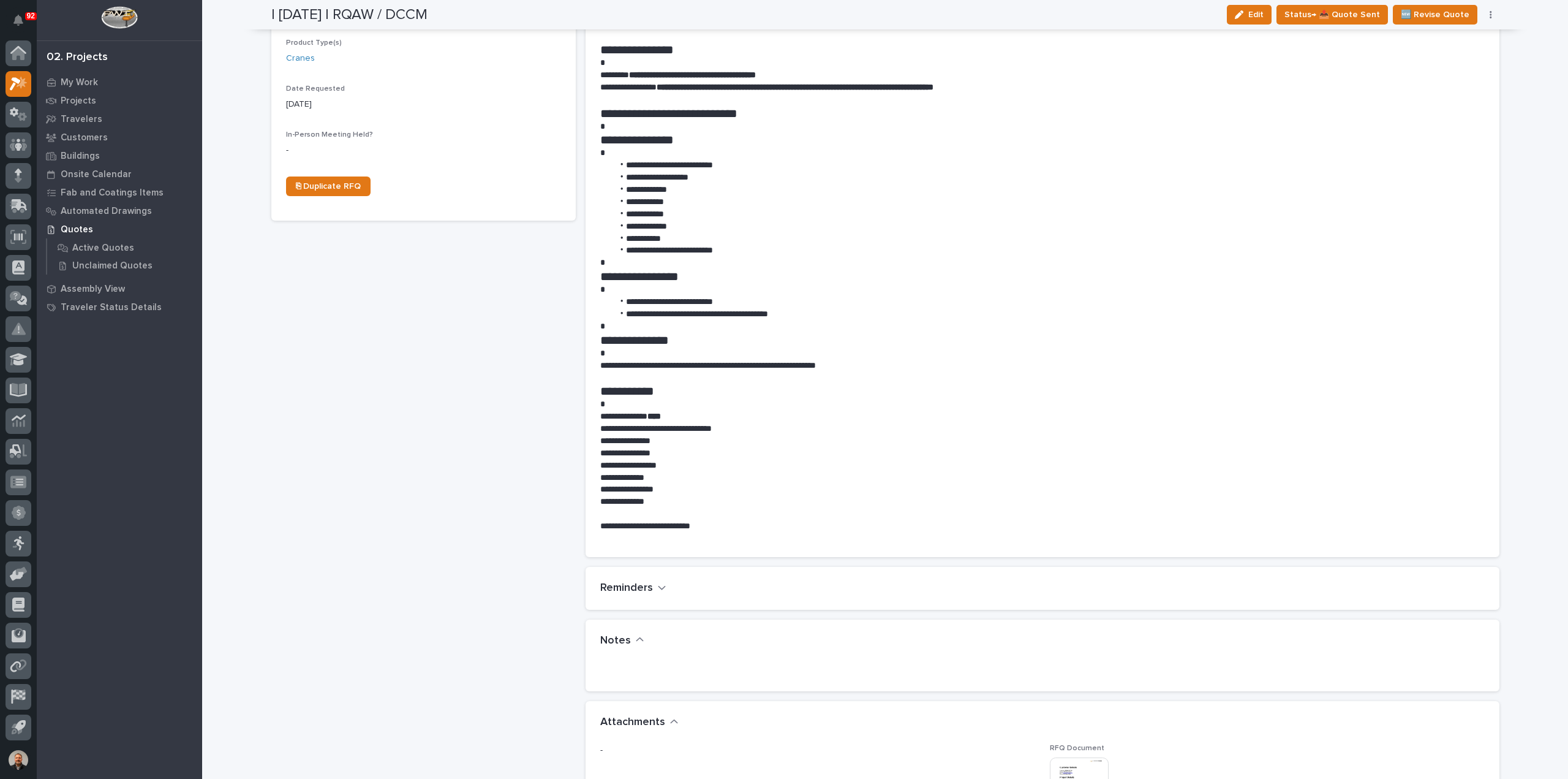
scroll to position [858, 0]
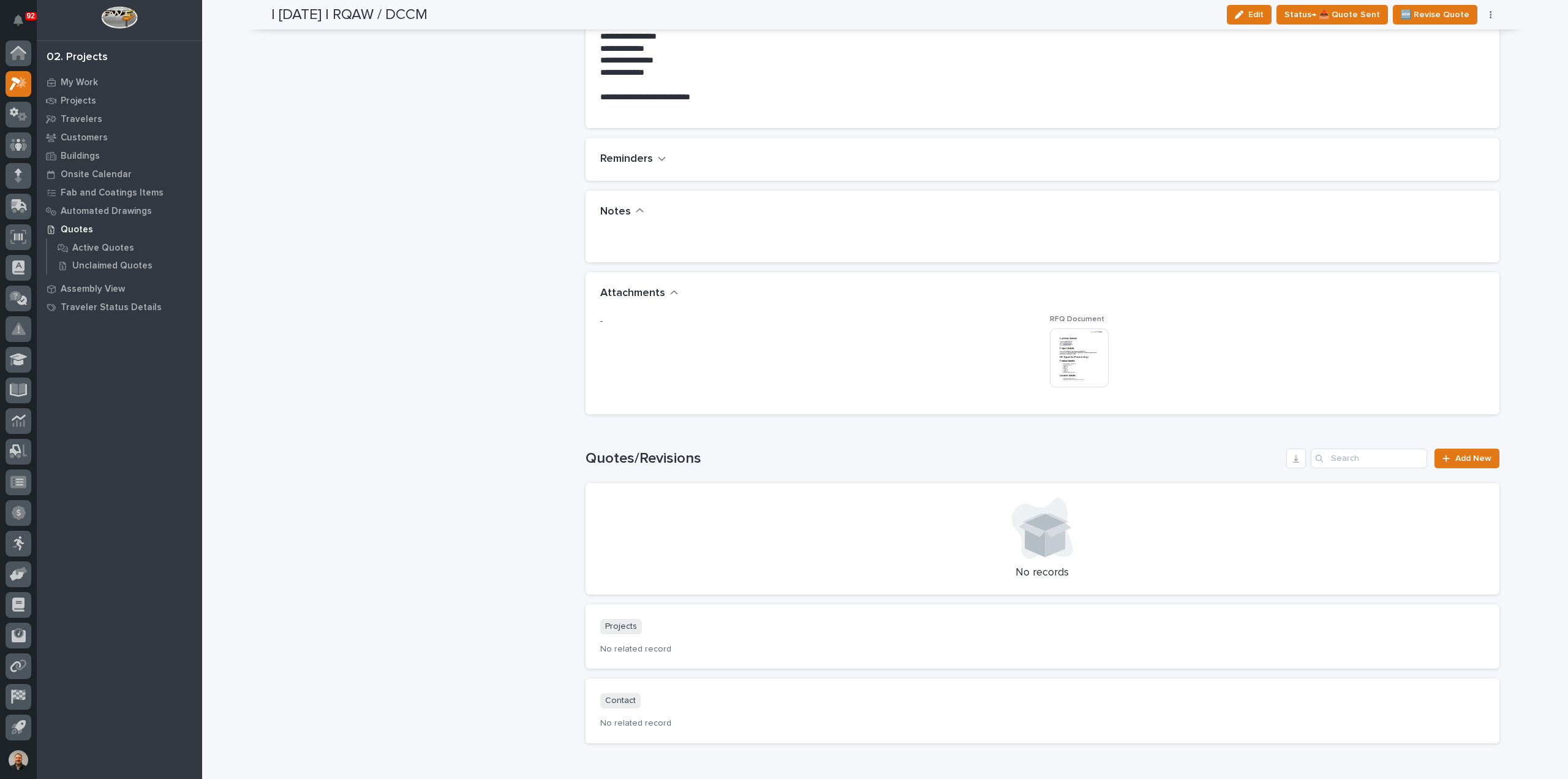
click at [1073, 350] on img at bounding box center [1079, 358] width 59 height 59
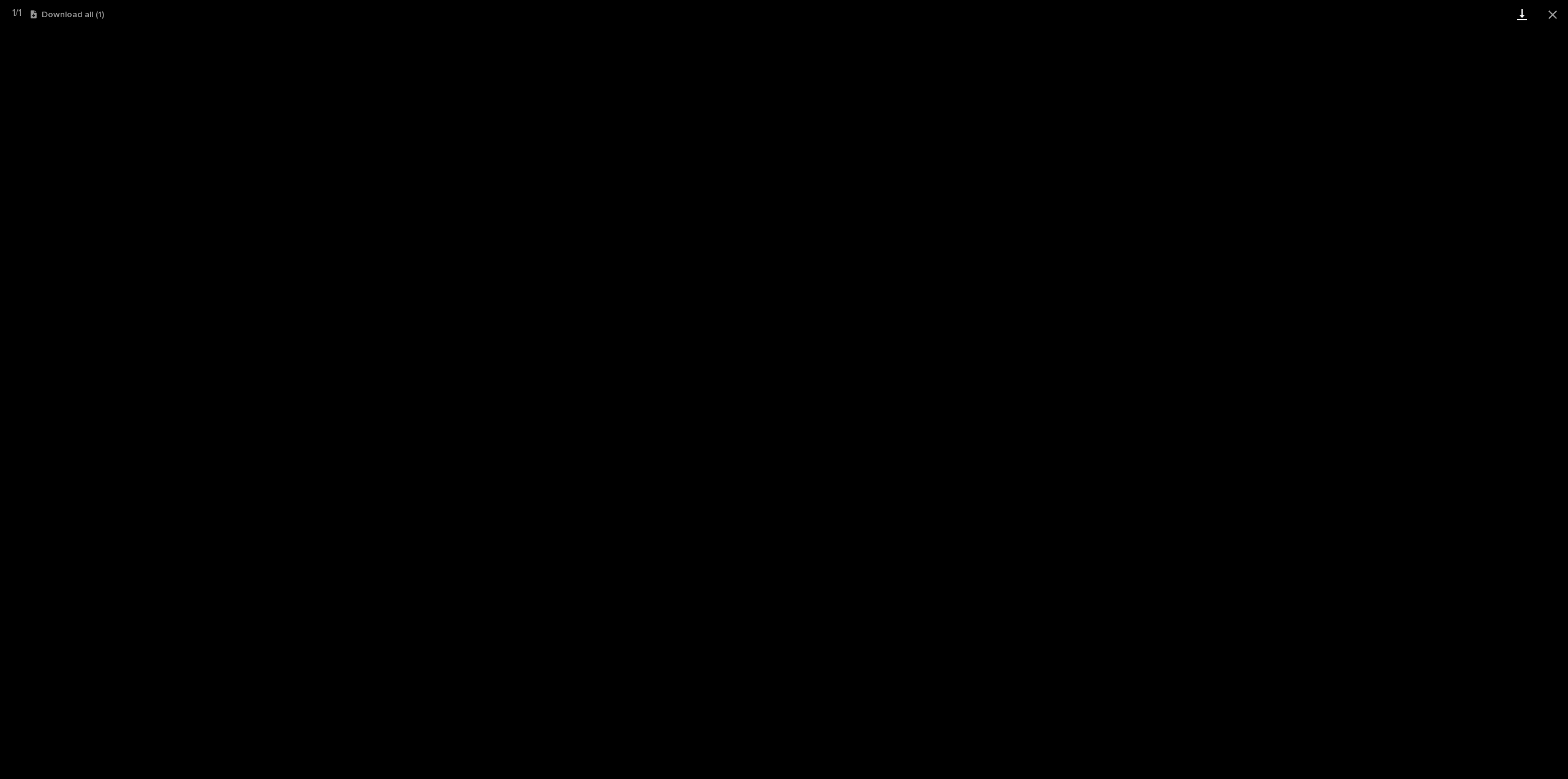
click at [1522, 16] on link "Download" at bounding box center [1521, 14] width 30 height 29
click at [1557, 14] on button "Close gallery" at bounding box center [1552, 14] width 30 height 29
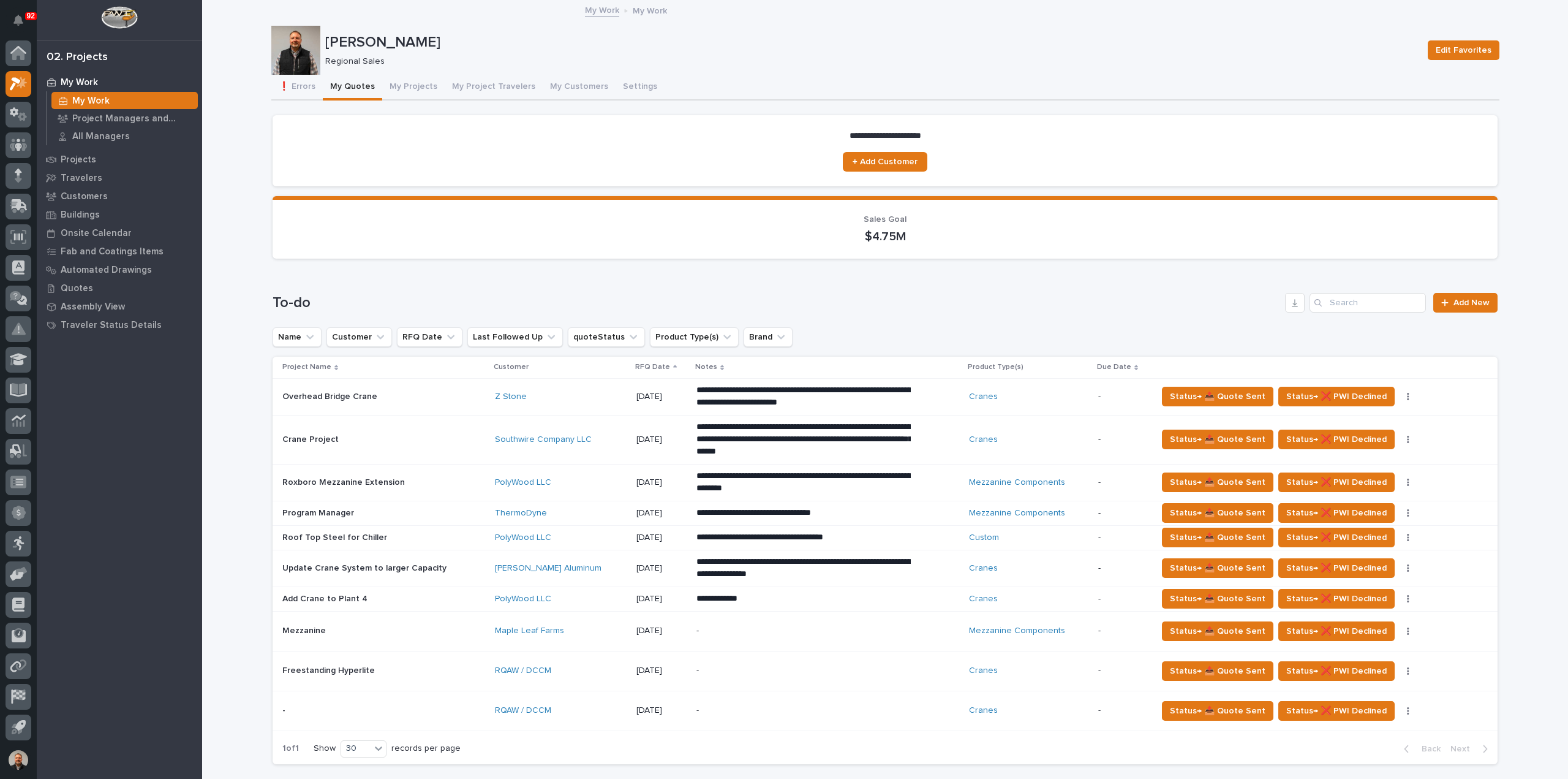
click at [325, 670] on p "Freestanding Hyperlite" at bounding box center [330, 670] width 95 height 13
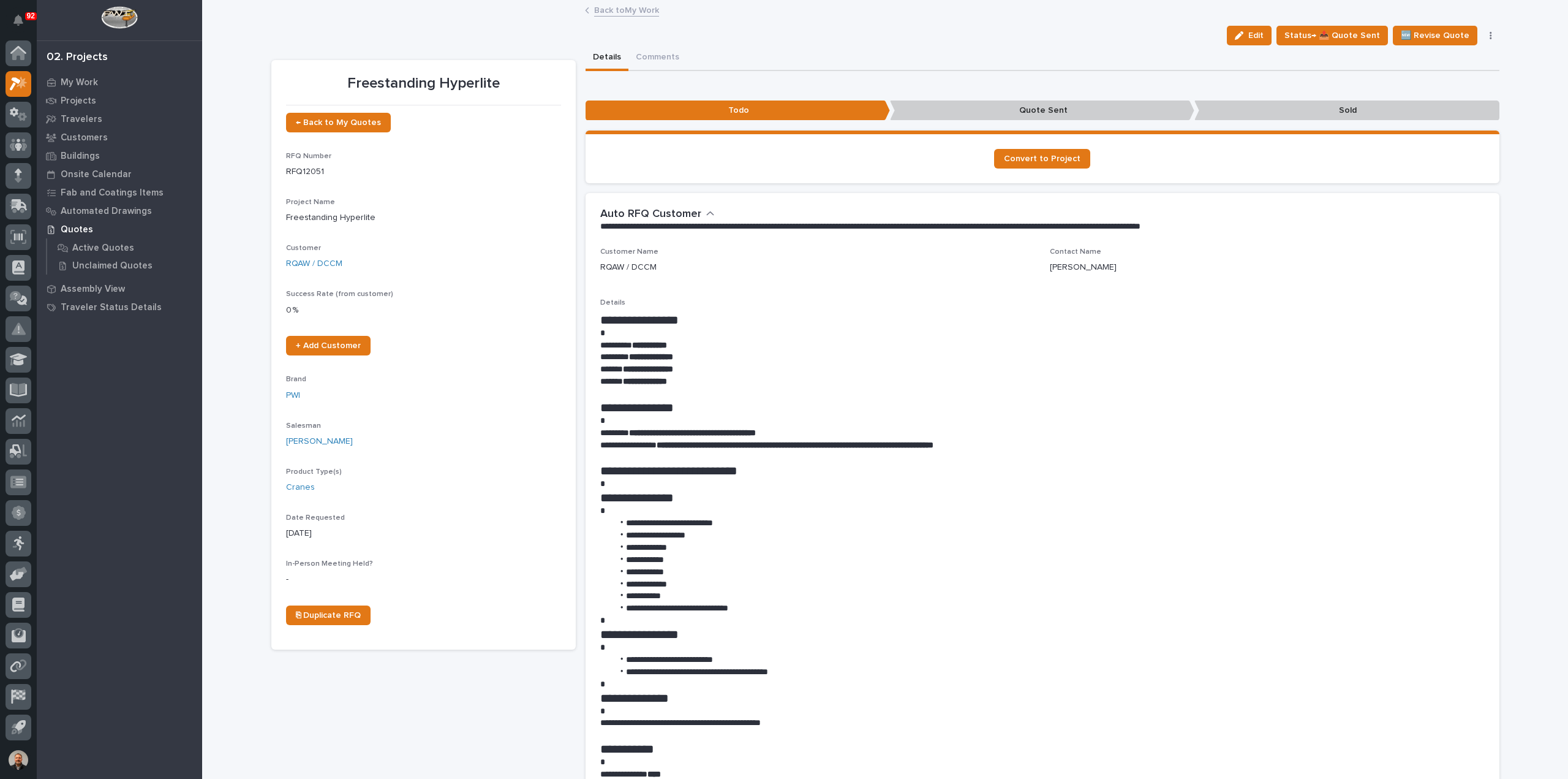
click at [624, 13] on link "Back to My Work" at bounding box center [627, 9] width 65 height 14
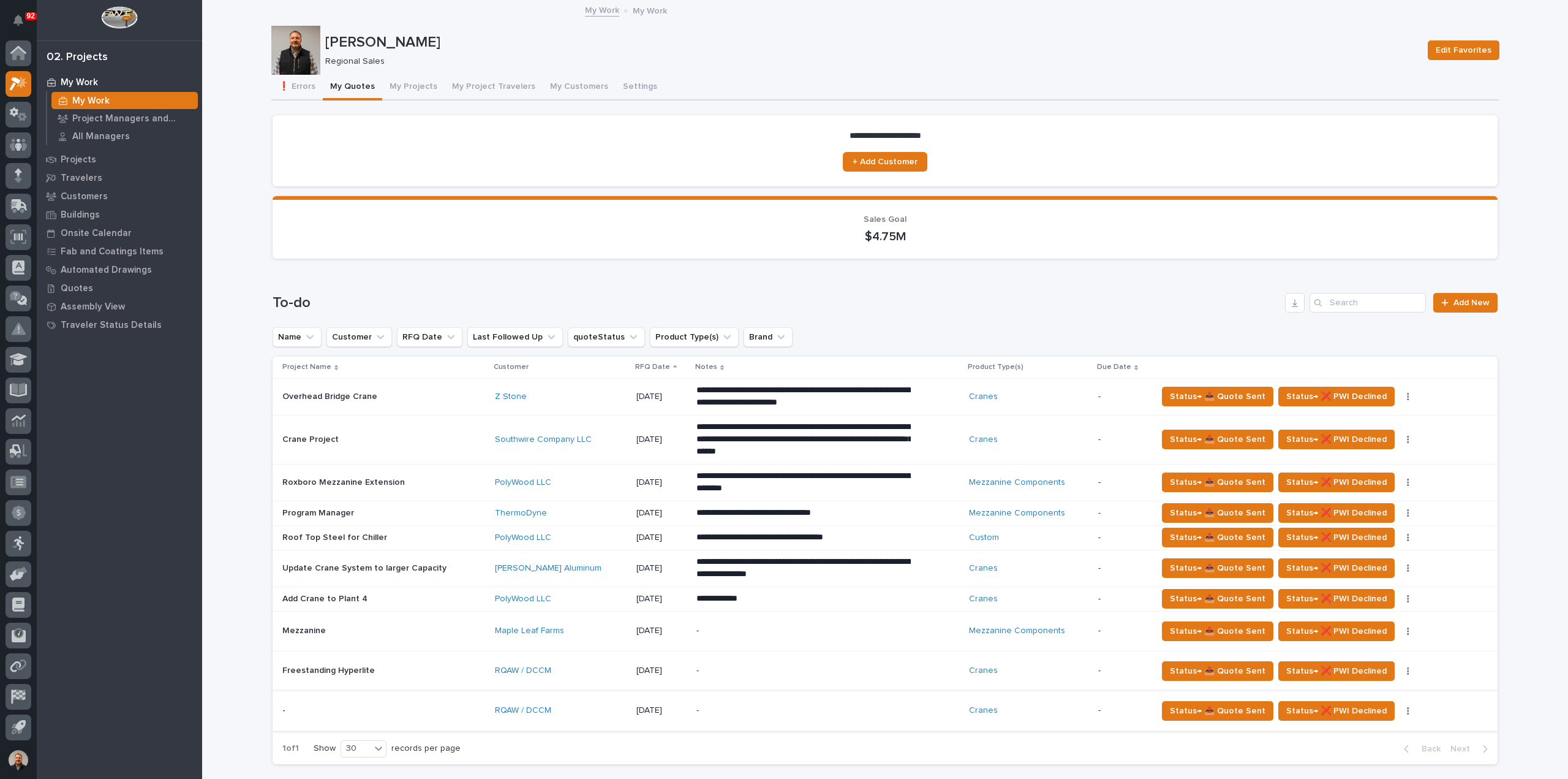
click at [1407, 707] on icon "button" at bounding box center [1407, 711] width 2 height 9
click at [321, 707] on p at bounding box center [383, 710] width 202 height 10
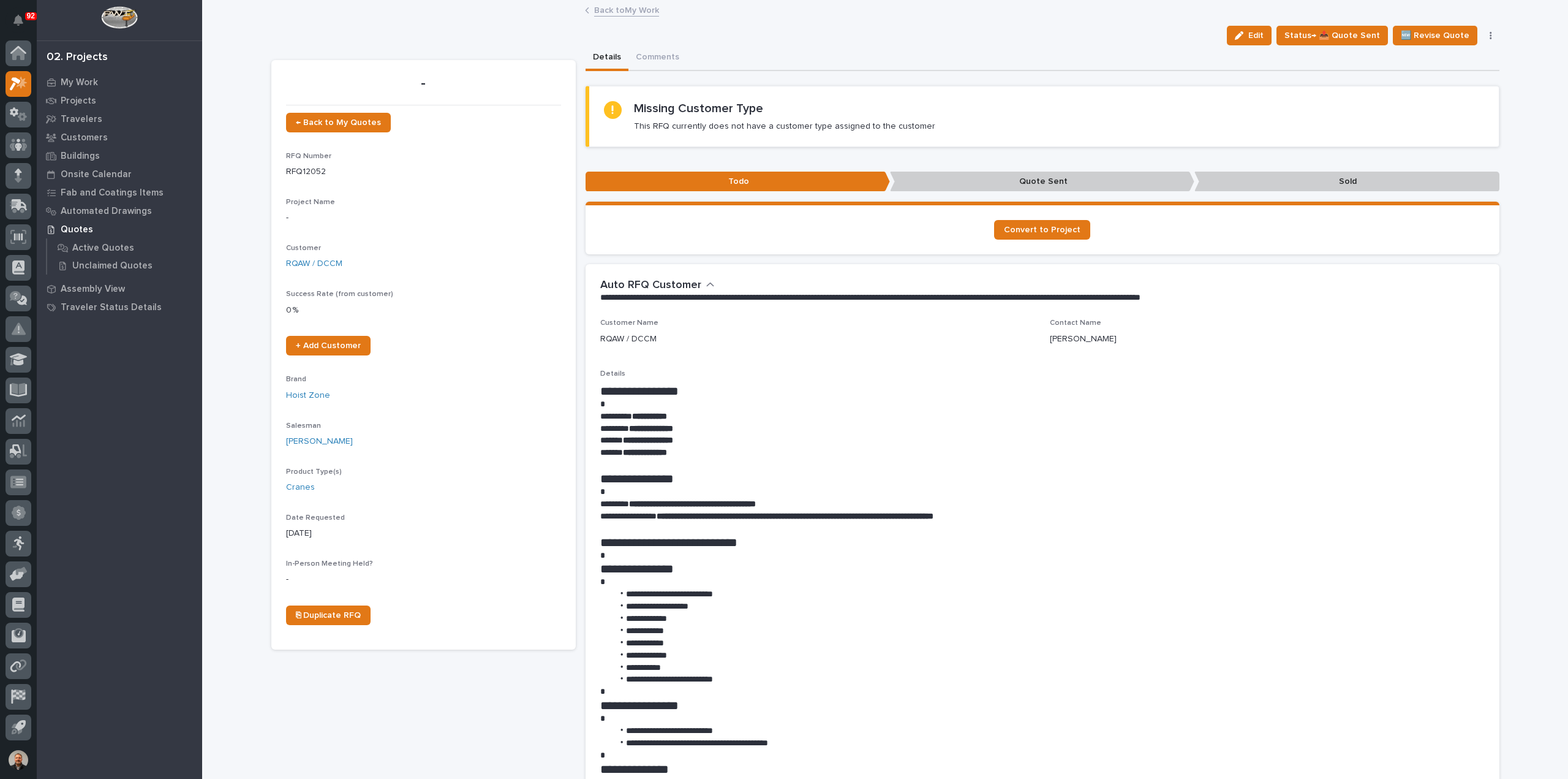
click at [1490, 34] on icon "button" at bounding box center [1490, 35] width 2 height 9
click at [1425, 118] on span "Delete" at bounding box center [1418, 119] width 27 height 11
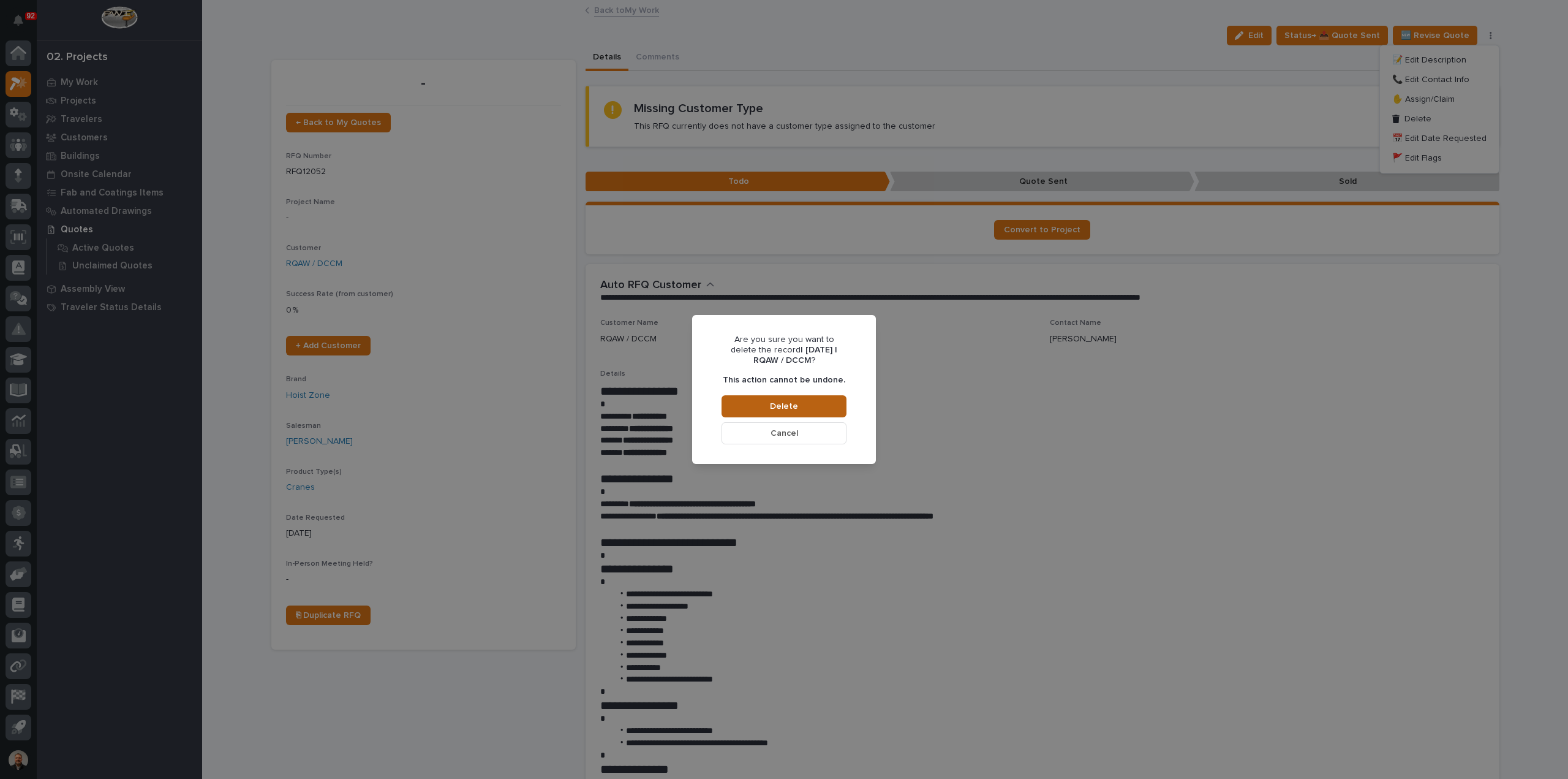
click at [780, 403] on span "Delete" at bounding box center [784, 406] width 28 height 11
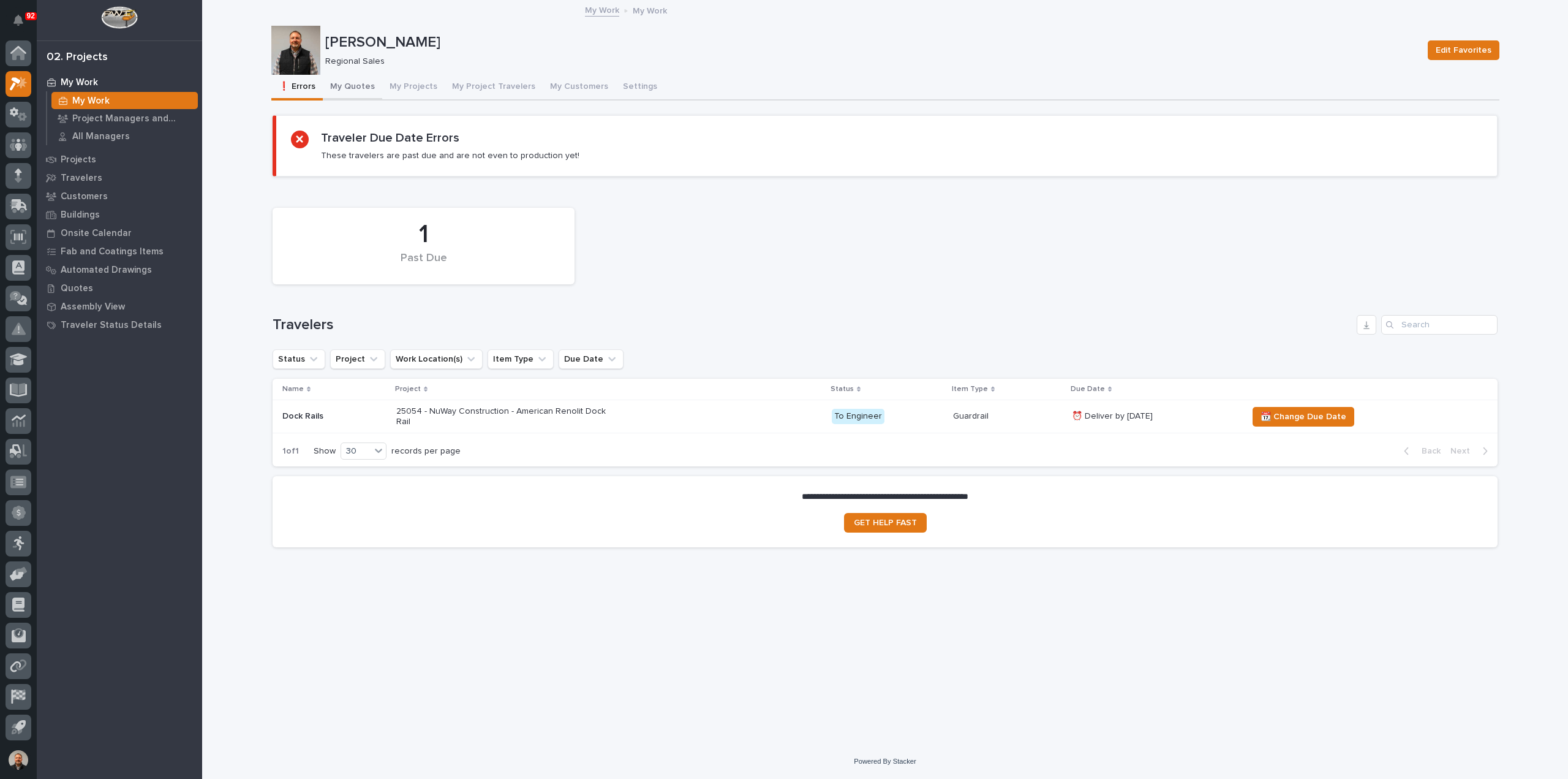
click at [359, 85] on button "My Quotes" at bounding box center [352, 87] width 60 height 26
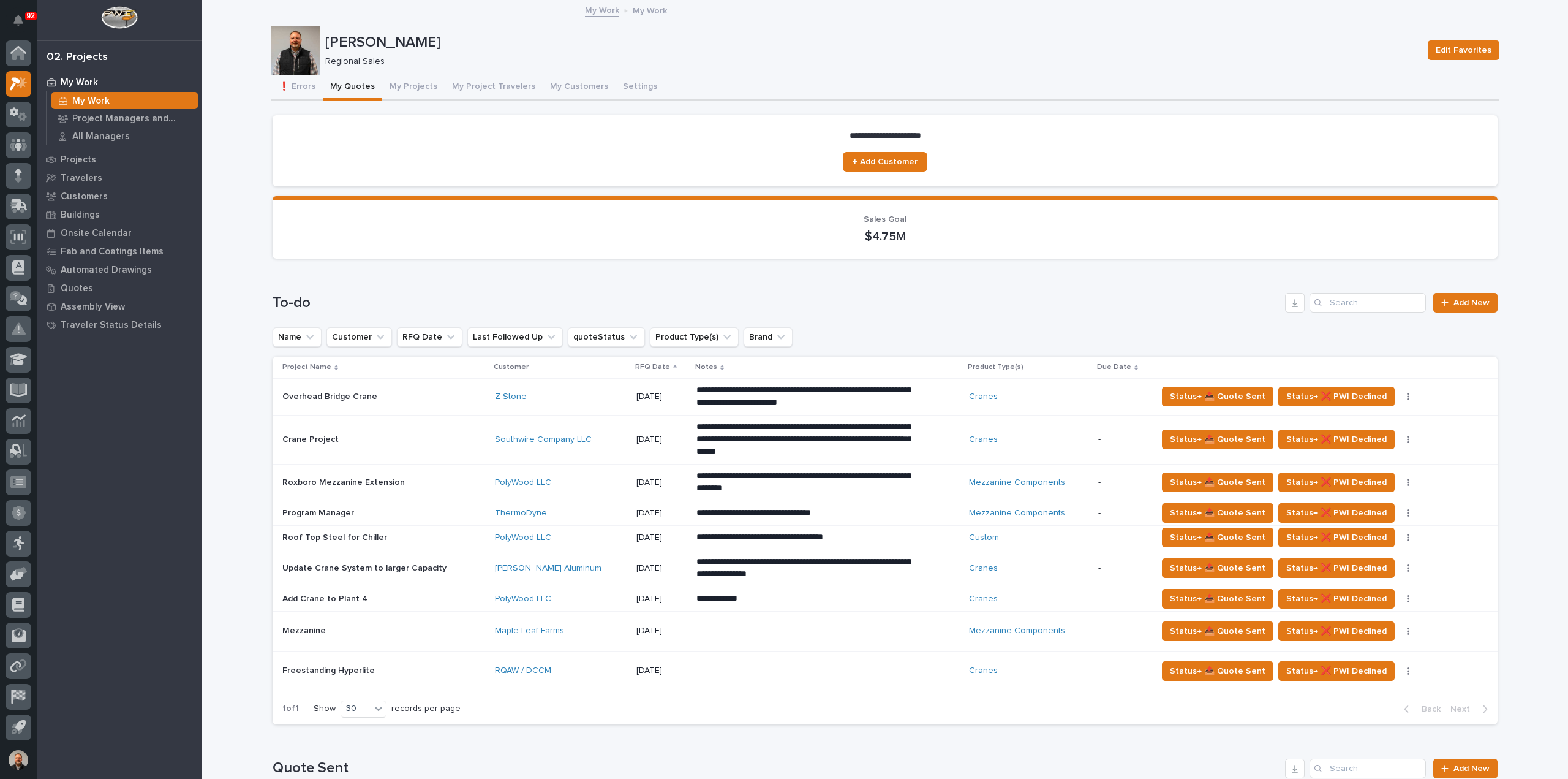
click at [318, 669] on p "Freestanding Hyperlite" at bounding box center [330, 670] width 95 height 13
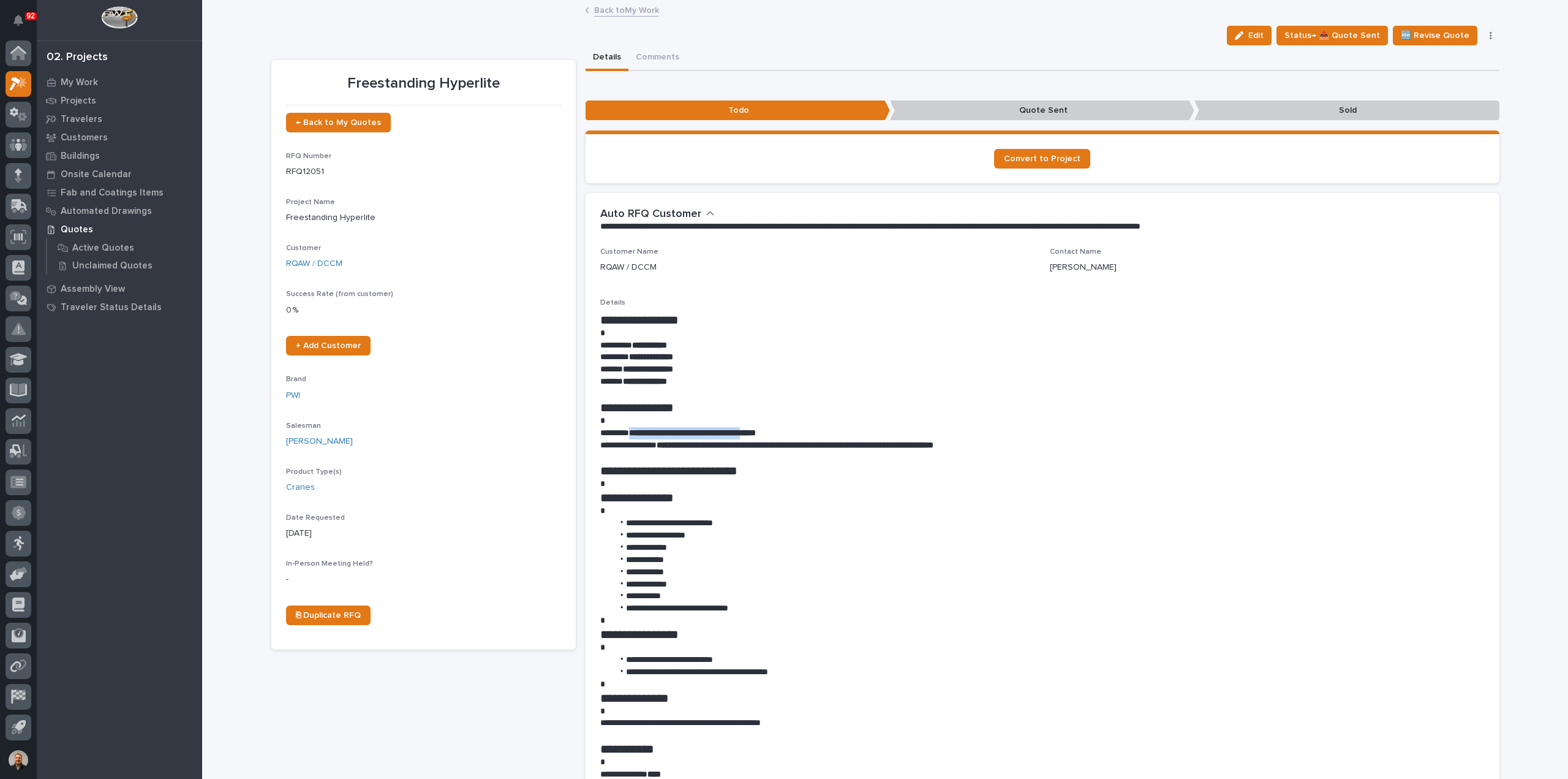
drag, startPoint x: 630, startPoint y: 431, endPoint x: 776, endPoint y: 434, distance: 146.0
click at [776, 434] on p "**********" at bounding box center [1042, 433] width 884 height 12
click at [609, 12] on link "Back to My Work" at bounding box center [627, 9] width 65 height 14
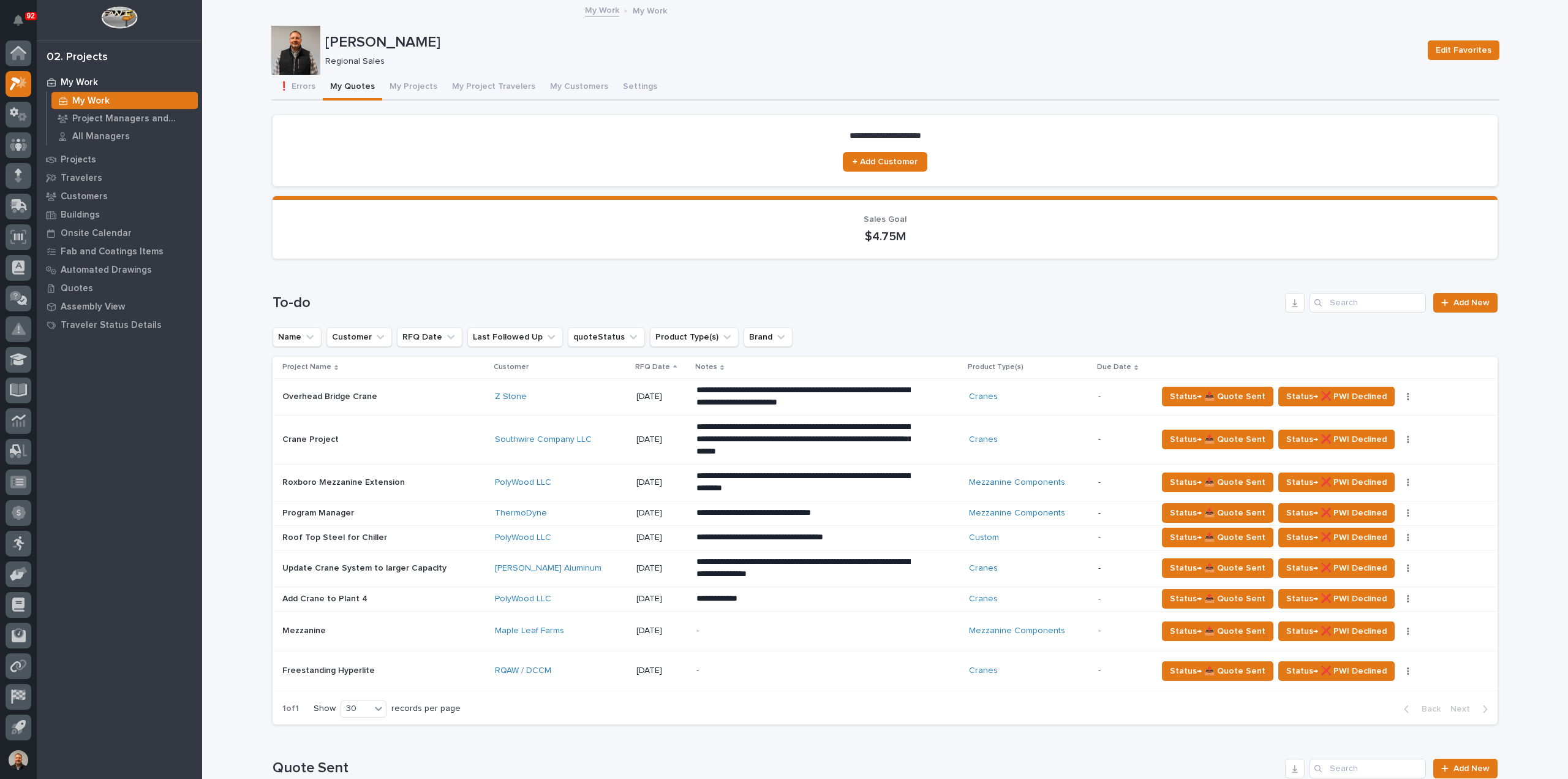
click at [706, 669] on p "-" at bounding box center [803, 670] width 214 height 10
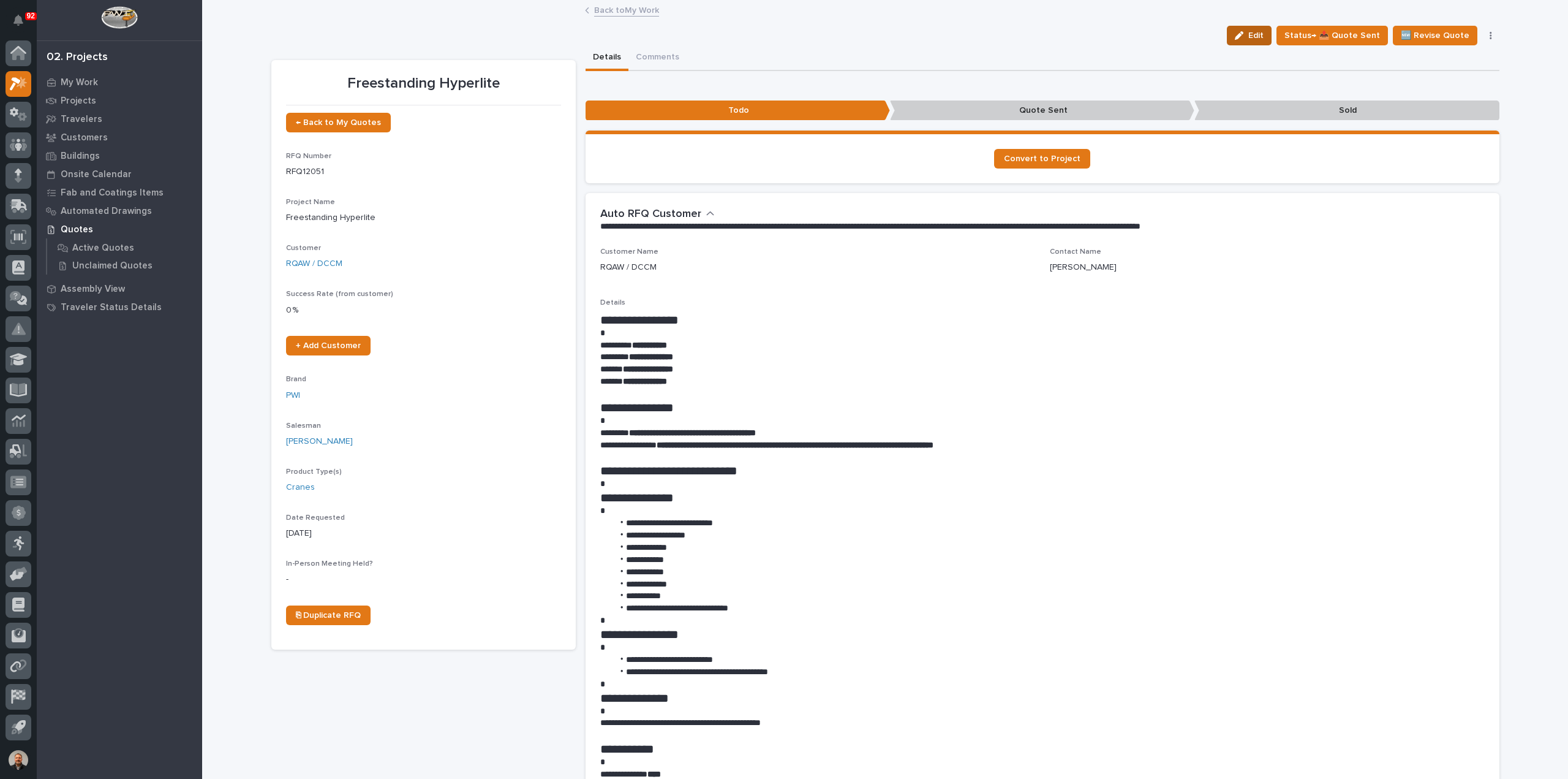
click at [1257, 31] on span "Edit" at bounding box center [1256, 36] width 16 height 11
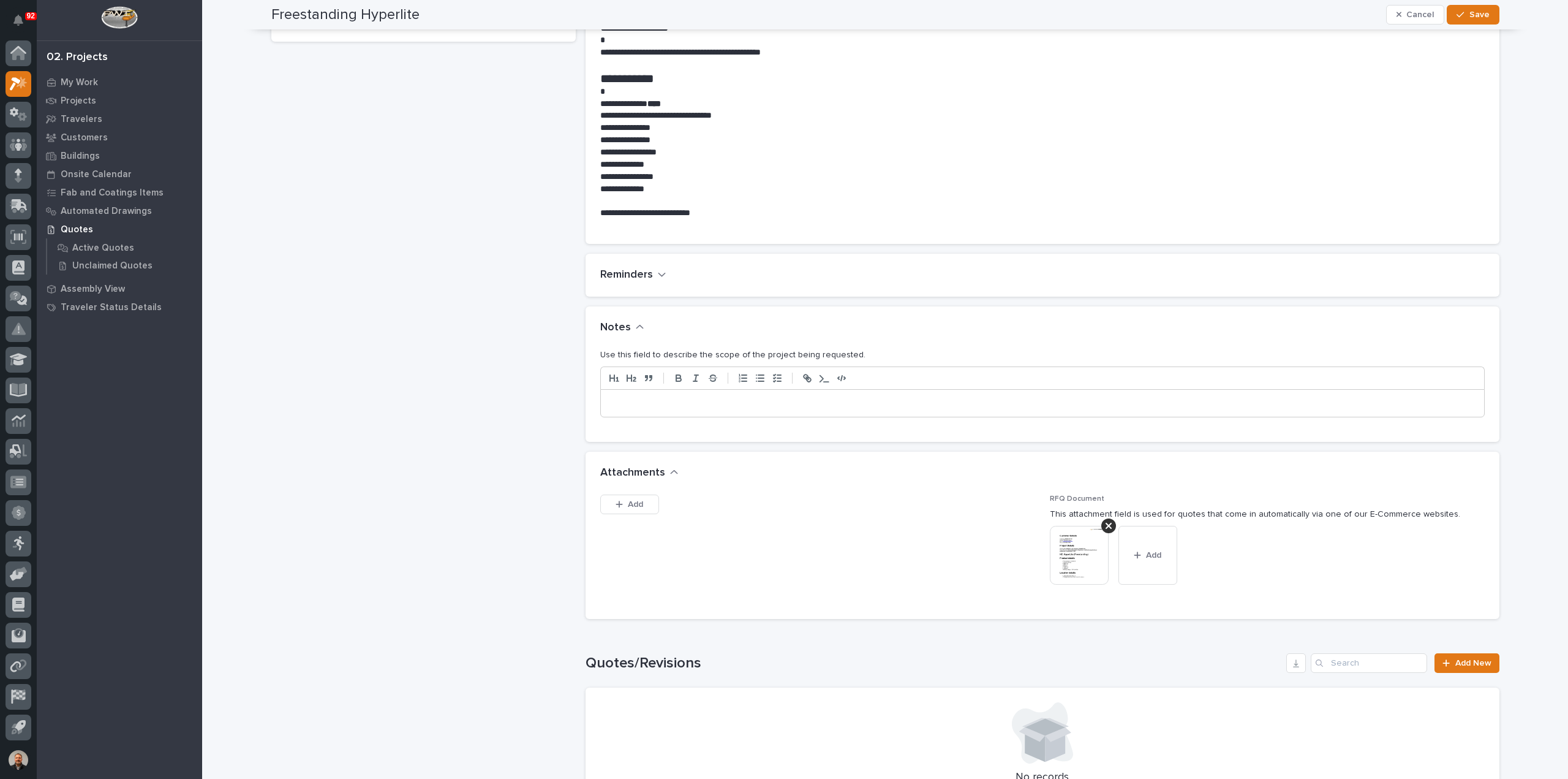
scroll to position [674, 0]
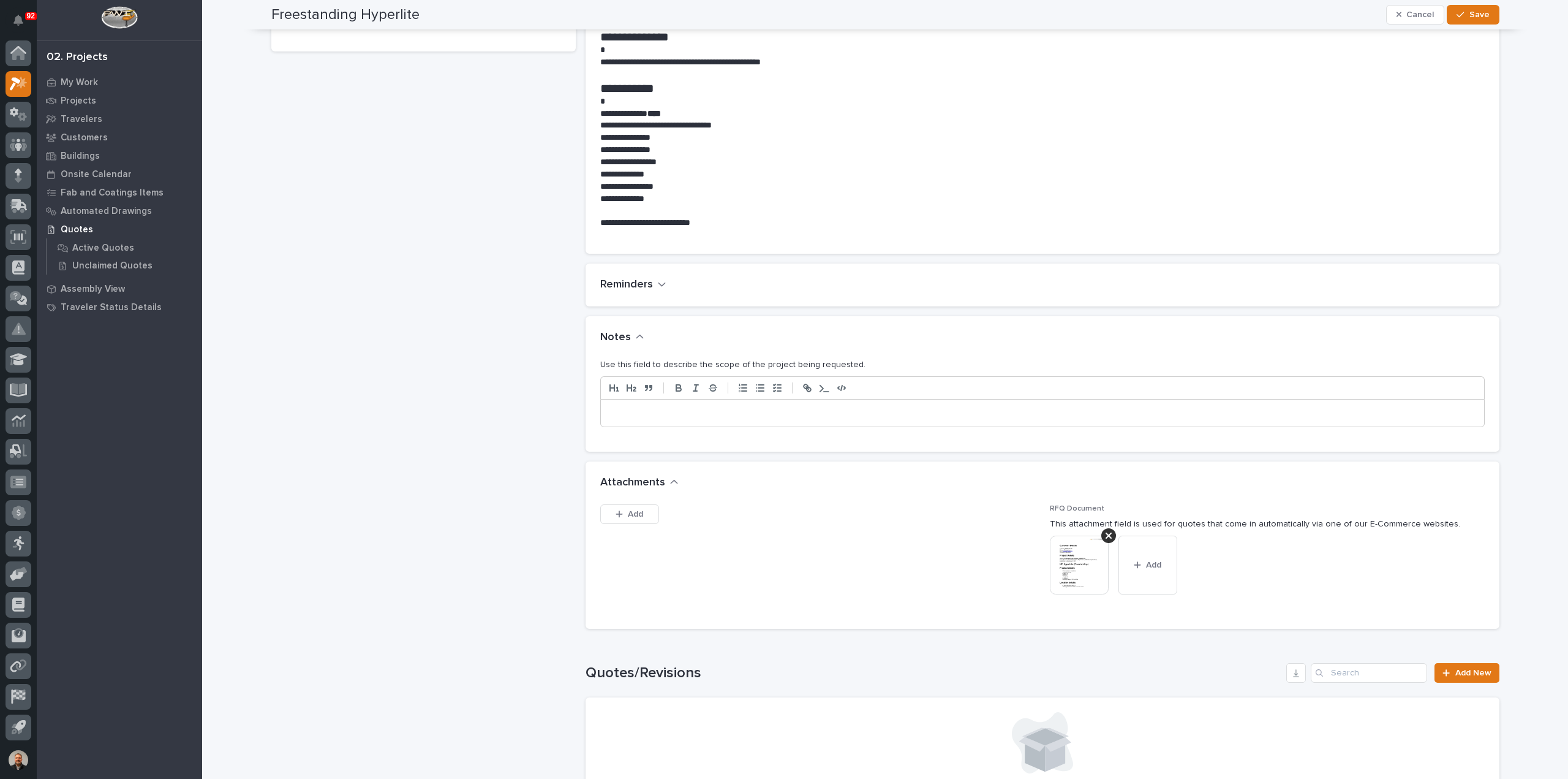
click at [623, 412] on p at bounding box center [1042, 413] width 865 height 12
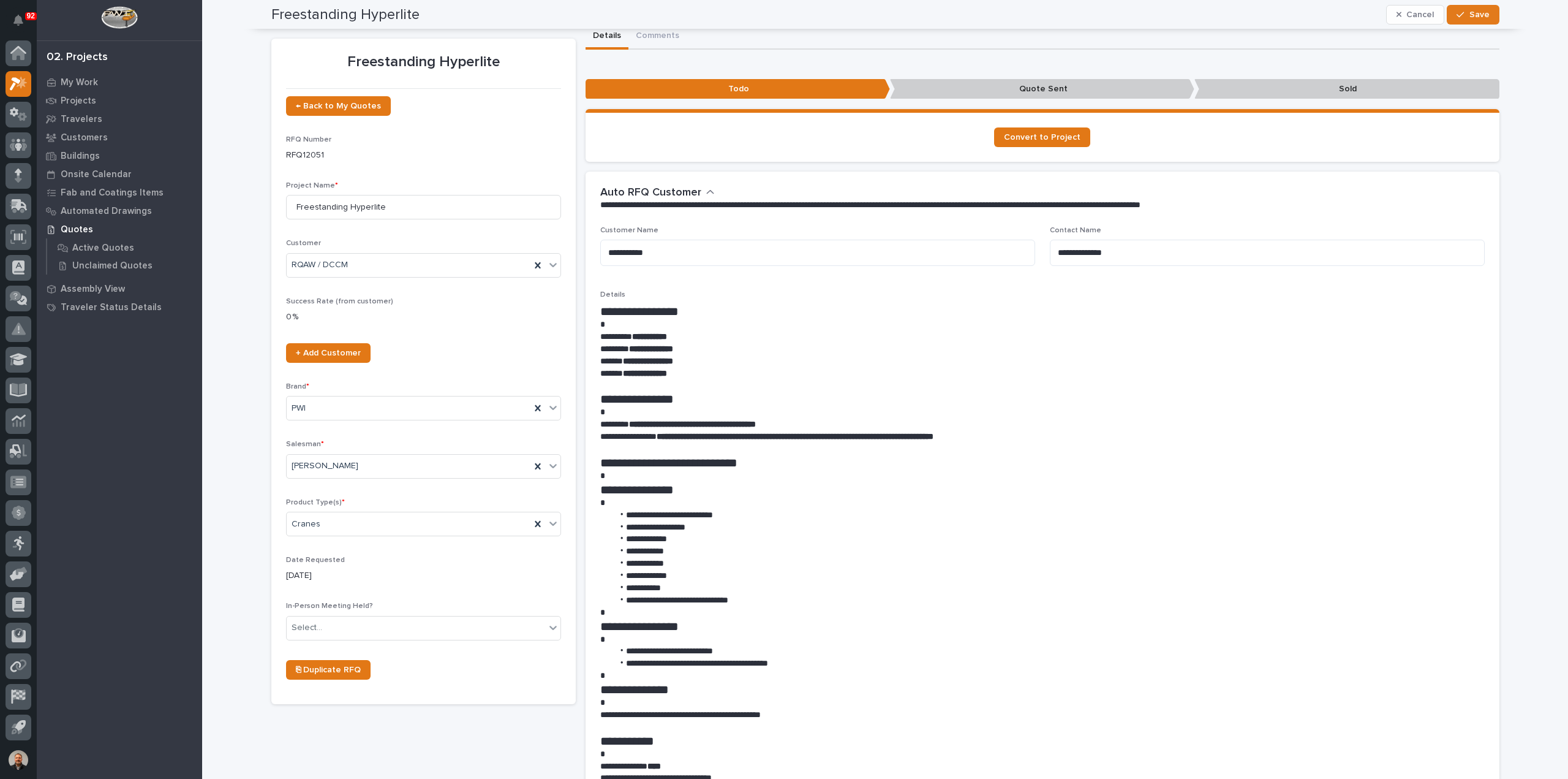
scroll to position [0, 0]
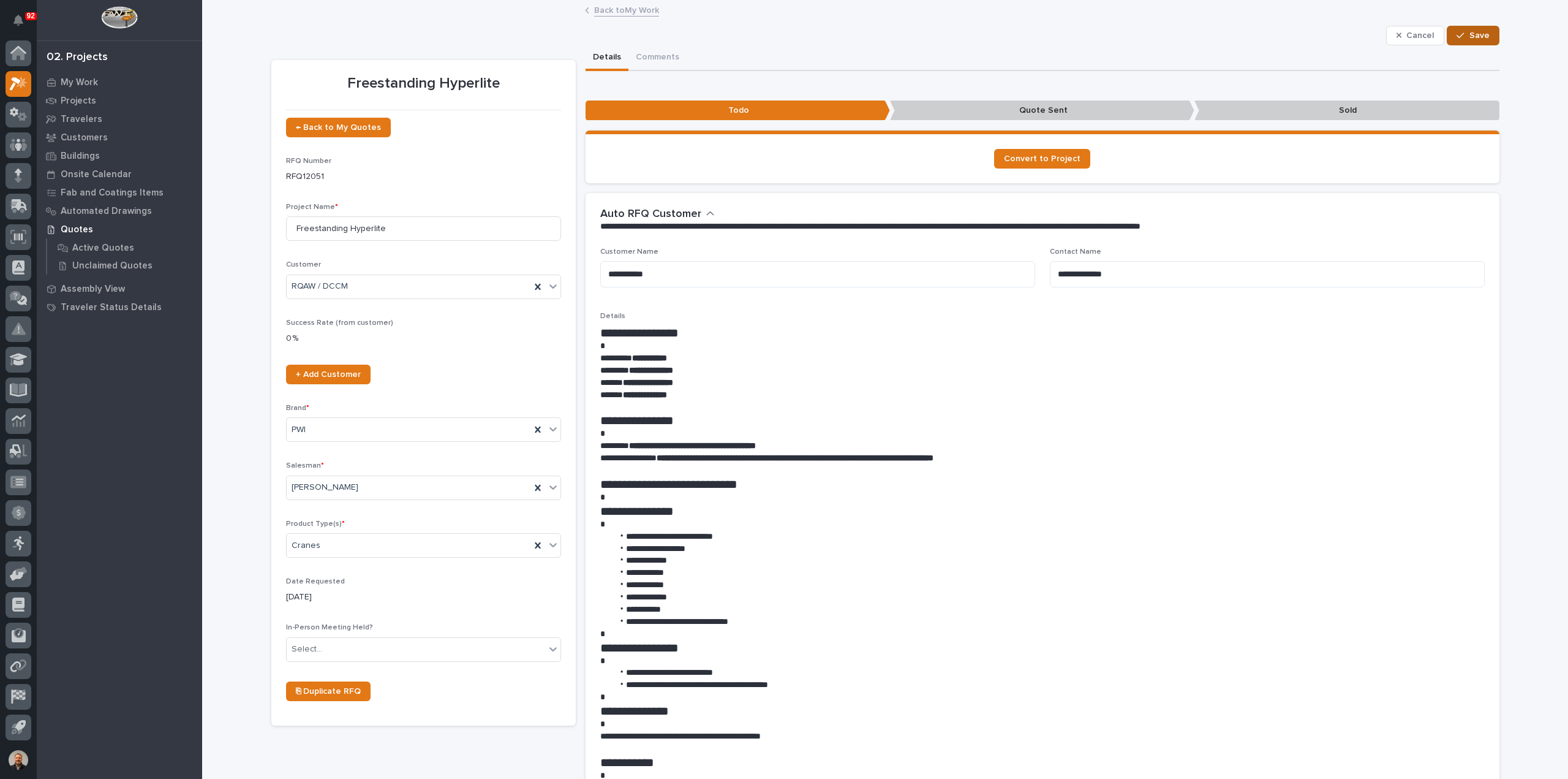
click at [1474, 33] on span "Save" at bounding box center [1480, 36] width 20 height 11
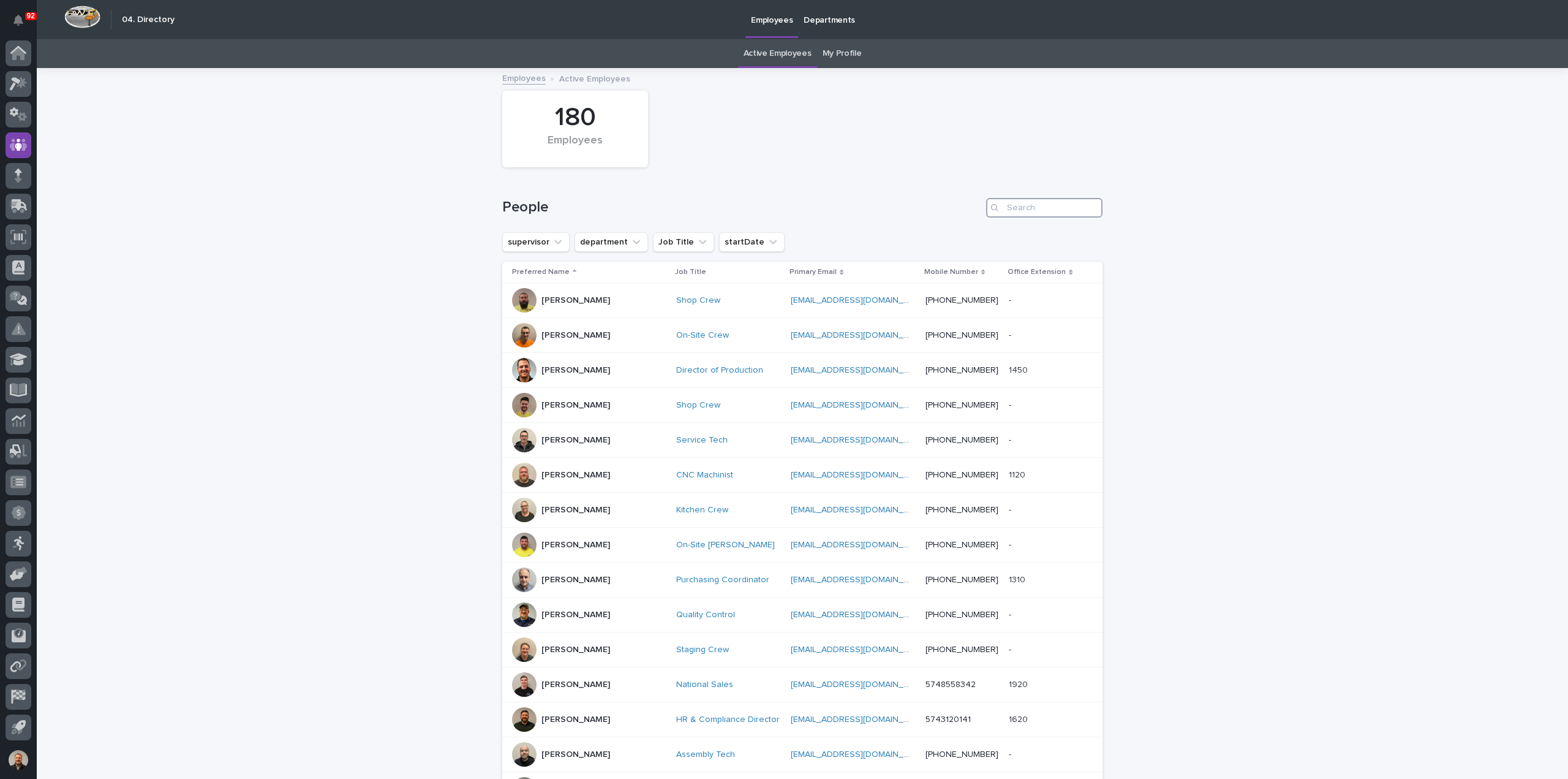
click at [1025, 206] on input "Search" at bounding box center [1044, 207] width 116 height 19
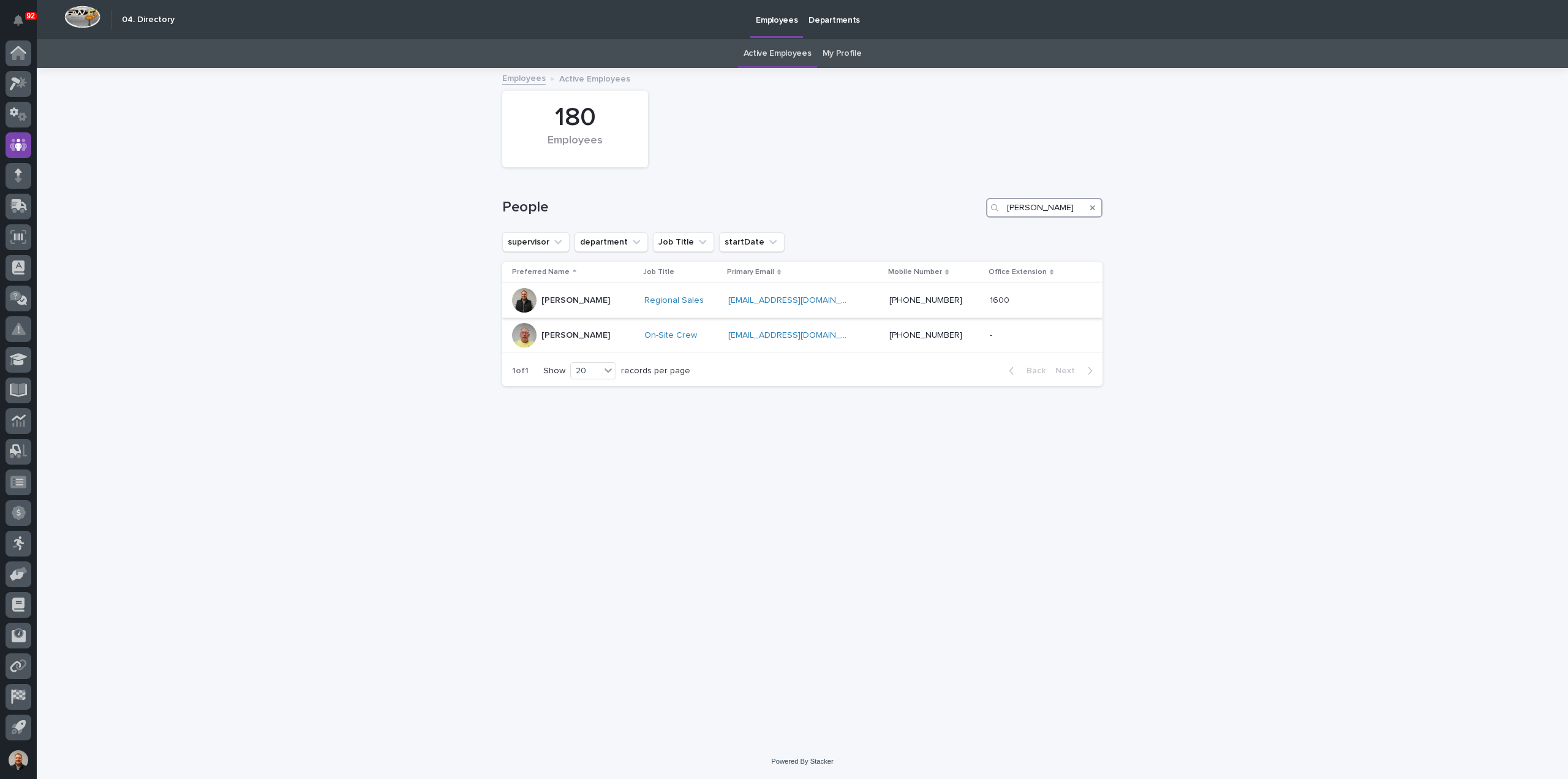
type input "[PERSON_NAME]"
click at [568, 299] on p "[PERSON_NAME]" at bounding box center [575, 300] width 68 height 10
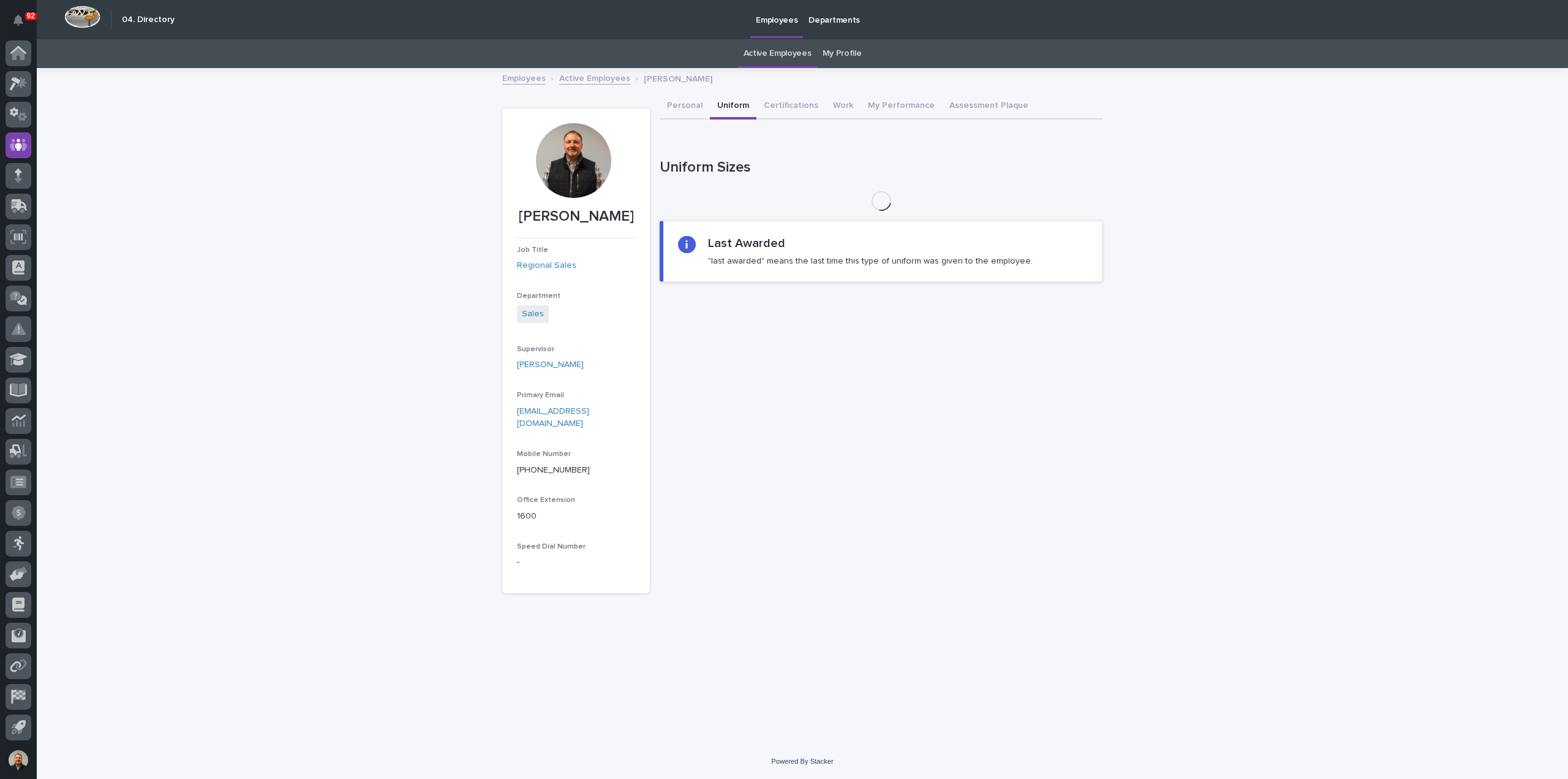
click at [721, 101] on button "Uniform" at bounding box center [733, 106] width 47 height 26
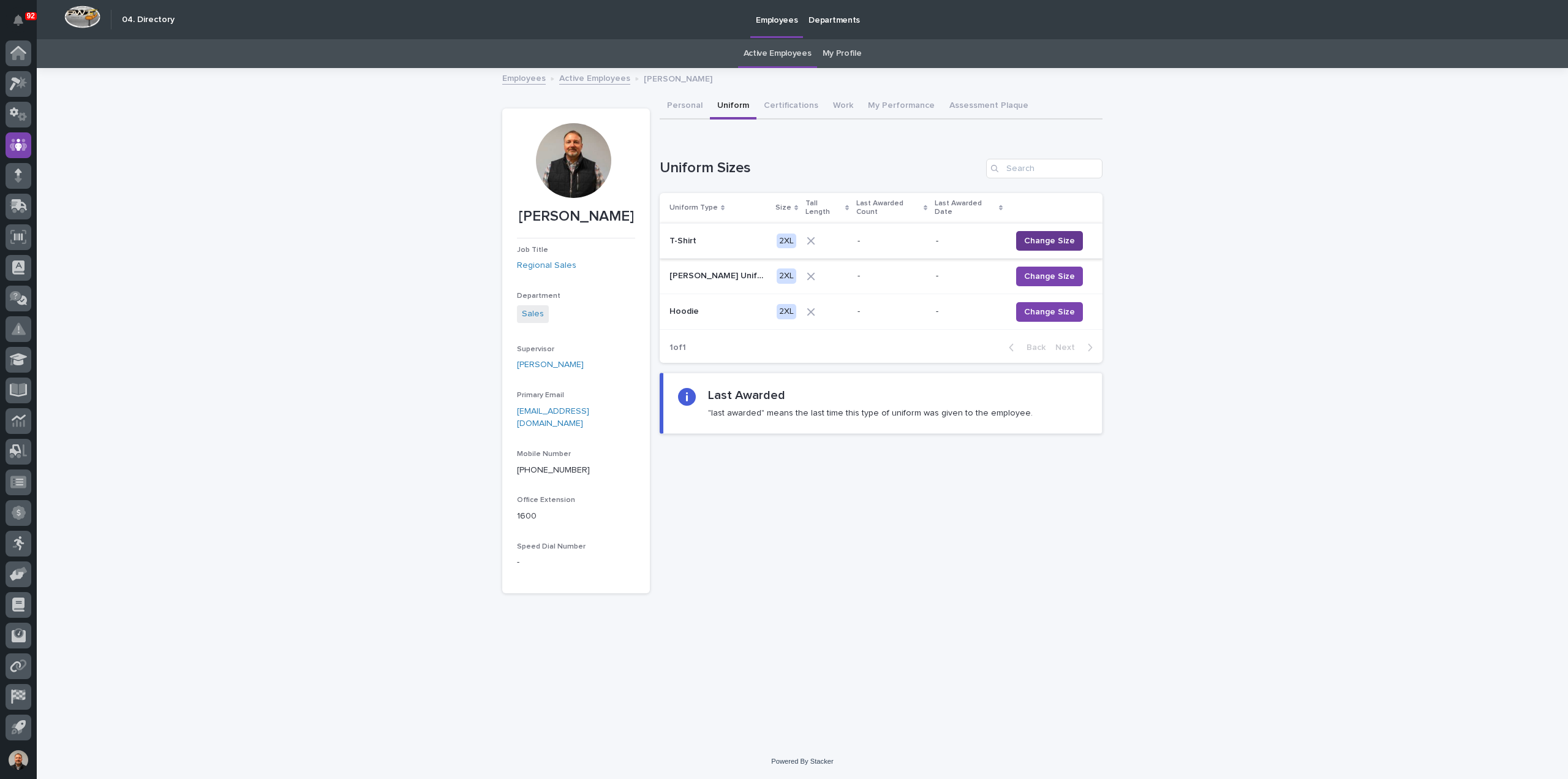
click at [1053, 234] on span "Change Size" at bounding box center [1049, 241] width 51 height 12
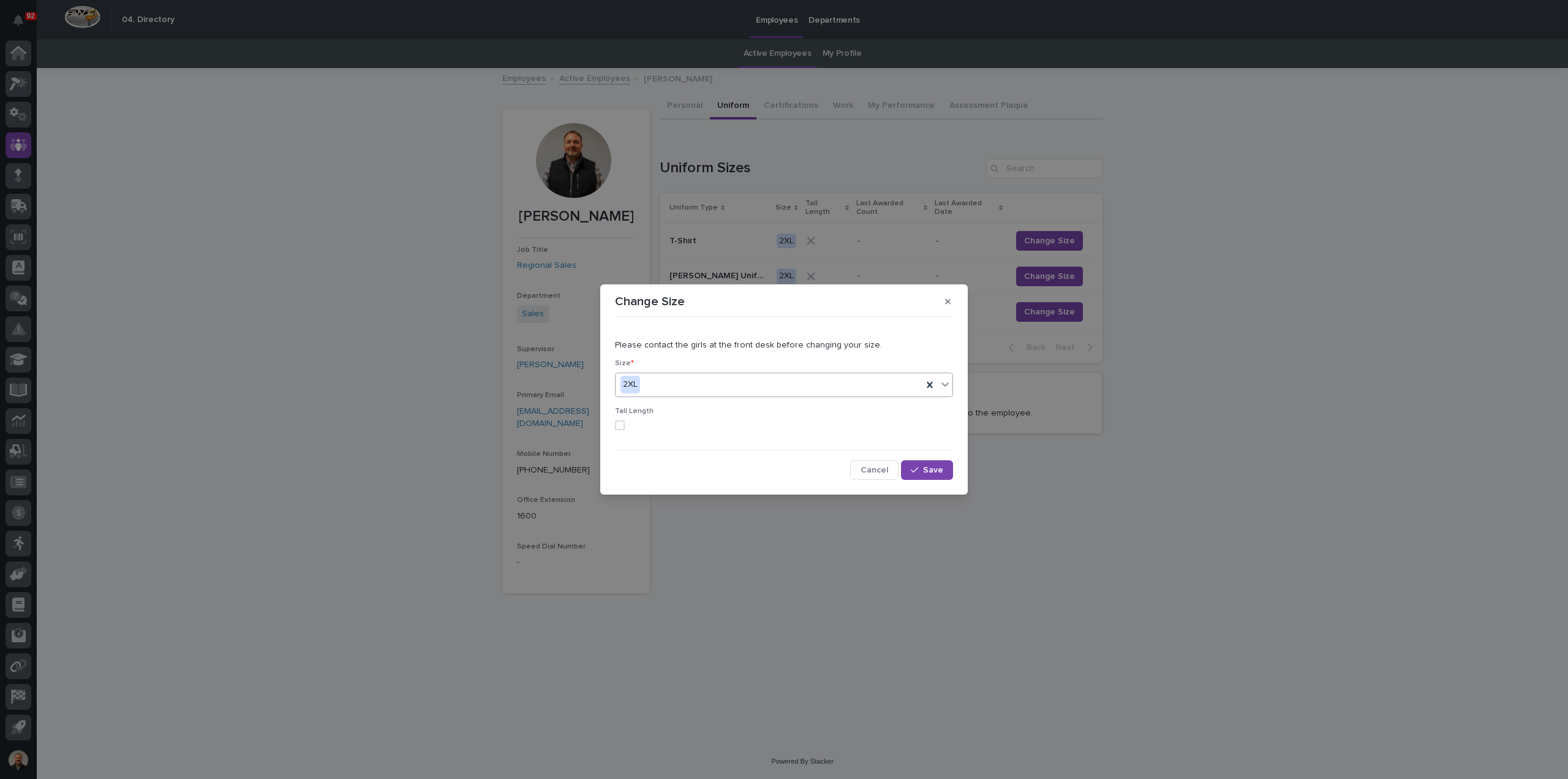
click at [945, 382] on icon at bounding box center [945, 384] width 12 height 12
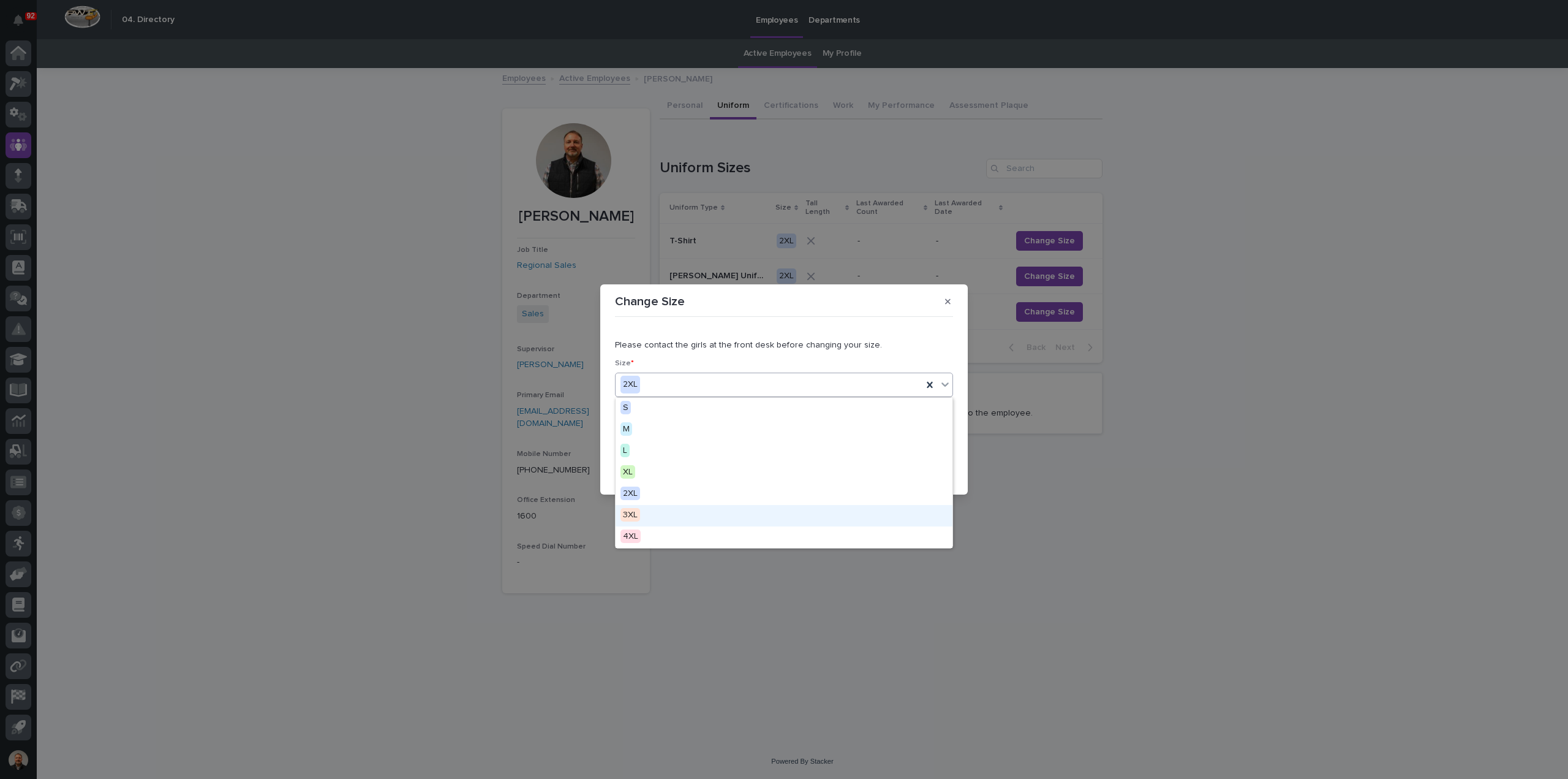
click at [630, 517] on span "3XL" at bounding box center [630, 514] width 19 height 13
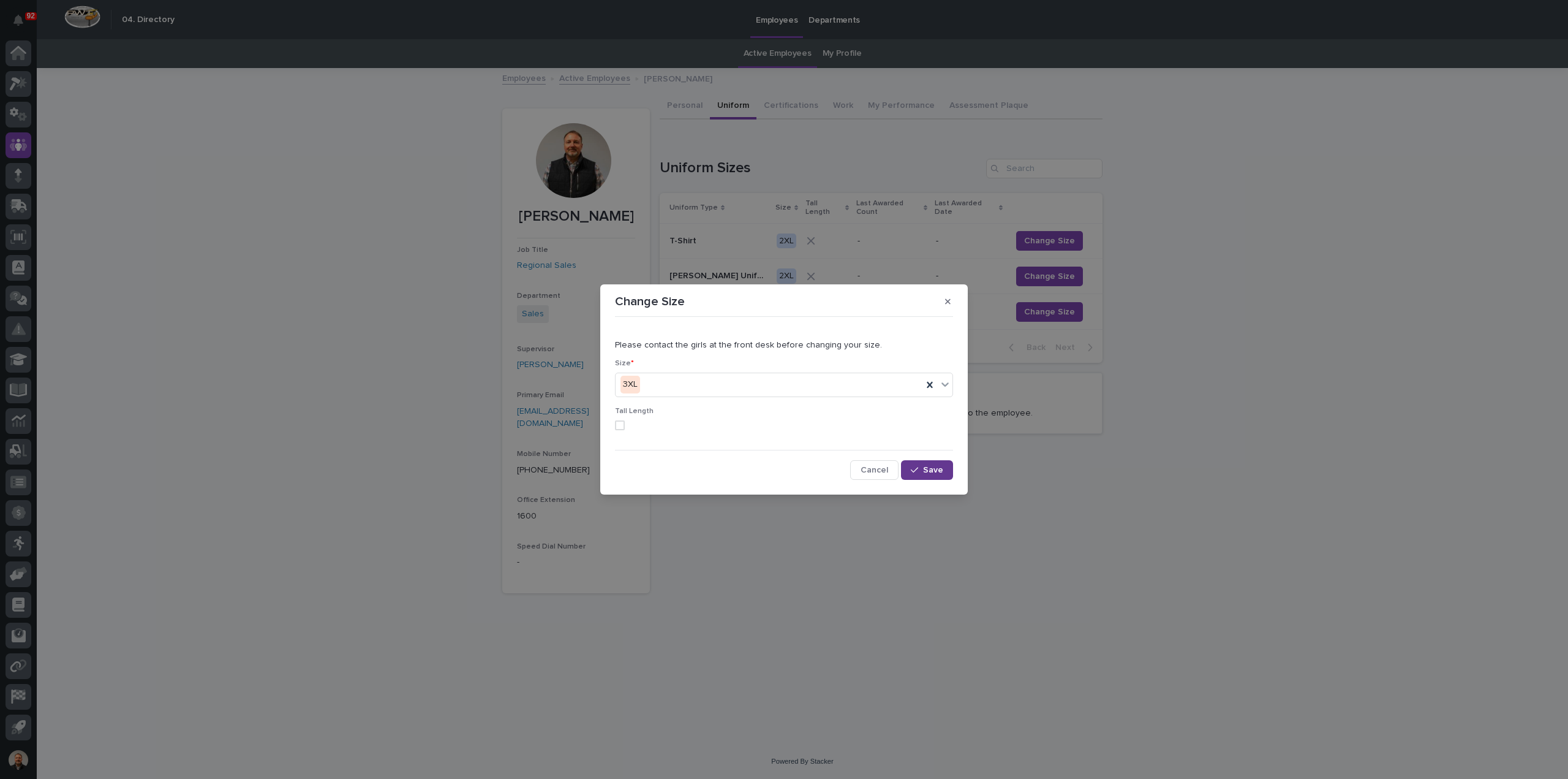
click at [934, 468] on span "Save" at bounding box center [933, 469] width 20 height 9
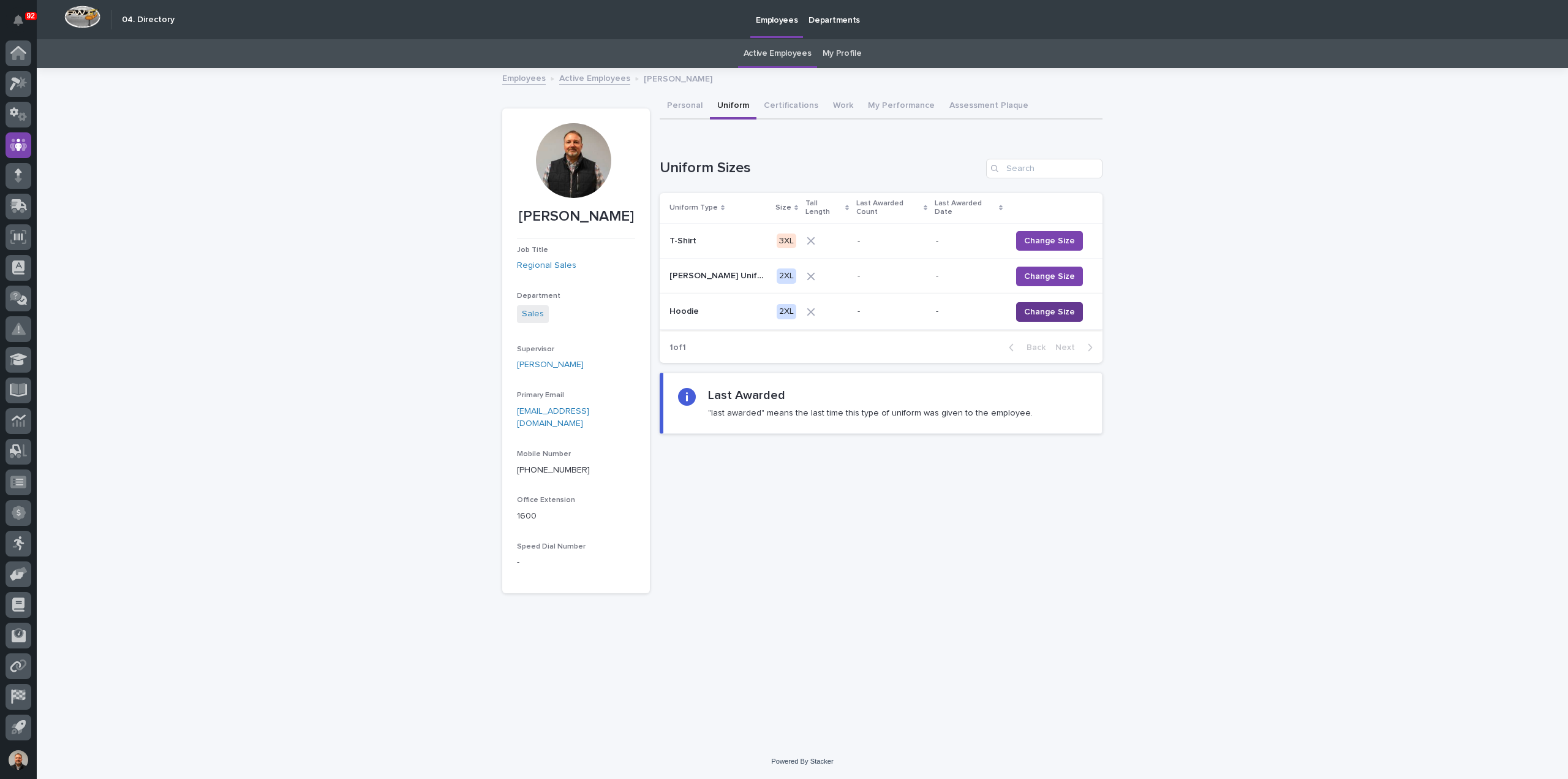
click at [1045, 306] on span "Change Size" at bounding box center [1049, 312] width 51 height 12
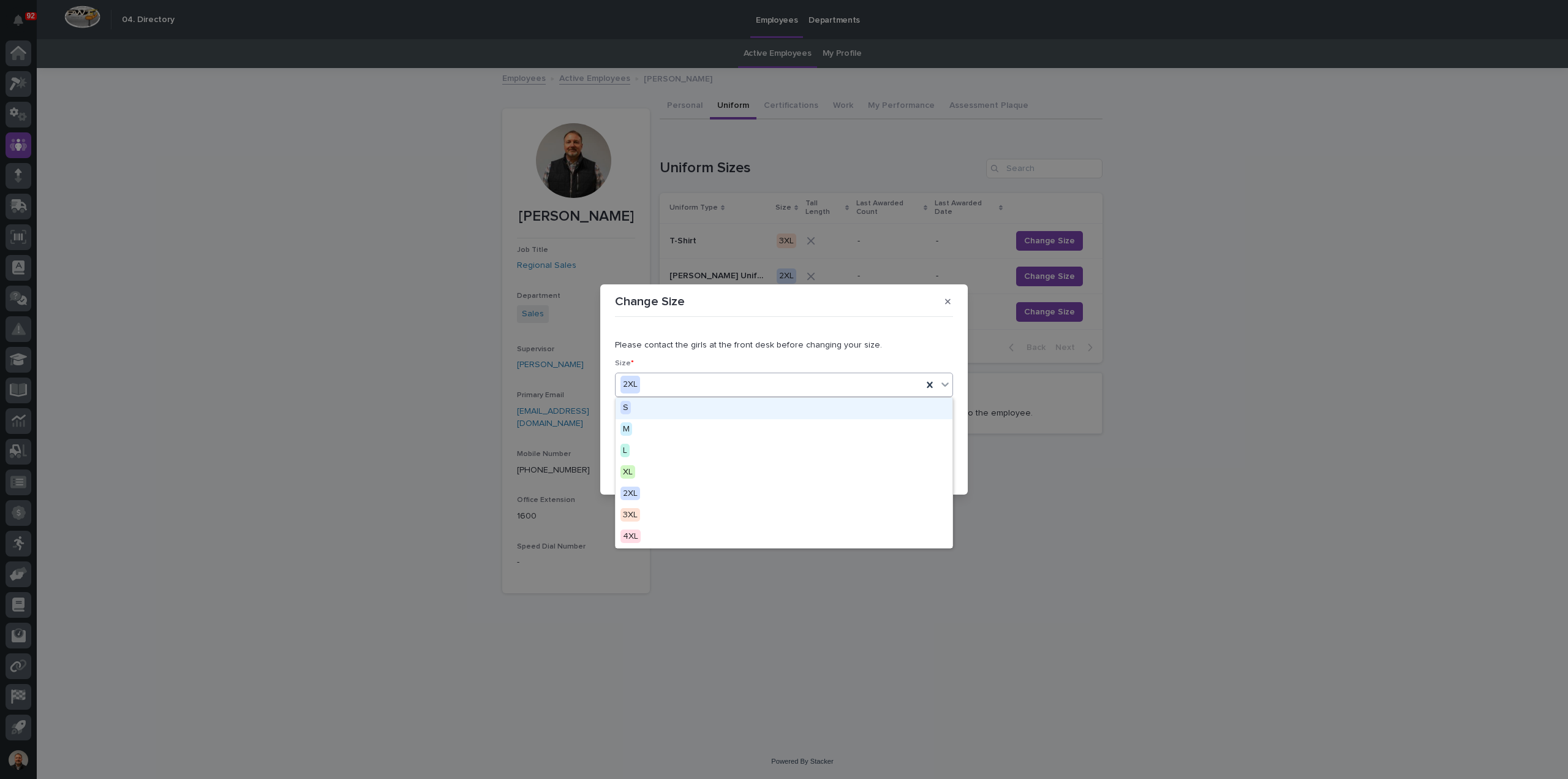
click at [947, 383] on icon at bounding box center [945, 384] width 12 height 12
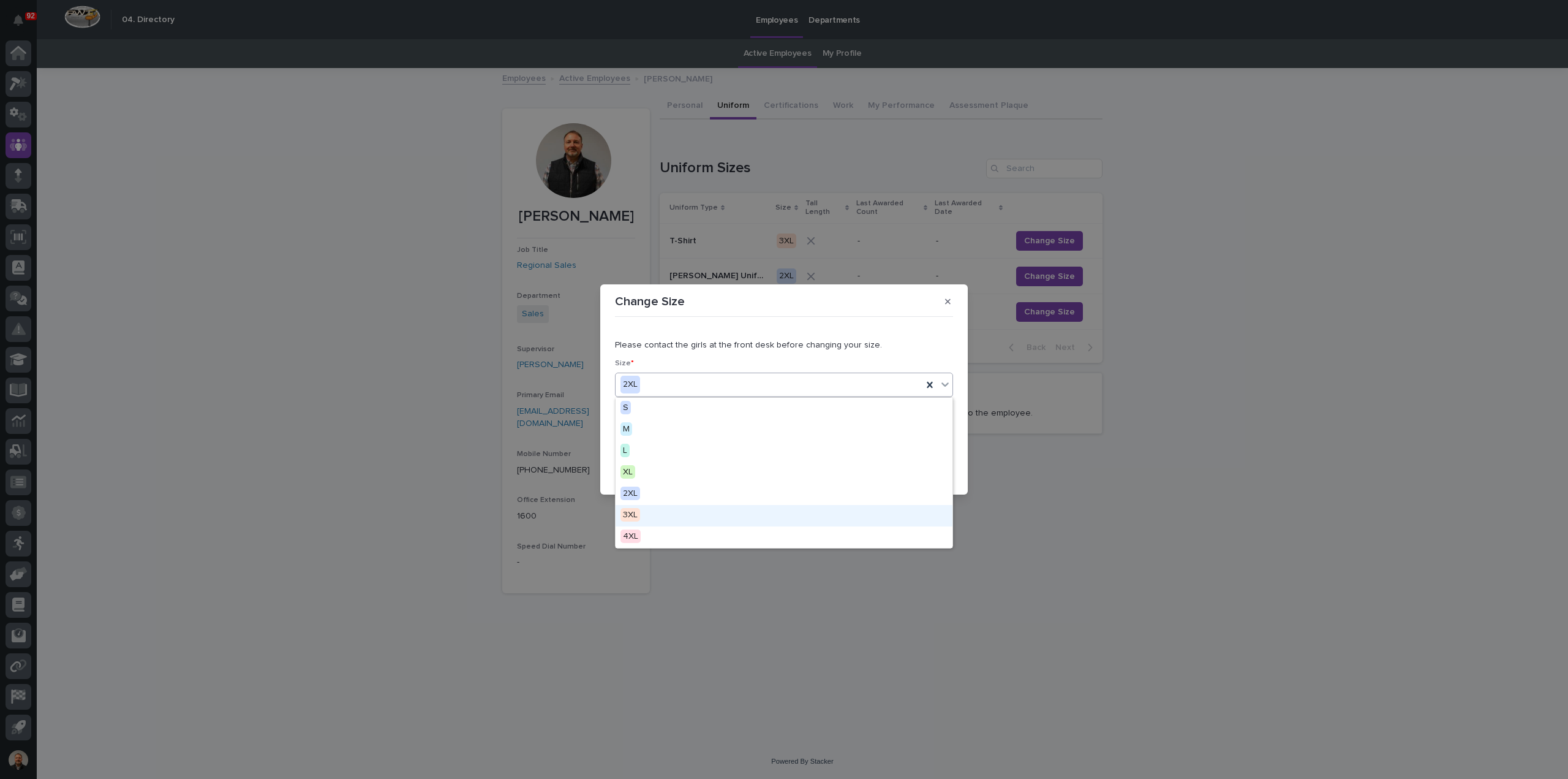
click at [637, 514] on span "3XL" at bounding box center [630, 514] width 19 height 13
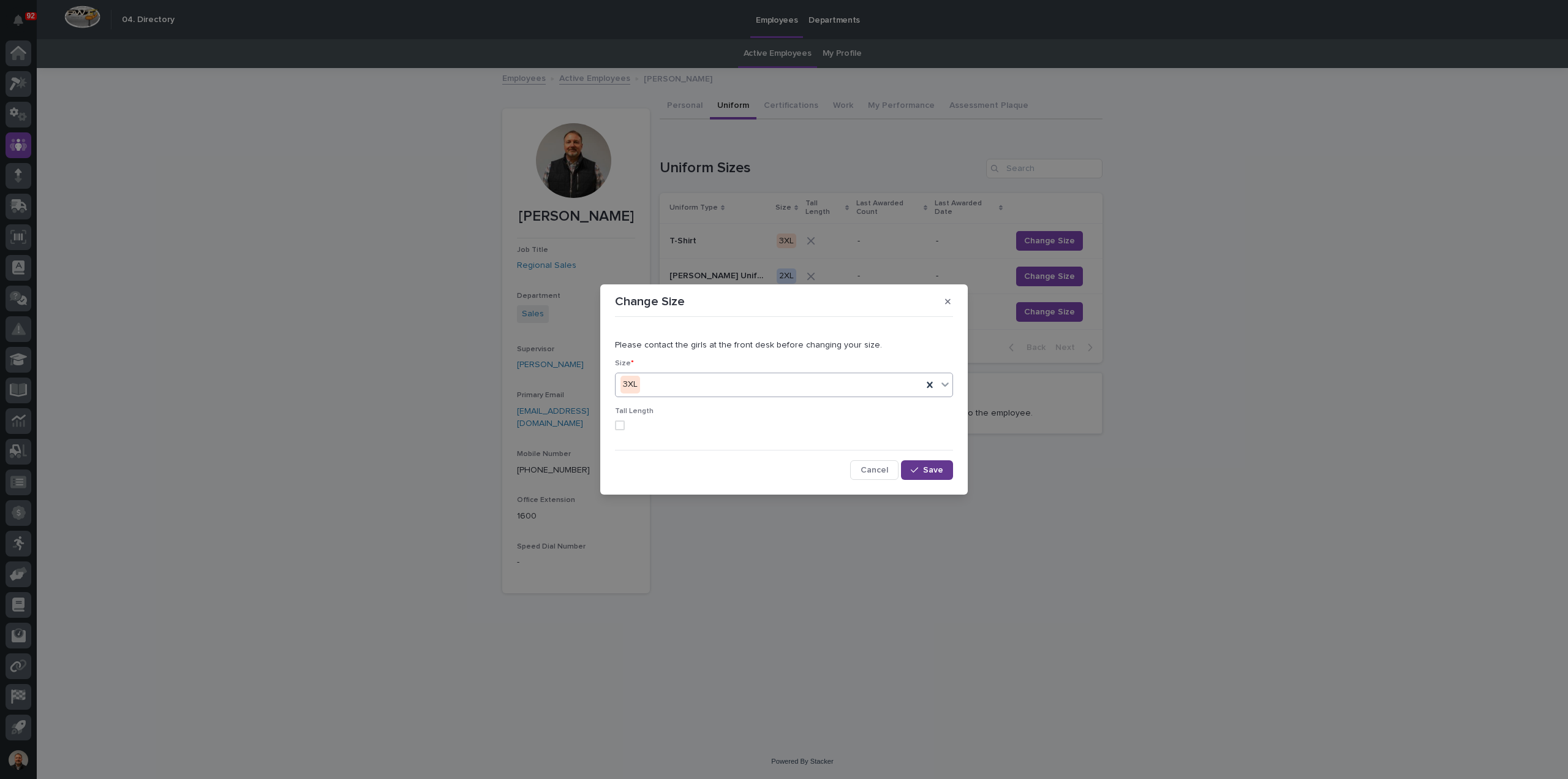
click at [925, 469] on span "Save" at bounding box center [933, 469] width 20 height 9
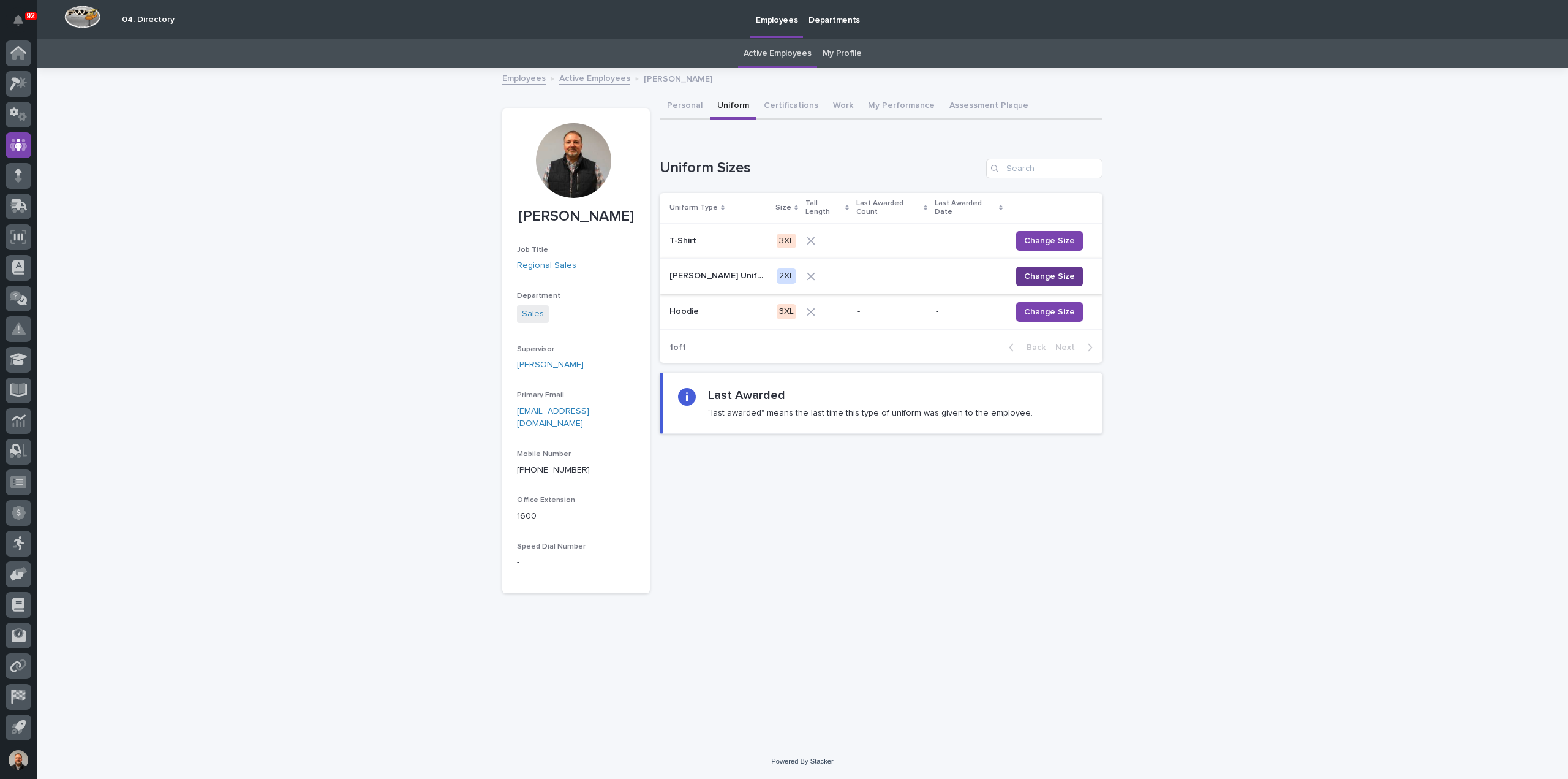
click at [1041, 270] on span "Change Size" at bounding box center [1049, 276] width 51 height 12
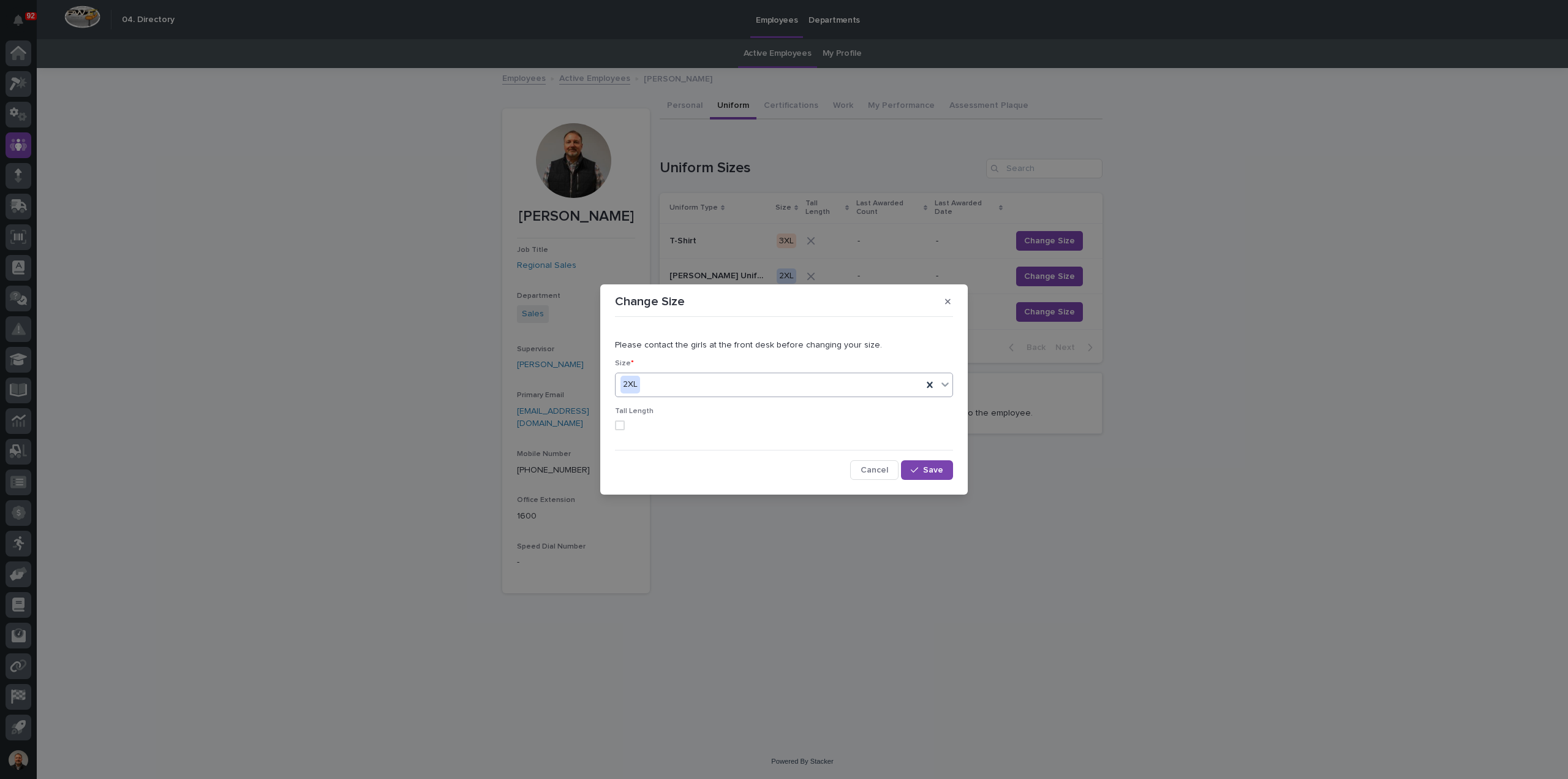
click at [946, 386] on icon at bounding box center [945, 384] width 12 height 12
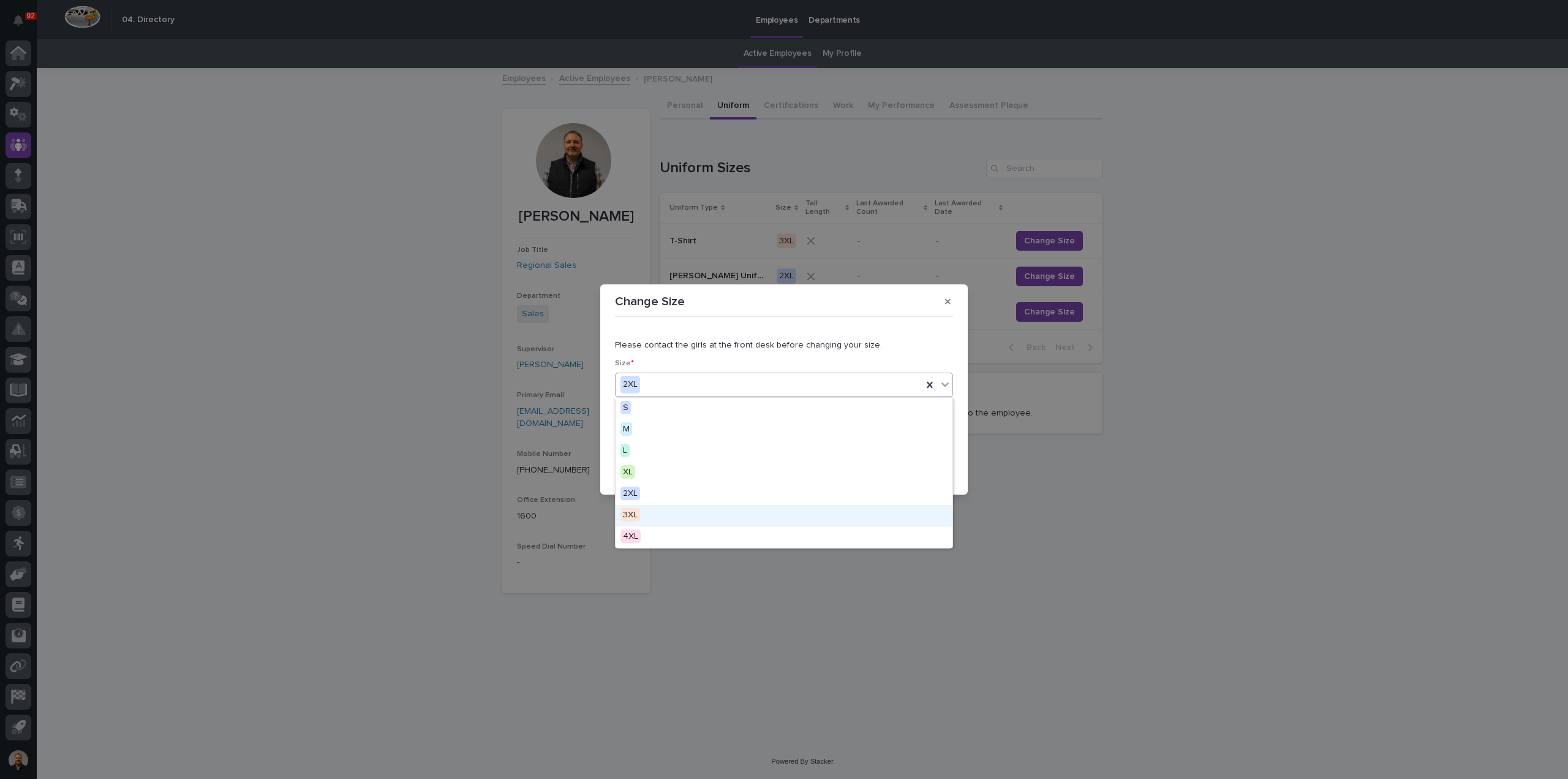
click at [633, 511] on span "3XL" at bounding box center [630, 514] width 19 height 13
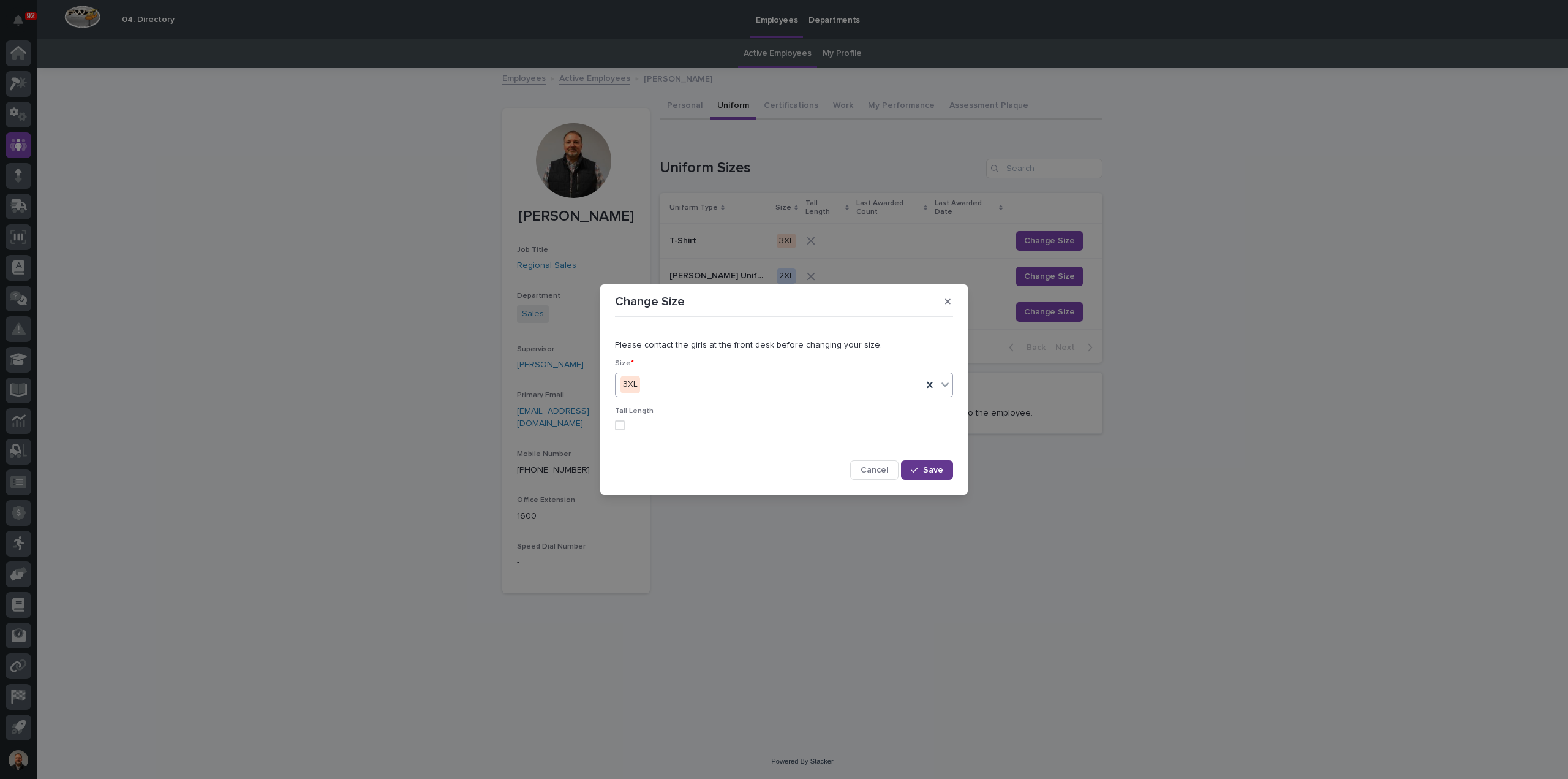
click at [926, 466] on span "Save" at bounding box center [933, 469] width 20 height 9
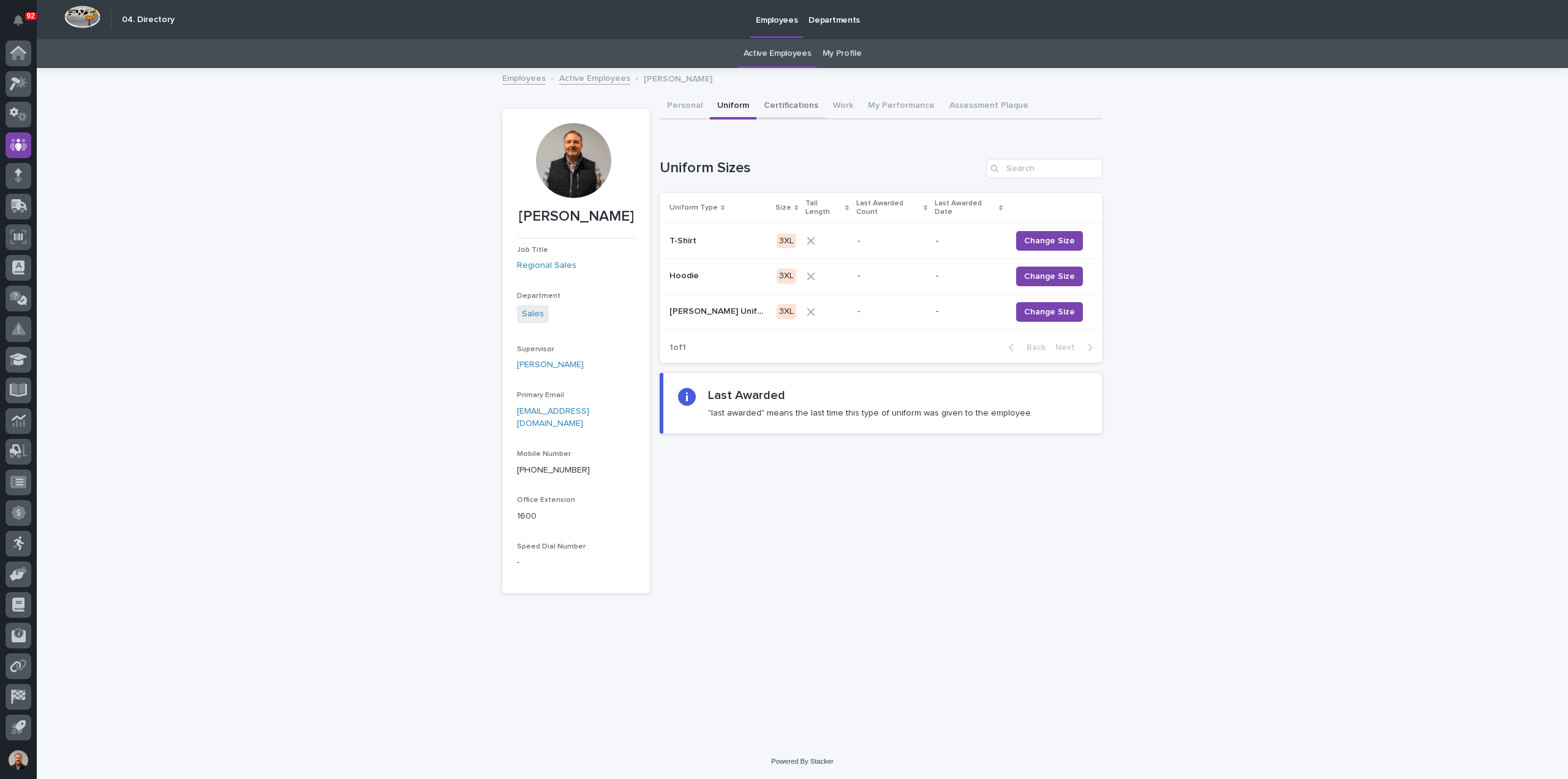
click at [791, 103] on button "Certifications" at bounding box center [790, 106] width 69 height 26
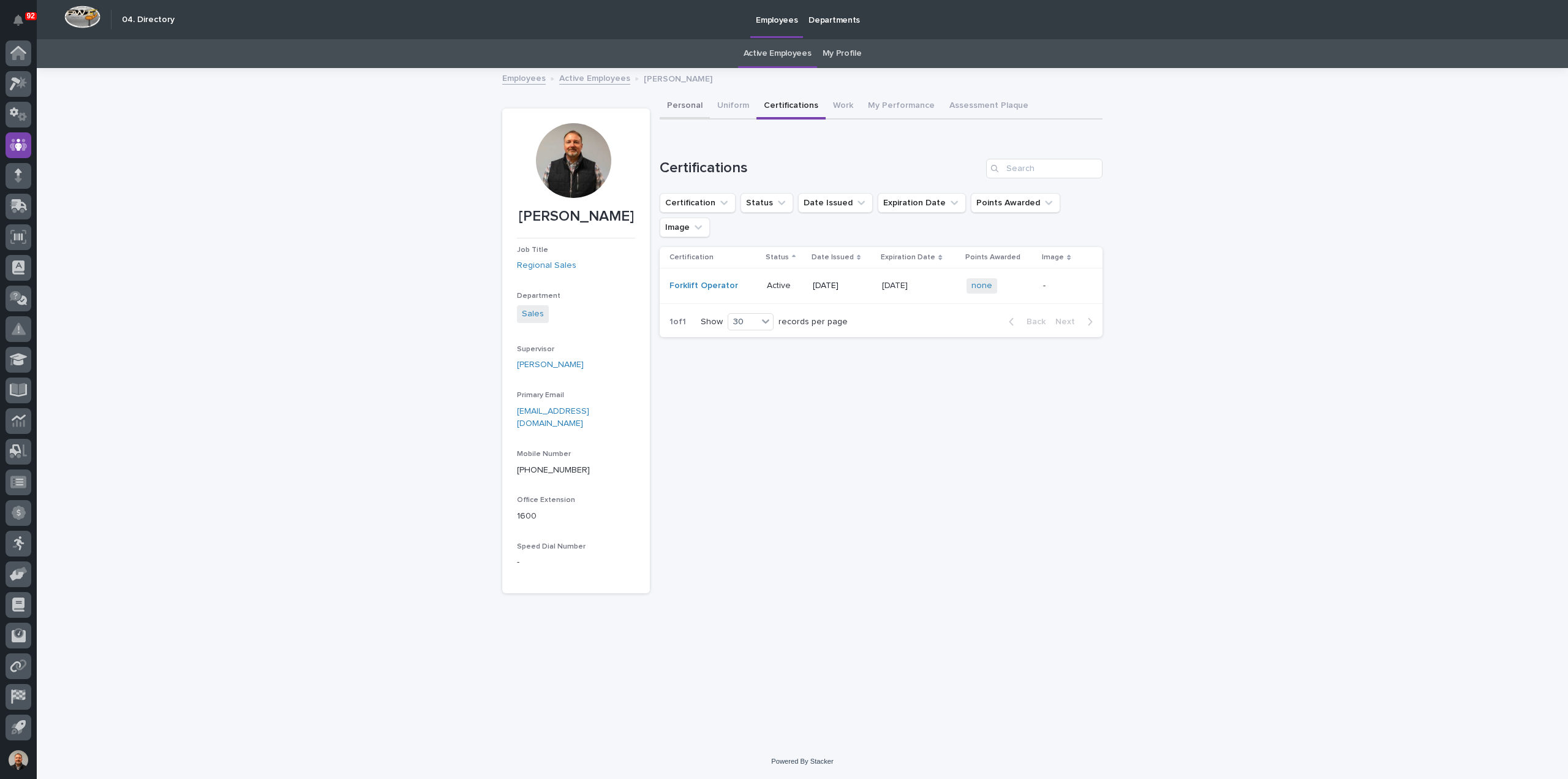
click at [686, 102] on button "Personal" at bounding box center [685, 106] width 50 height 26
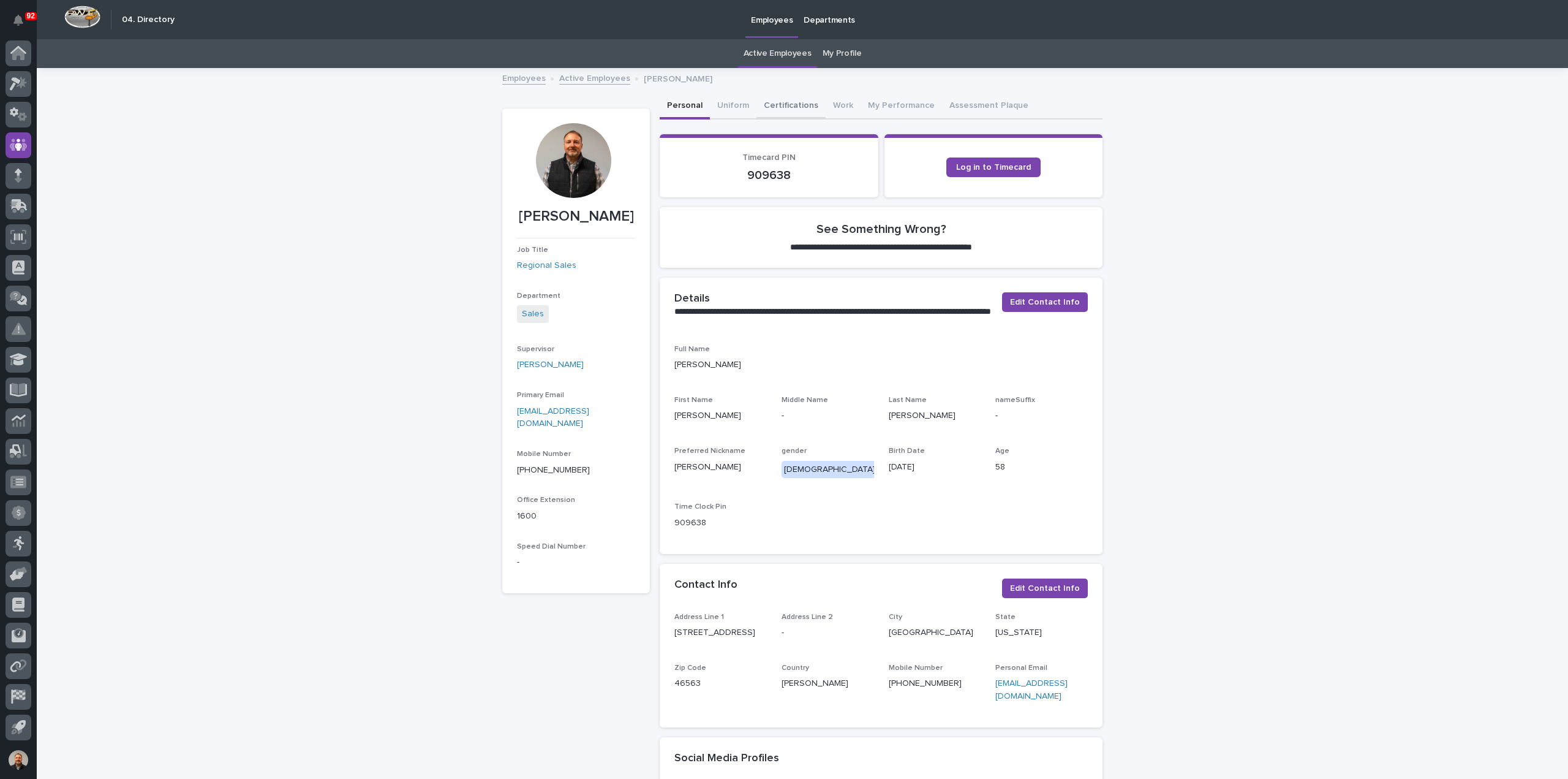
click at [793, 107] on button "Certifications" at bounding box center [790, 106] width 69 height 26
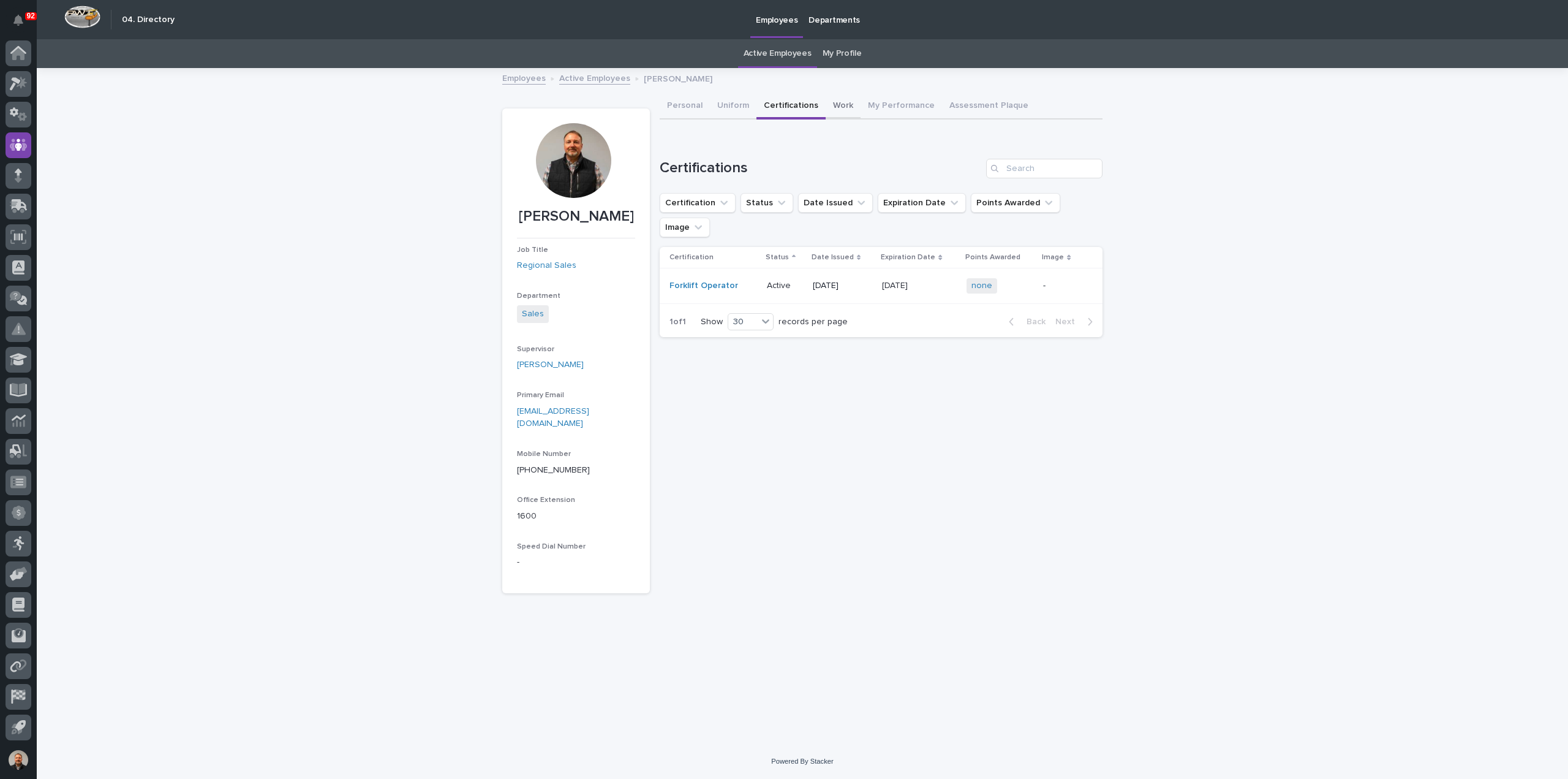
click at [836, 101] on button "Work" at bounding box center [843, 106] width 35 height 26
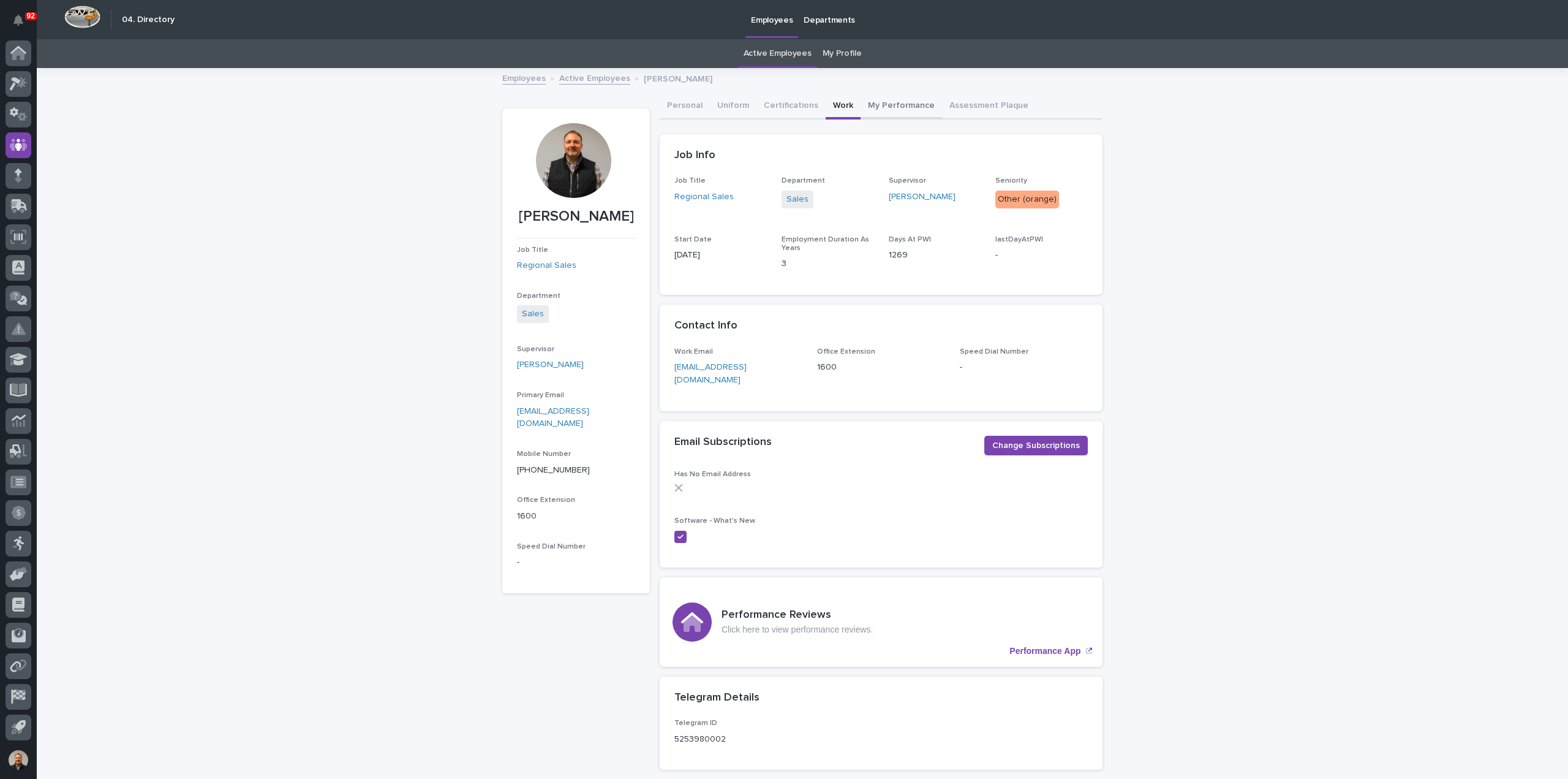
click at [893, 106] on button "My Performance" at bounding box center [901, 106] width 81 height 26
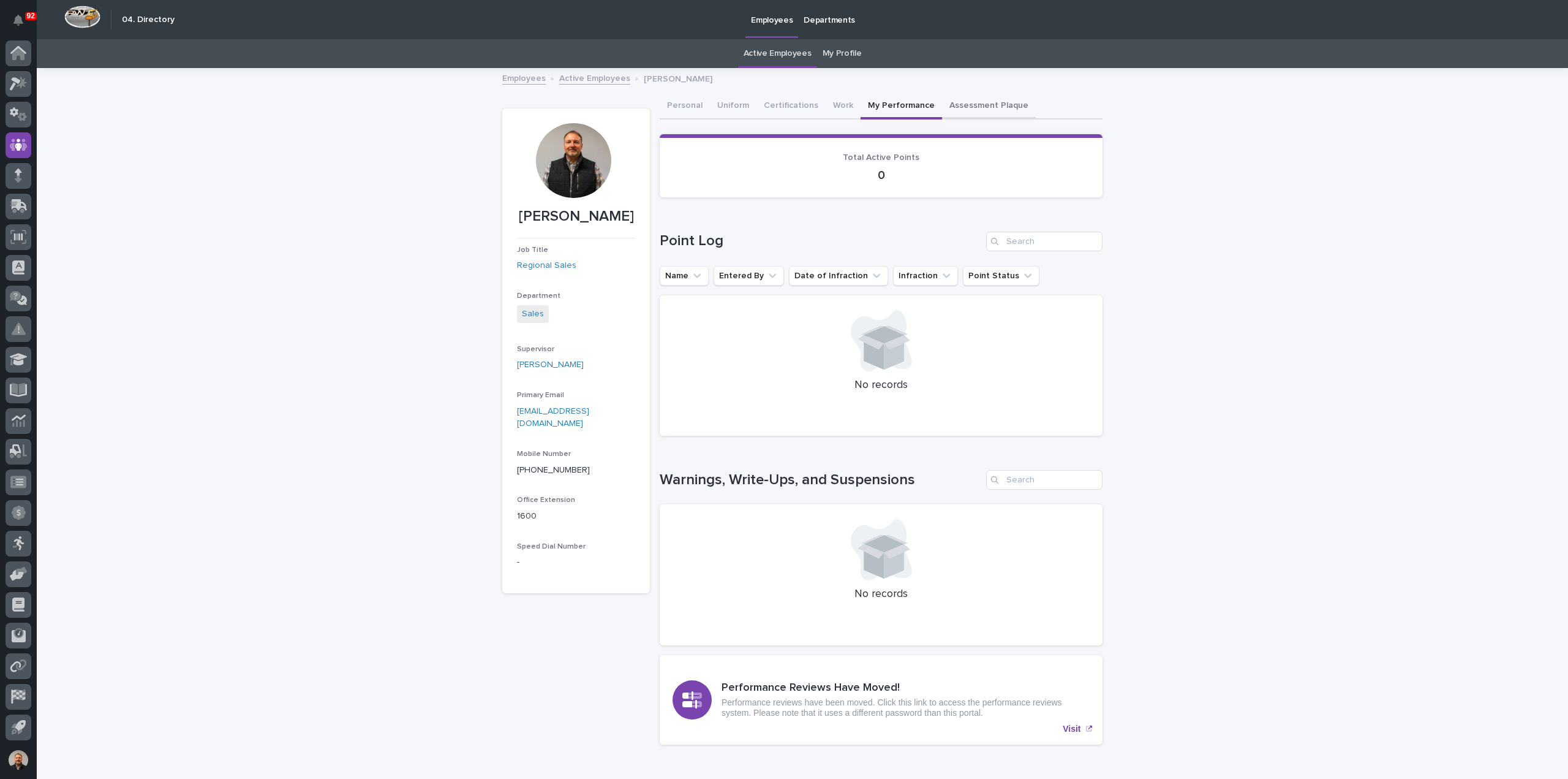
click at [969, 102] on button "Assessment Plaque" at bounding box center [989, 106] width 94 height 26
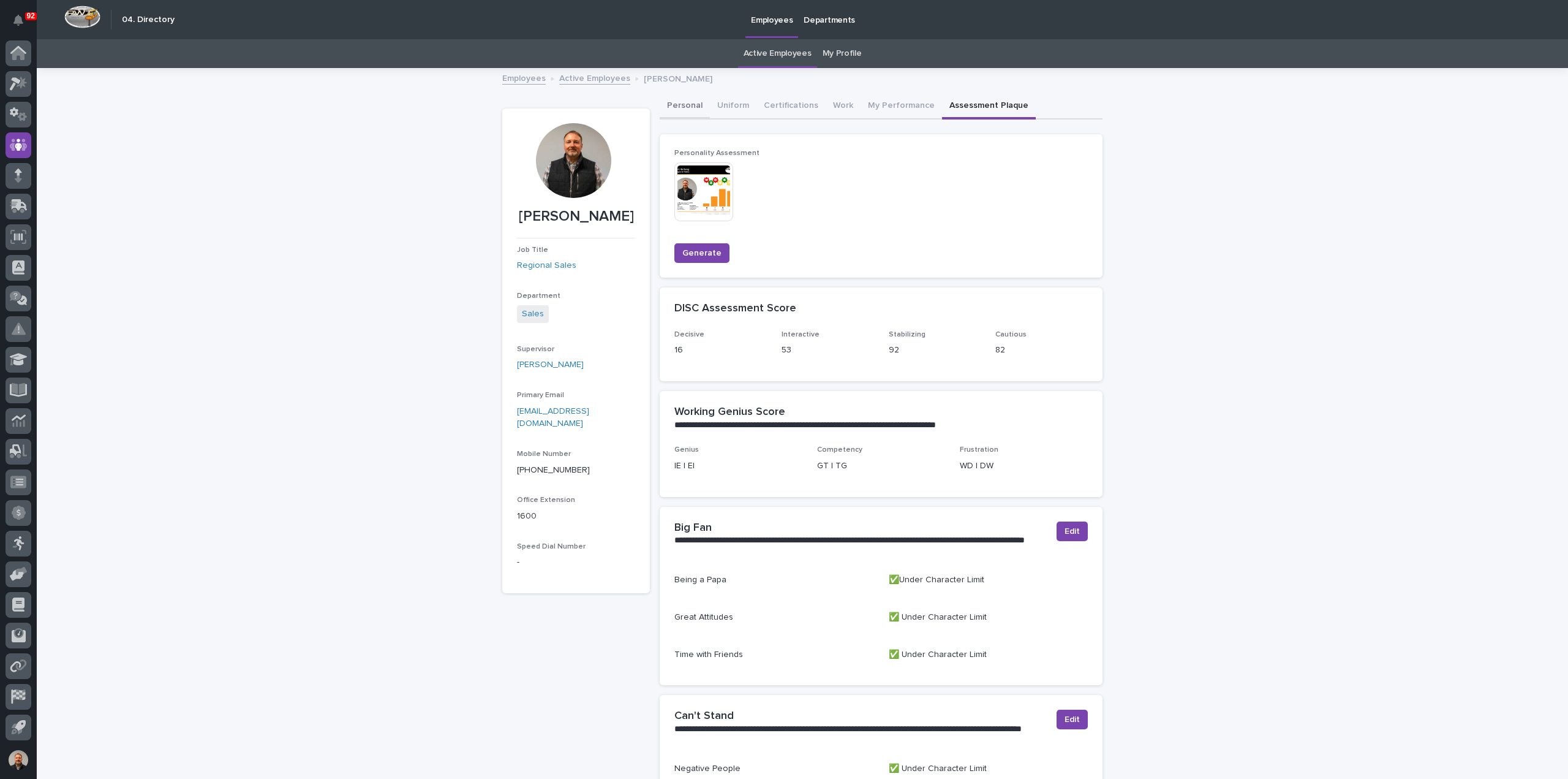
click at [675, 102] on button "Personal" at bounding box center [685, 106] width 50 height 26
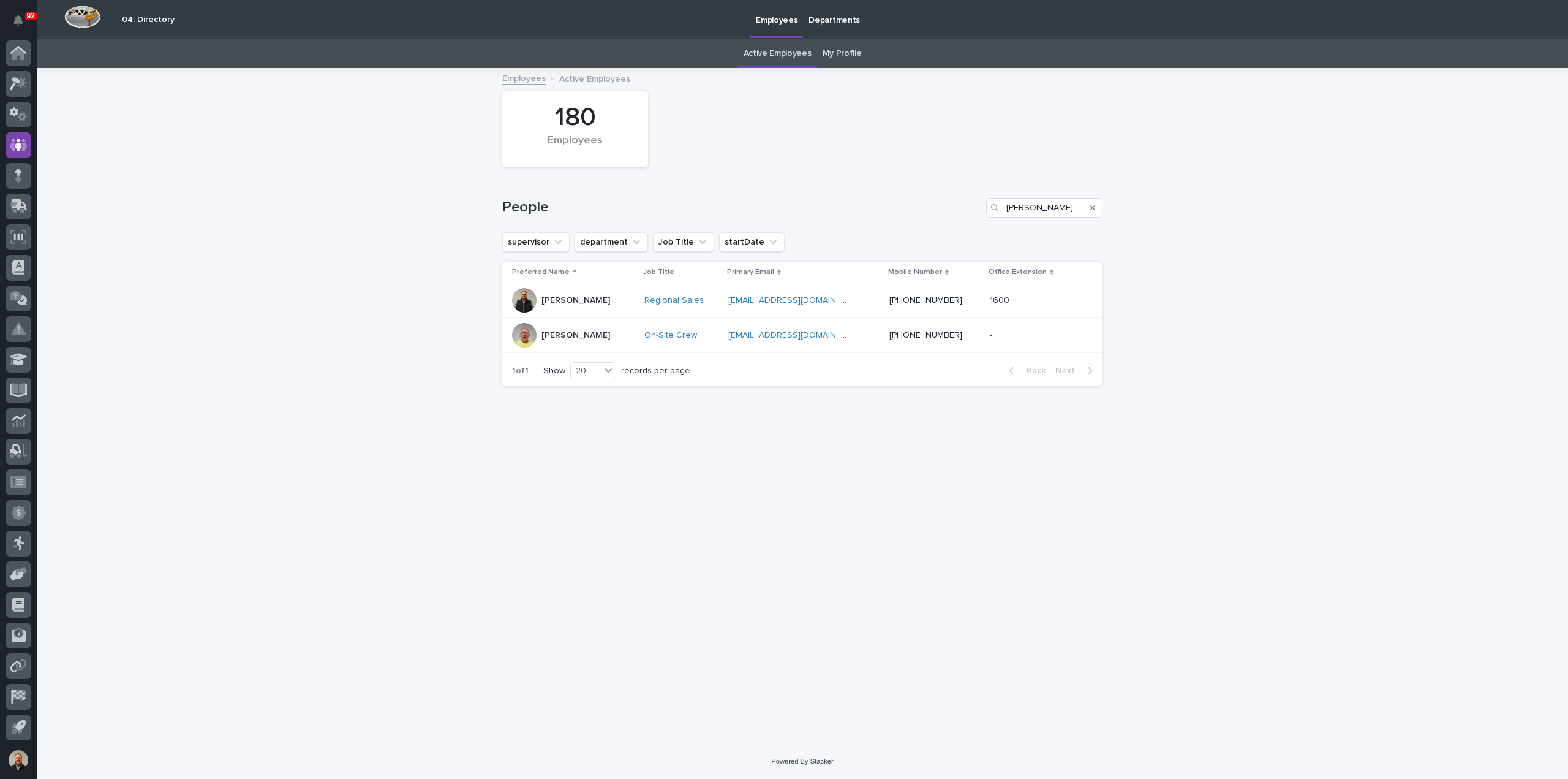
click at [556, 334] on p "Jim Klotz" at bounding box center [575, 335] width 68 height 10
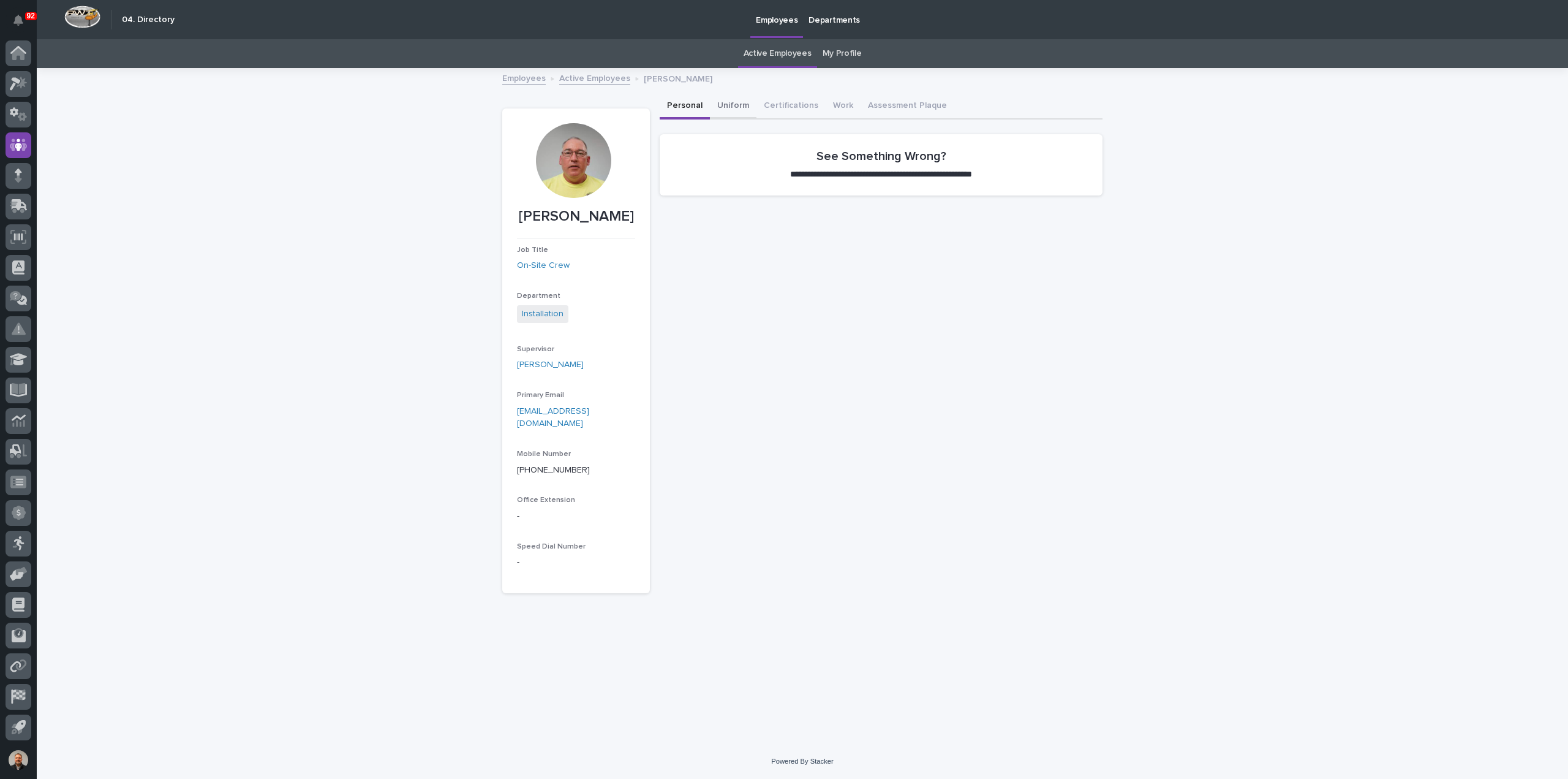
click at [737, 106] on button "Uniform" at bounding box center [733, 106] width 47 height 26
click at [735, 105] on button "Uniform" at bounding box center [733, 106] width 47 height 26
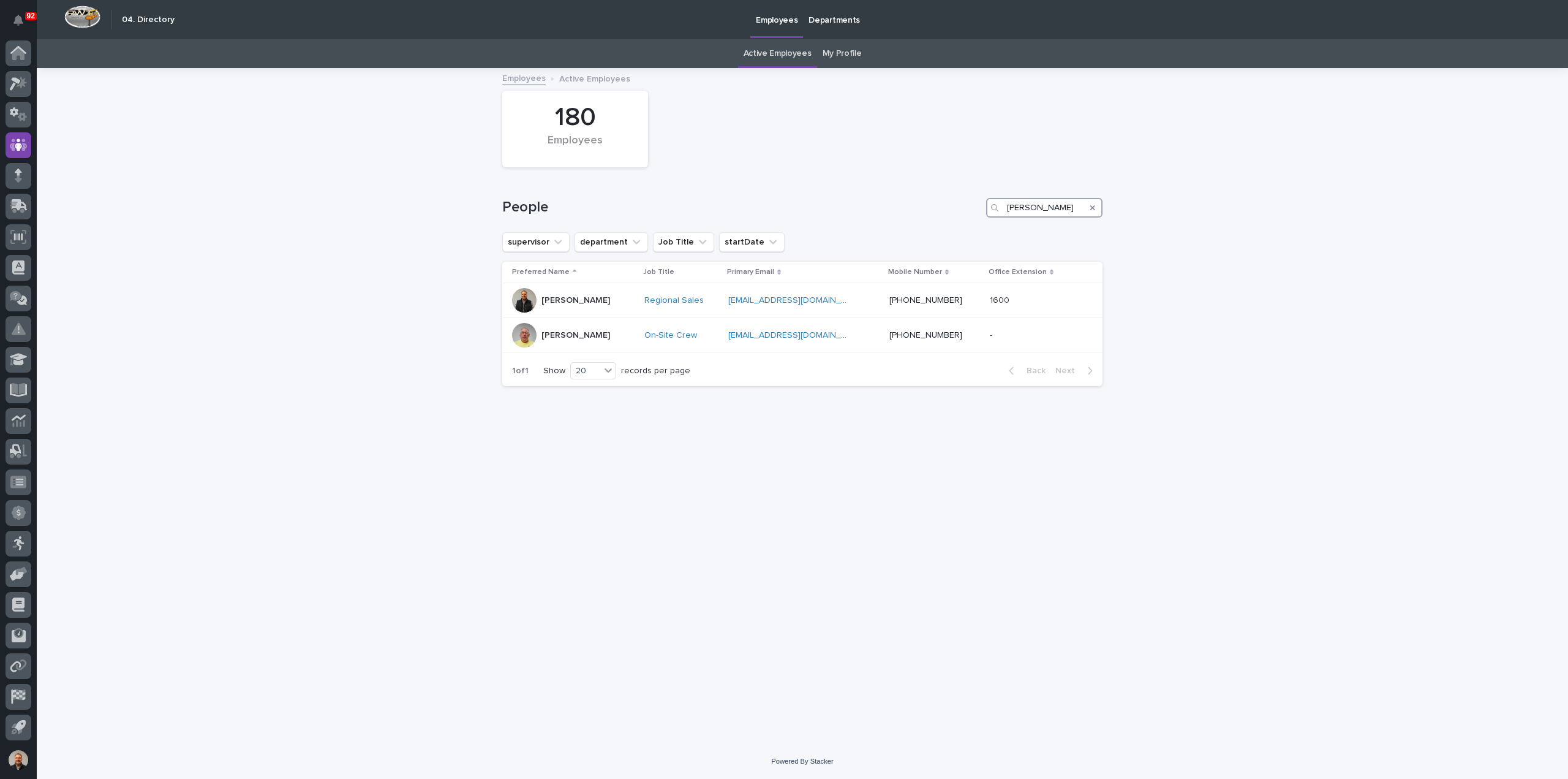
drag, startPoint x: 1024, startPoint y: 211, endPoint x: 987, endPoint y: 206, distance: 37.3
click at [987, 206] on div "jim" at bounding box center [1044, 207] width 116 height 19
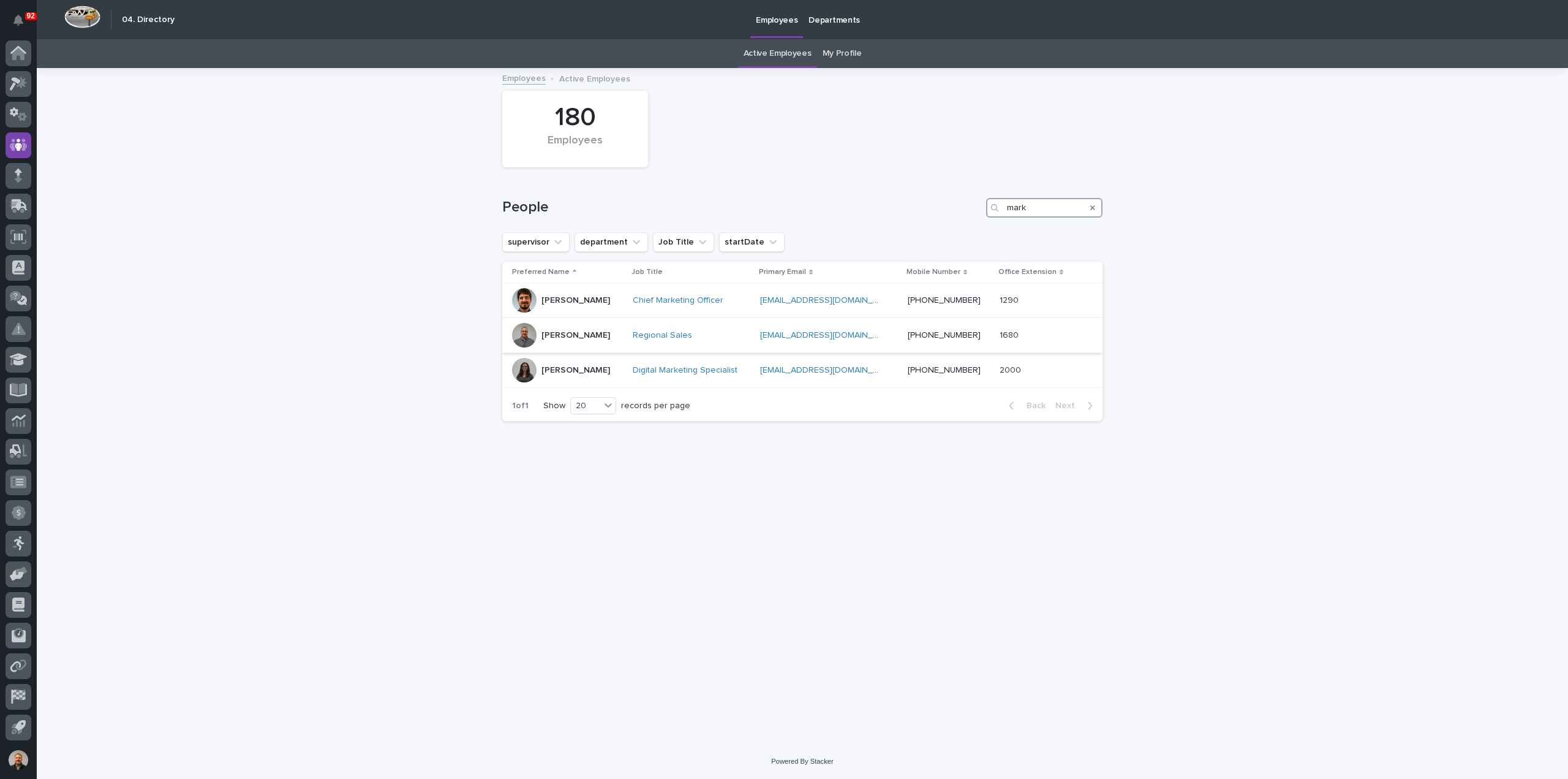
type input "mark"
click at [568, 335] on p "[PERSON_NAME]" at bounding box center [575, 335] width 68 height 10
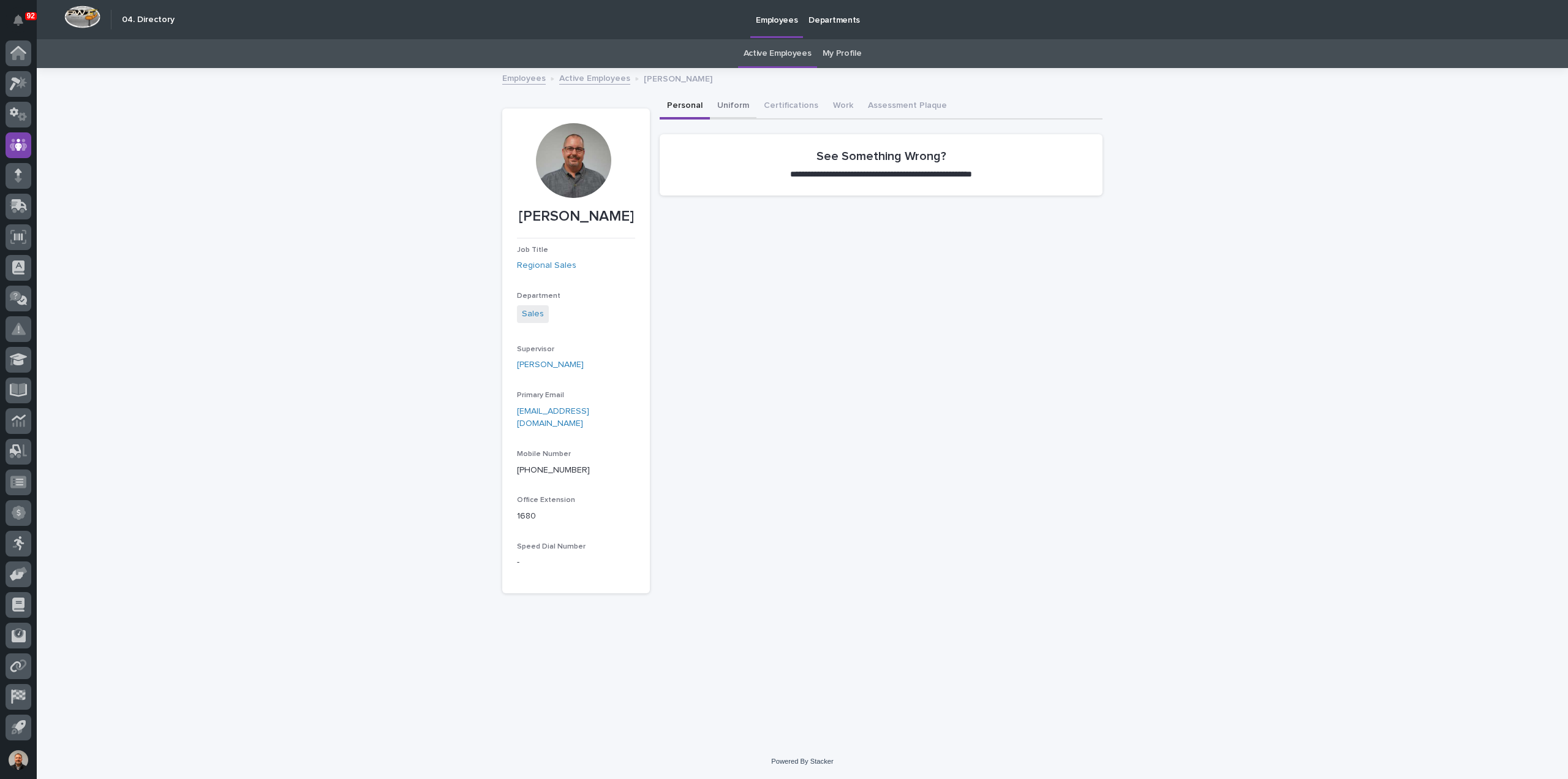
click at [735, 103] on button "Uniform" at bounding box center [733, 106] width 47 height 26
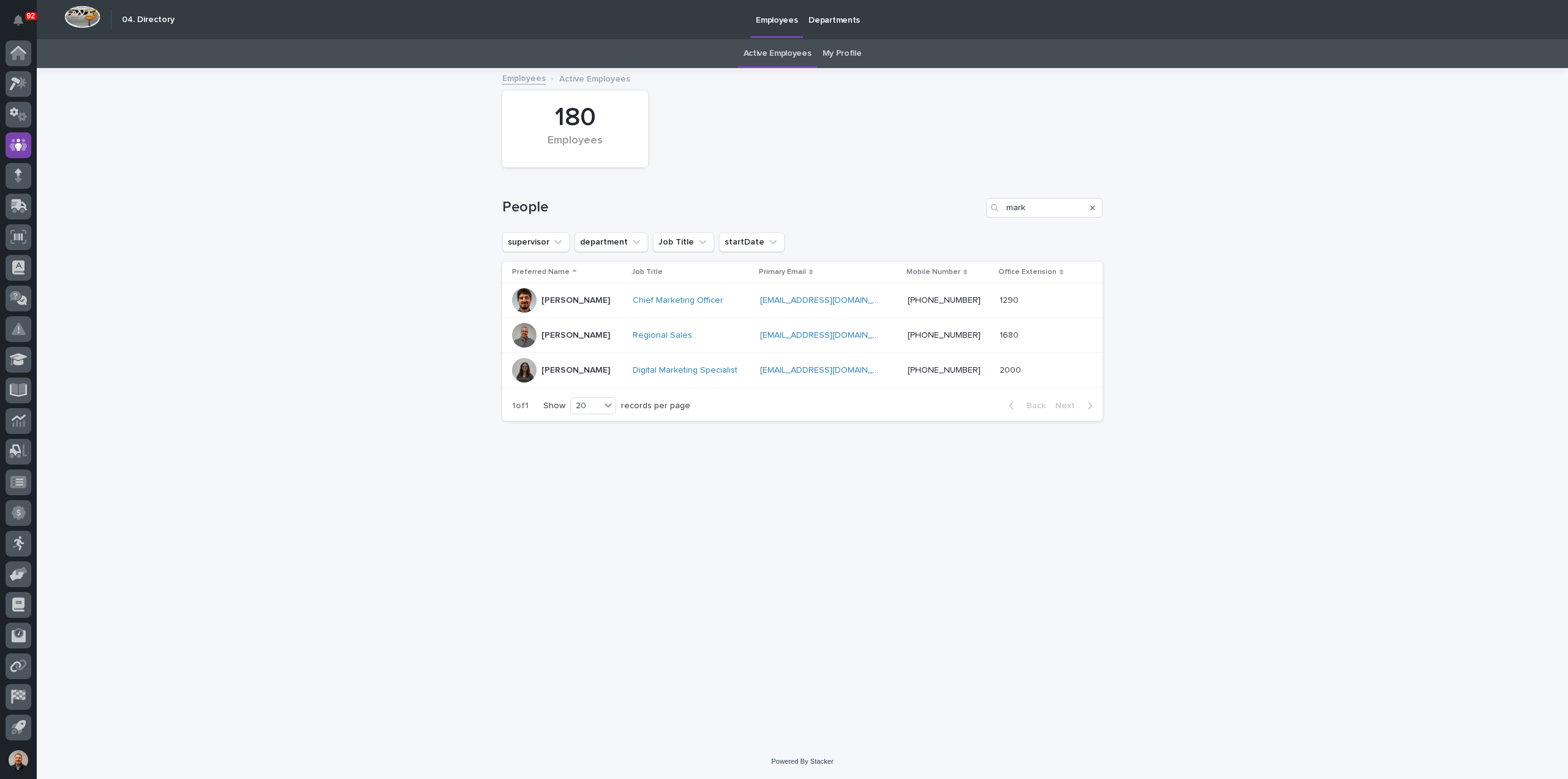
click at [566, 301] on p "Brandon Hershberger" at bounding box center [575, 300] width 68 height 10
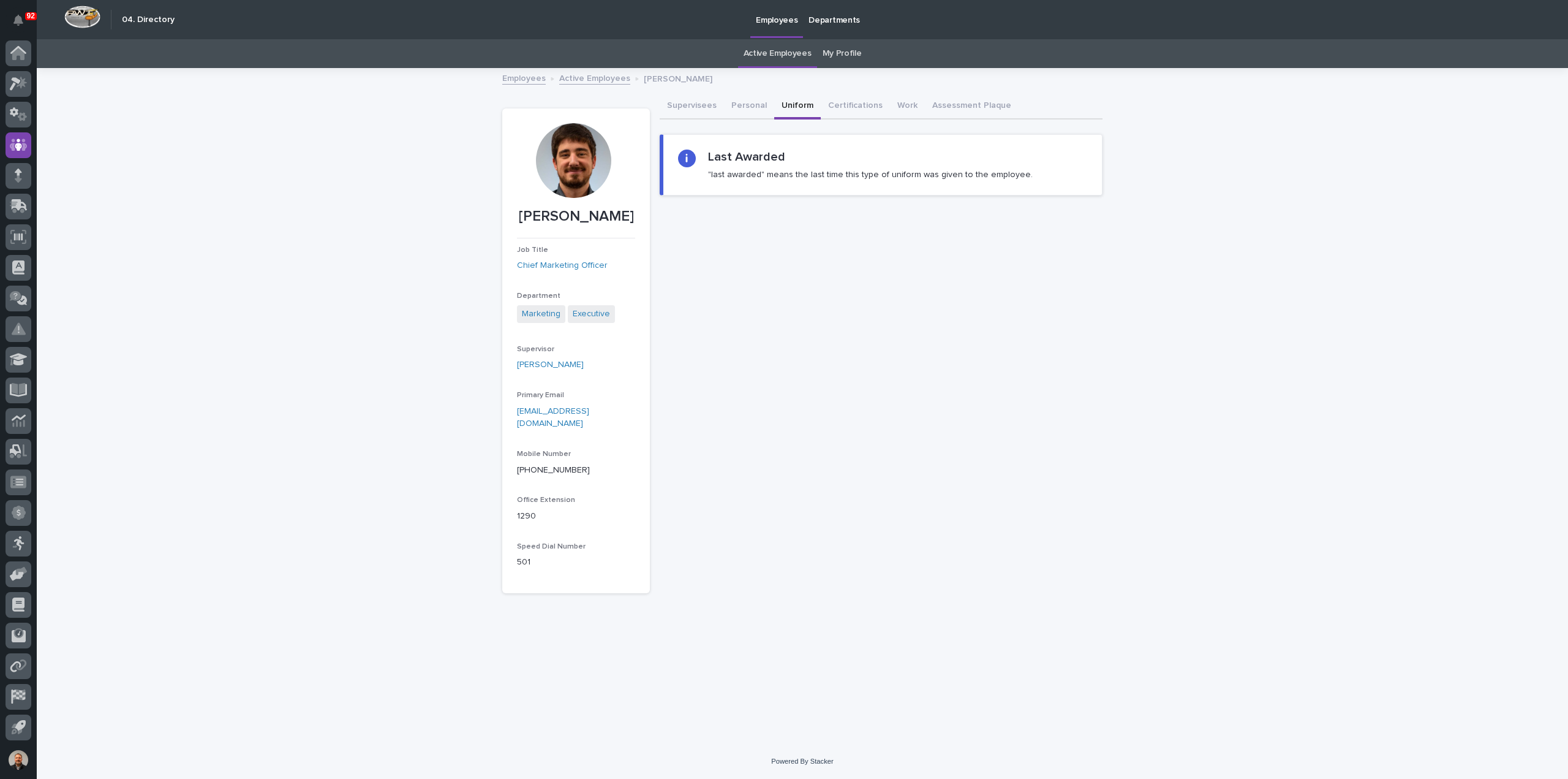
click at [794, 105] on button "Uniform" at bounding box center [797, 106] width 47 height 26
click at [692, 103] on button "Supervisees" at bounding box center [692, 106] width 64 height 26
